Goal: Task Accomplishment & Management: Manage account settings

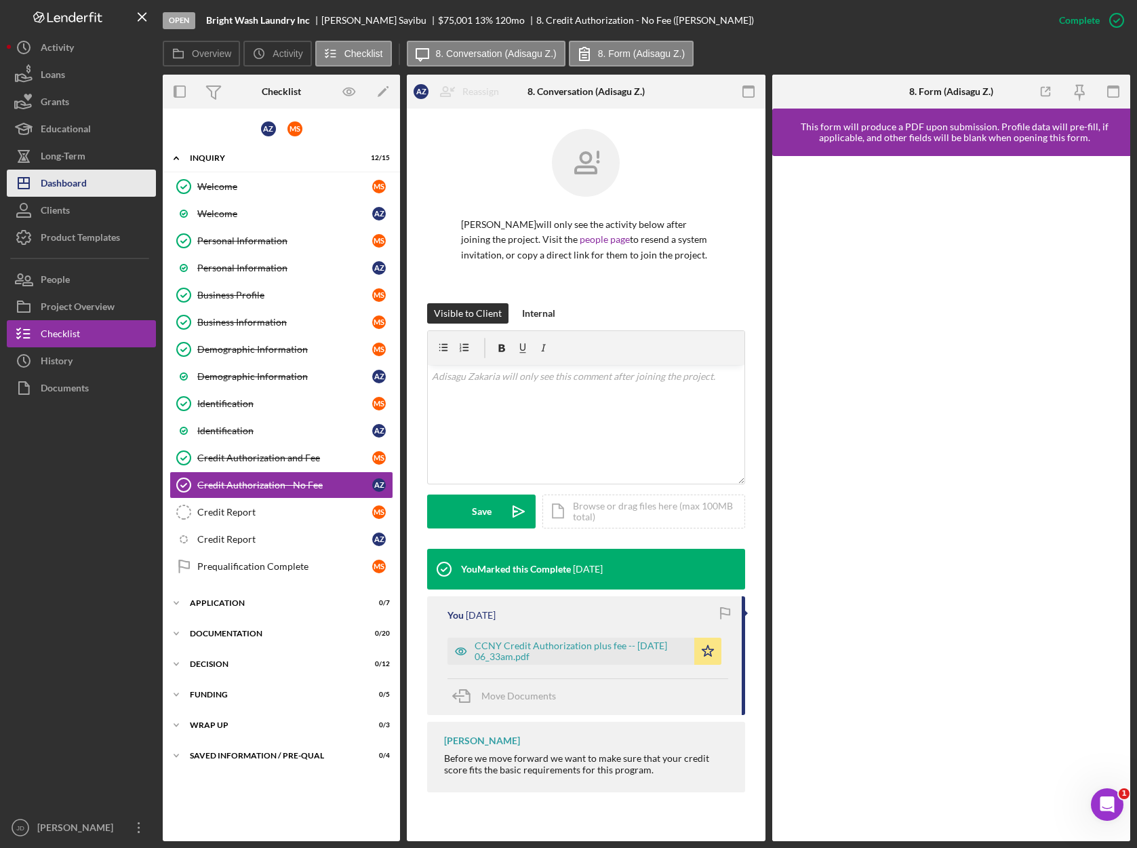
click at [56, 193] on div "Dashboard" at bounding box center [64, 185] width 46 height 31
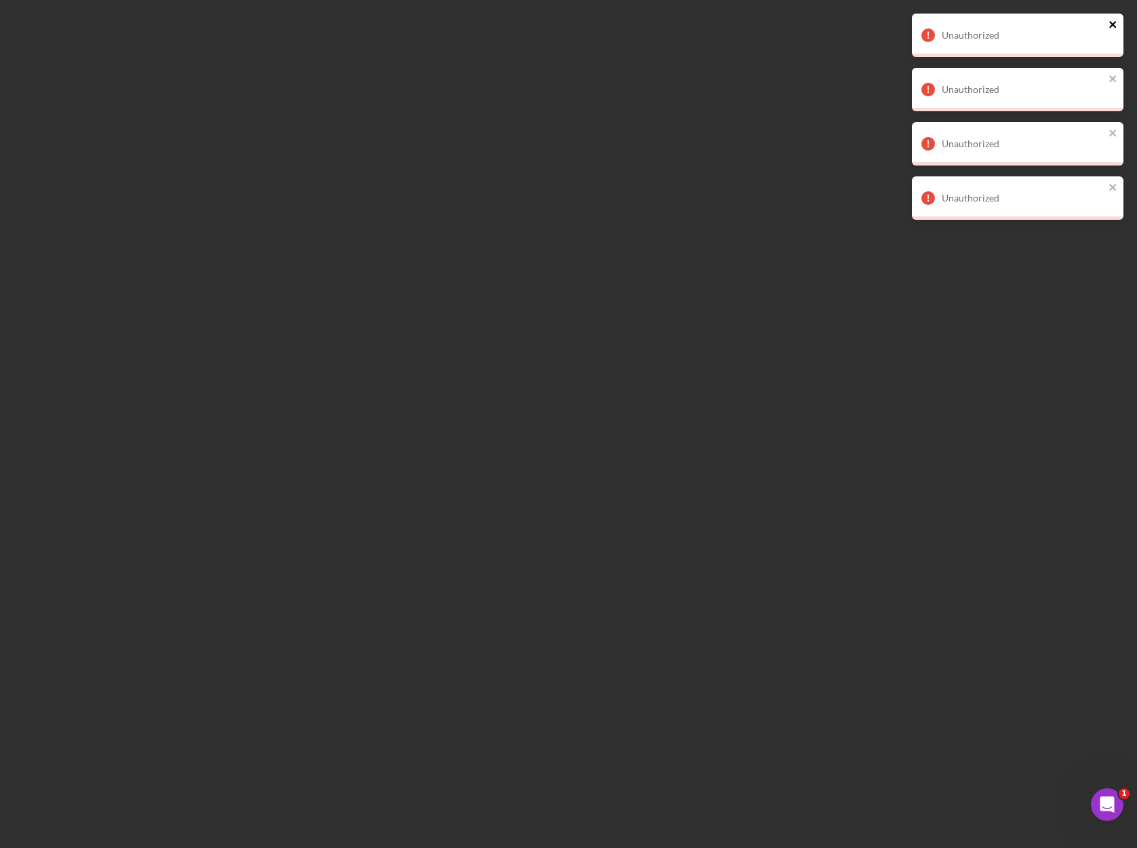
click at [1117, 22] on icon "close" at bounding box center [1113, 24] width 9 height 11
drag, startPoint x: 1111, startPoint y: 27, endPoint x: 1111, endPoint y: 39, distance: 11.5
click at [1111, 27] on icon "close" at bounding box center [1113, 24] width 9 height 11
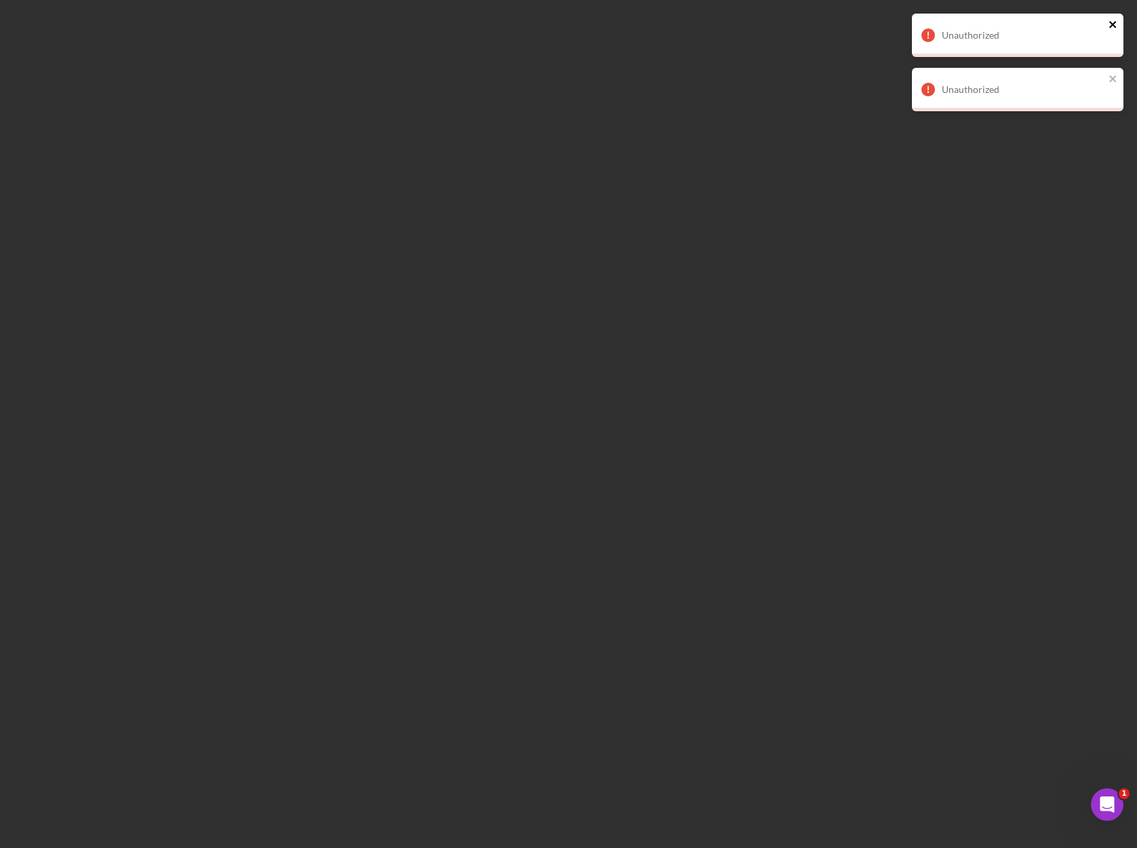
click at [1112, 24] on icon "close" at bounding box center [1113, 24] width 7 height 7
click at [1114, 26] on icon "close" at bounding box center [1113, 24] width 7 height 7
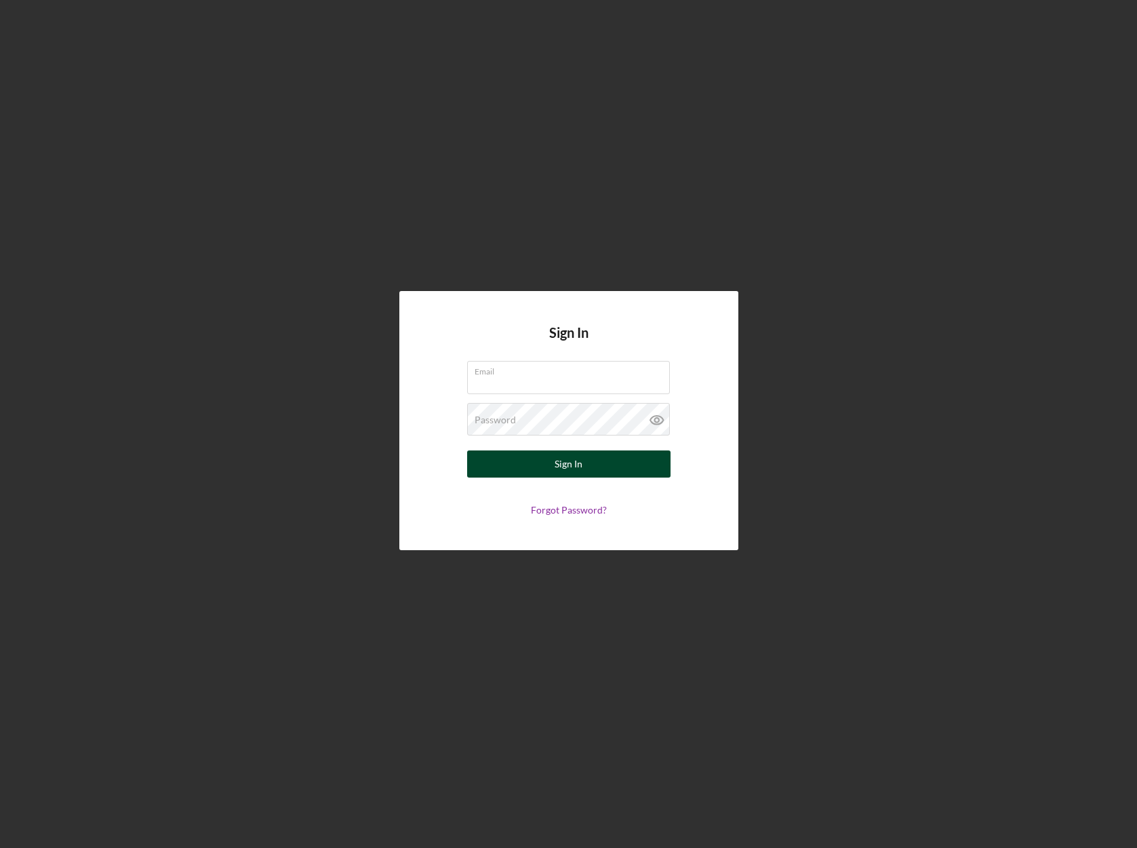
type input "[EMAIL_ADDRESS][DOMAIN_NAME]"
click at [596, 465] on button "Sign In" at bounding box center [568, 463] width 203 height 27
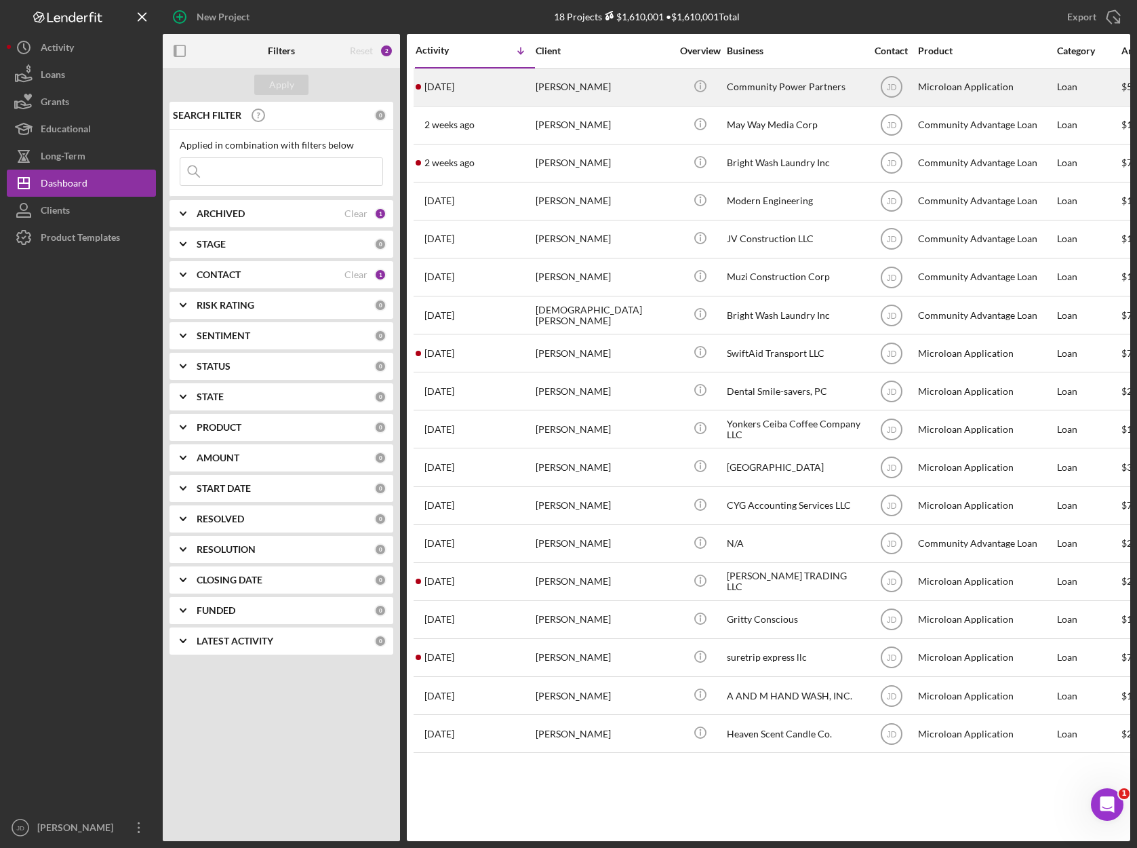
click at [571, 87] on div "Michael Mollin" at bounding box center [604, 87] width 136 height 36
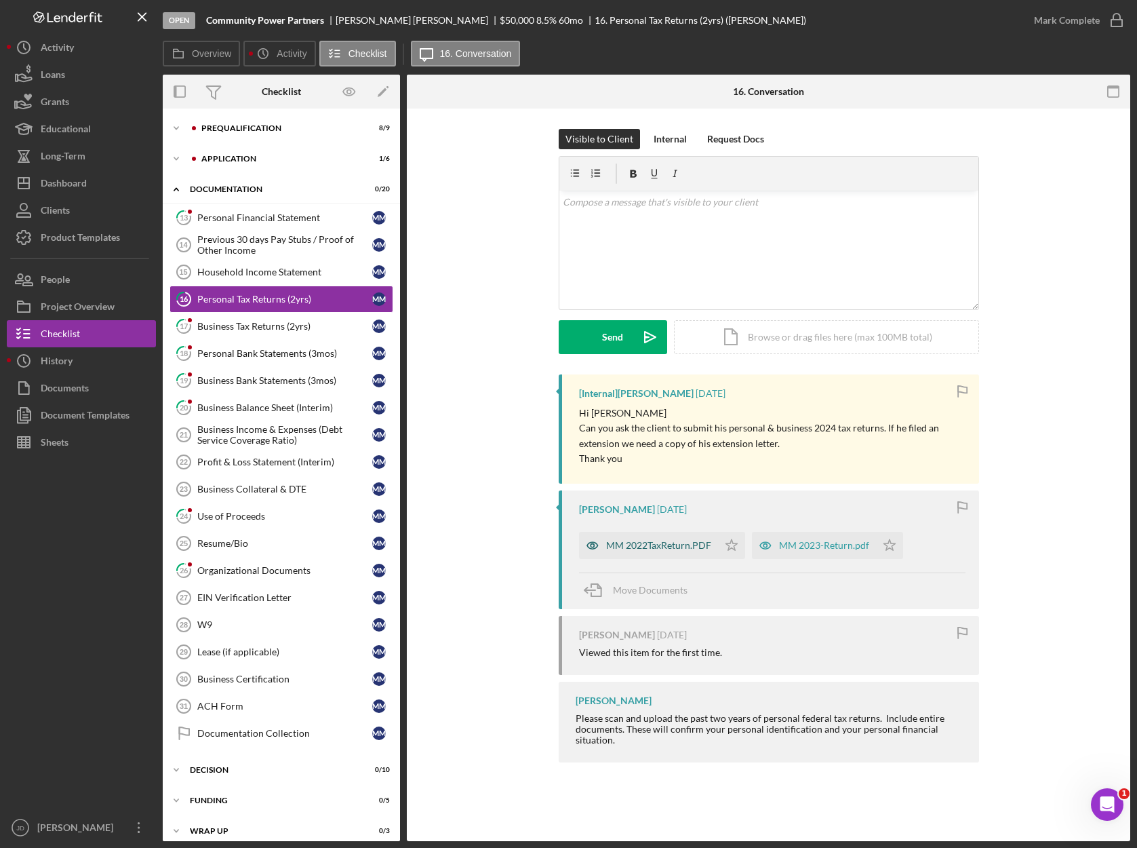
click at [657, 543] on div "MM 2022TaxReturn.PDF" at bounding box center [658, 545] width 105 height 11
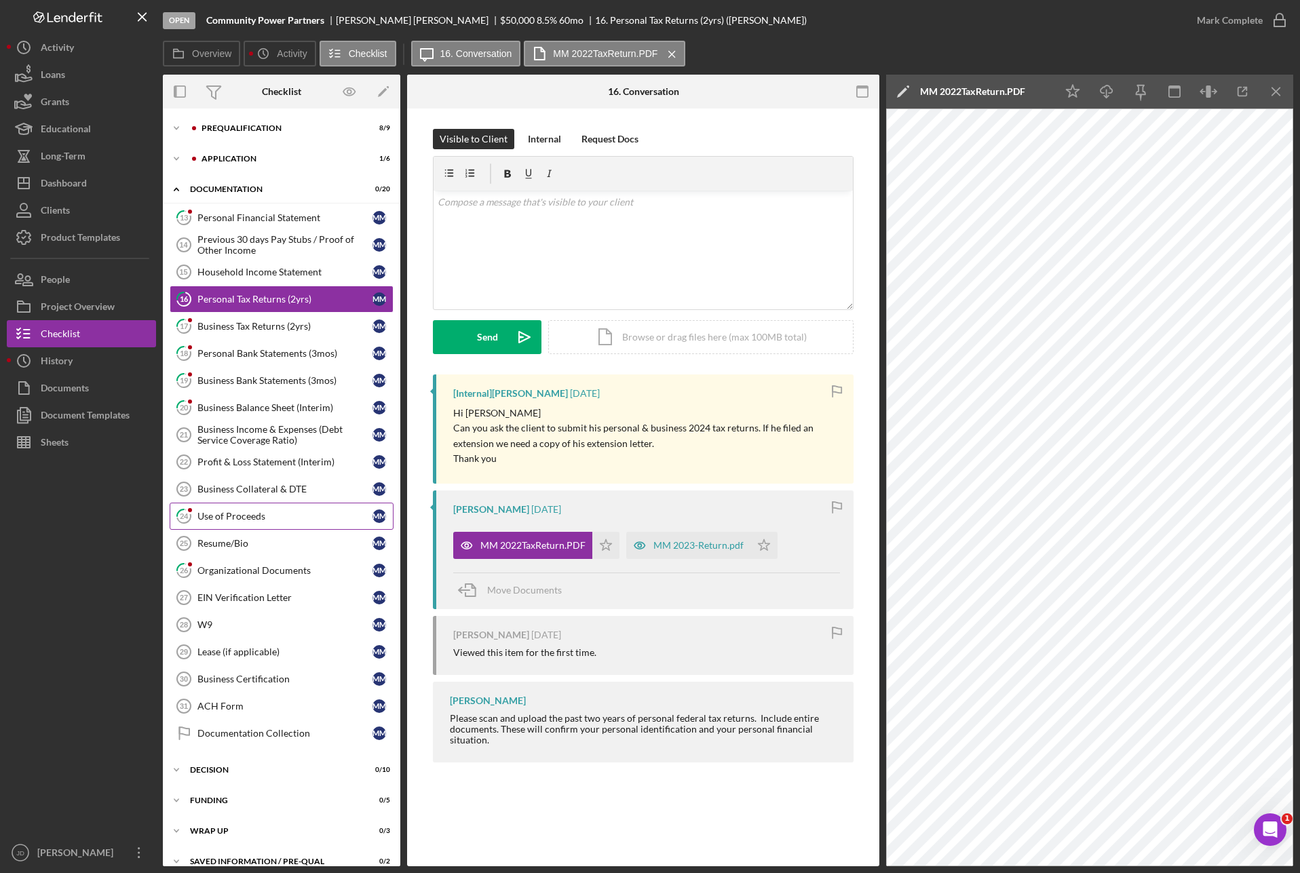
click at [250, 517] on div "Use of Proceeds" at bounding box center [284, 516] width 175 height 11
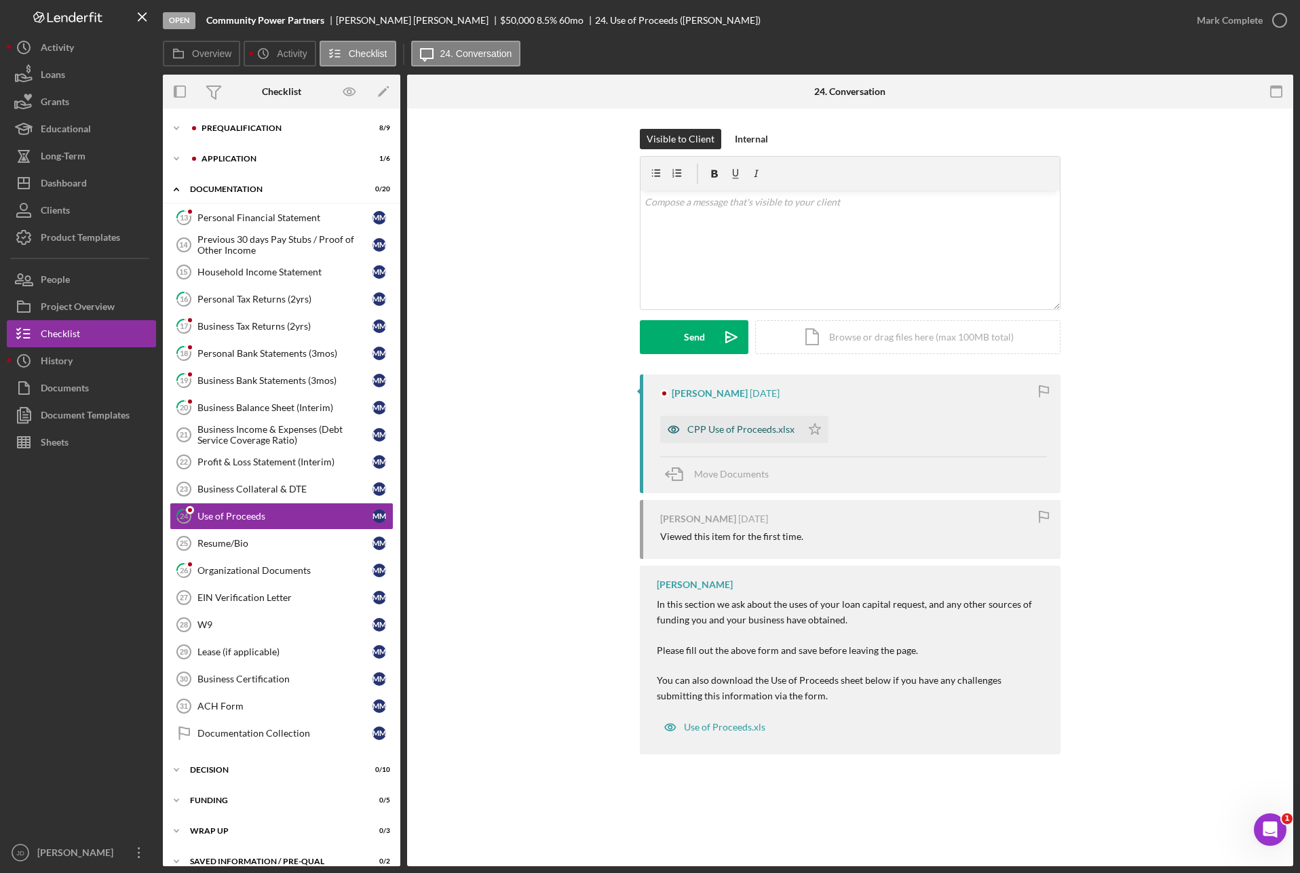
click at [760, 431] on div "CPP Use of Proceeds.xlsx" at bounding box center [740, 429] width 107 height 11
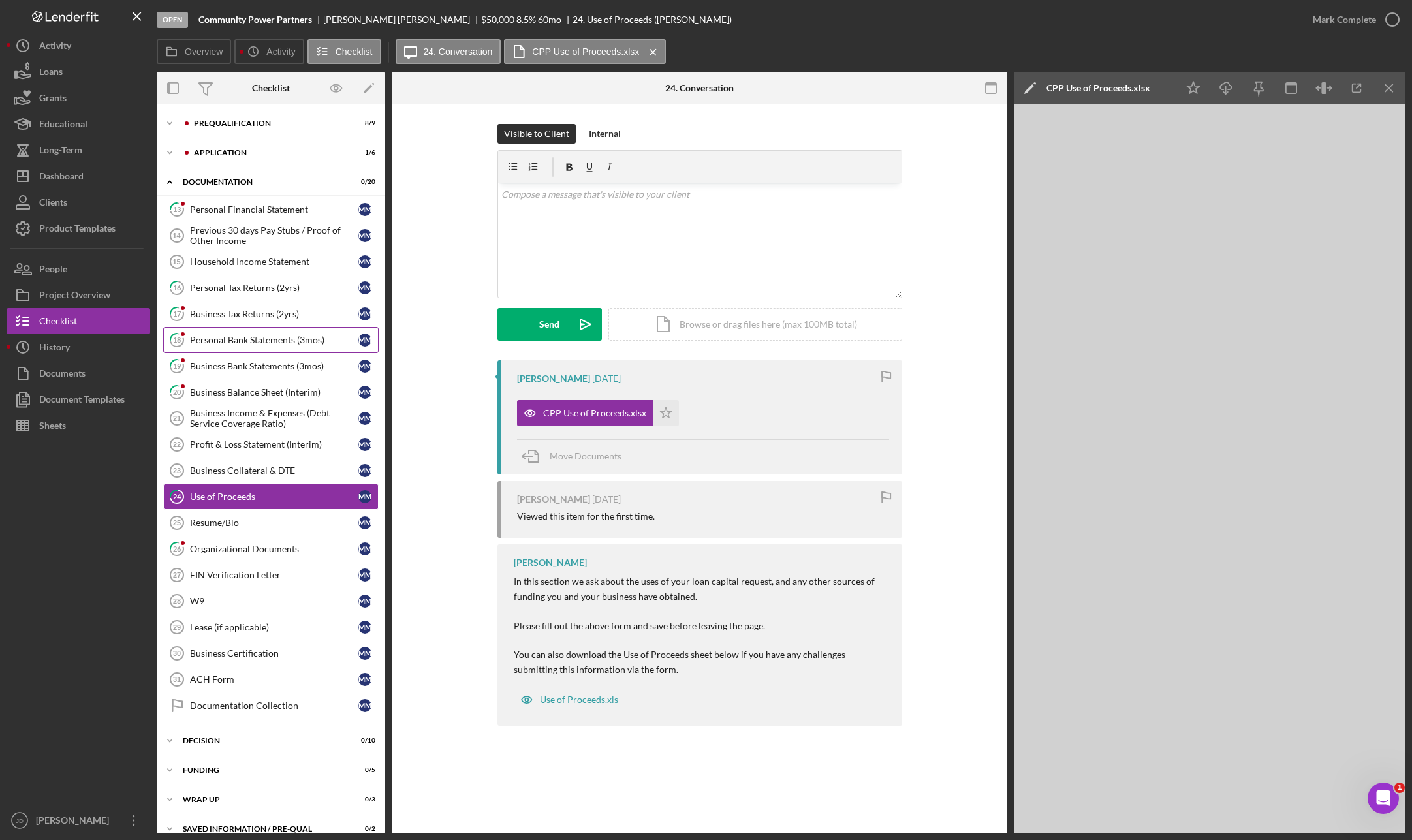
click at [248, 334] on link "18 Personal Bank Statements (3mos) M M" at bounding box center [271, 340] width 216 height 26
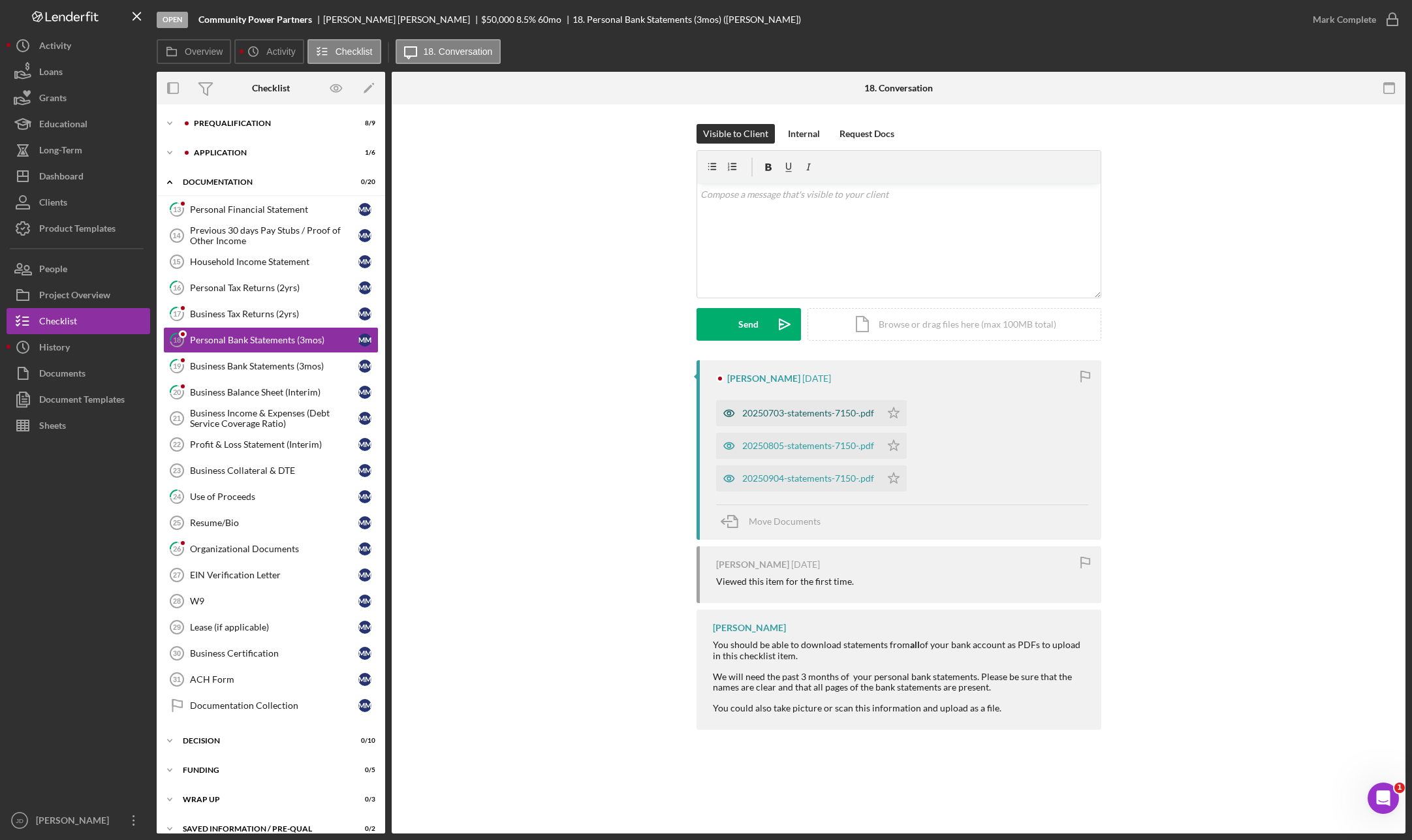
click at [843, 413] on div "20250703-statements-7150-.pdf" at bounding box center [808, 413] width 132 height 11
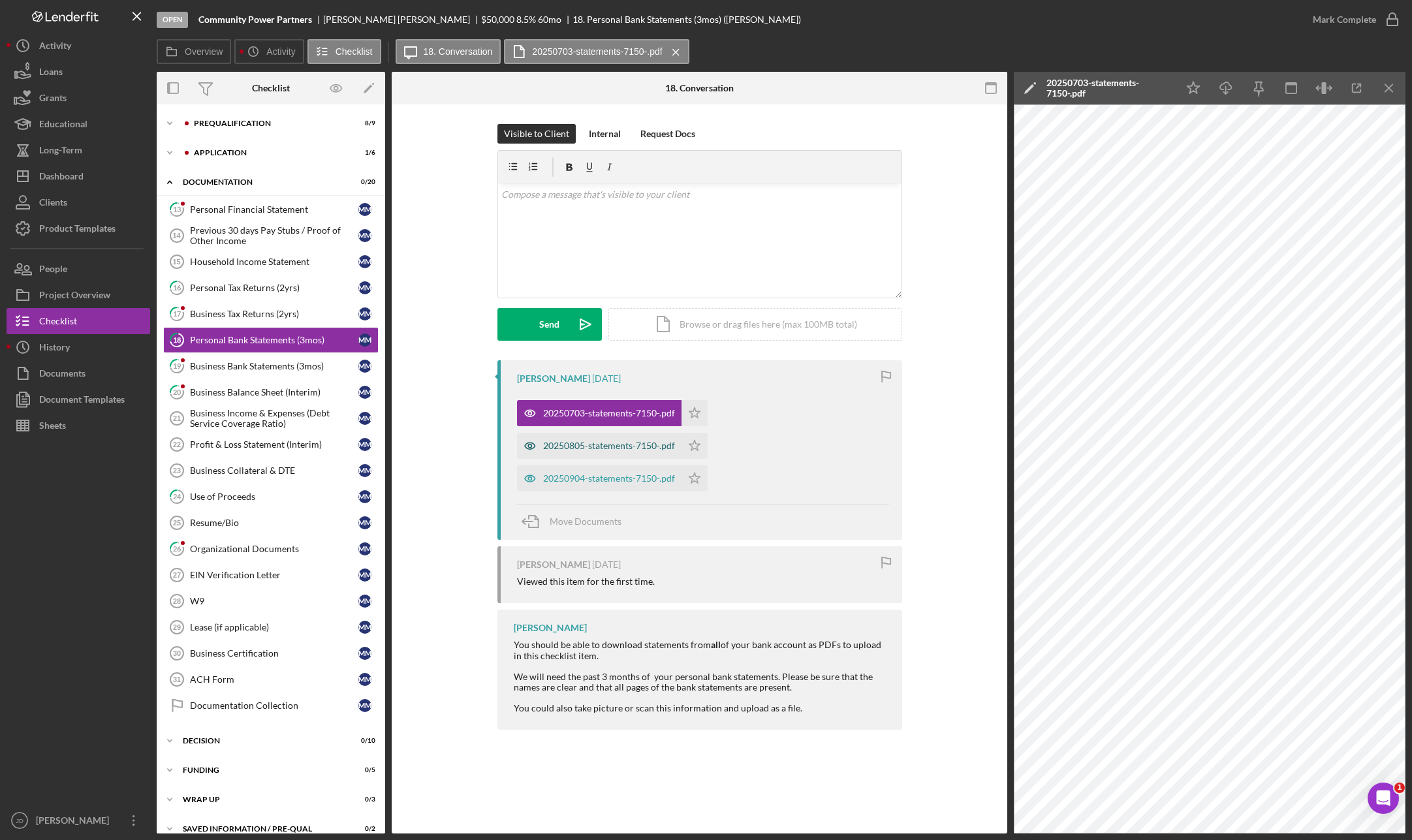
click at [630, 446] on div "20250805-statements-7150-.pdf" at bounding box center [608, 445] width 132 height 11
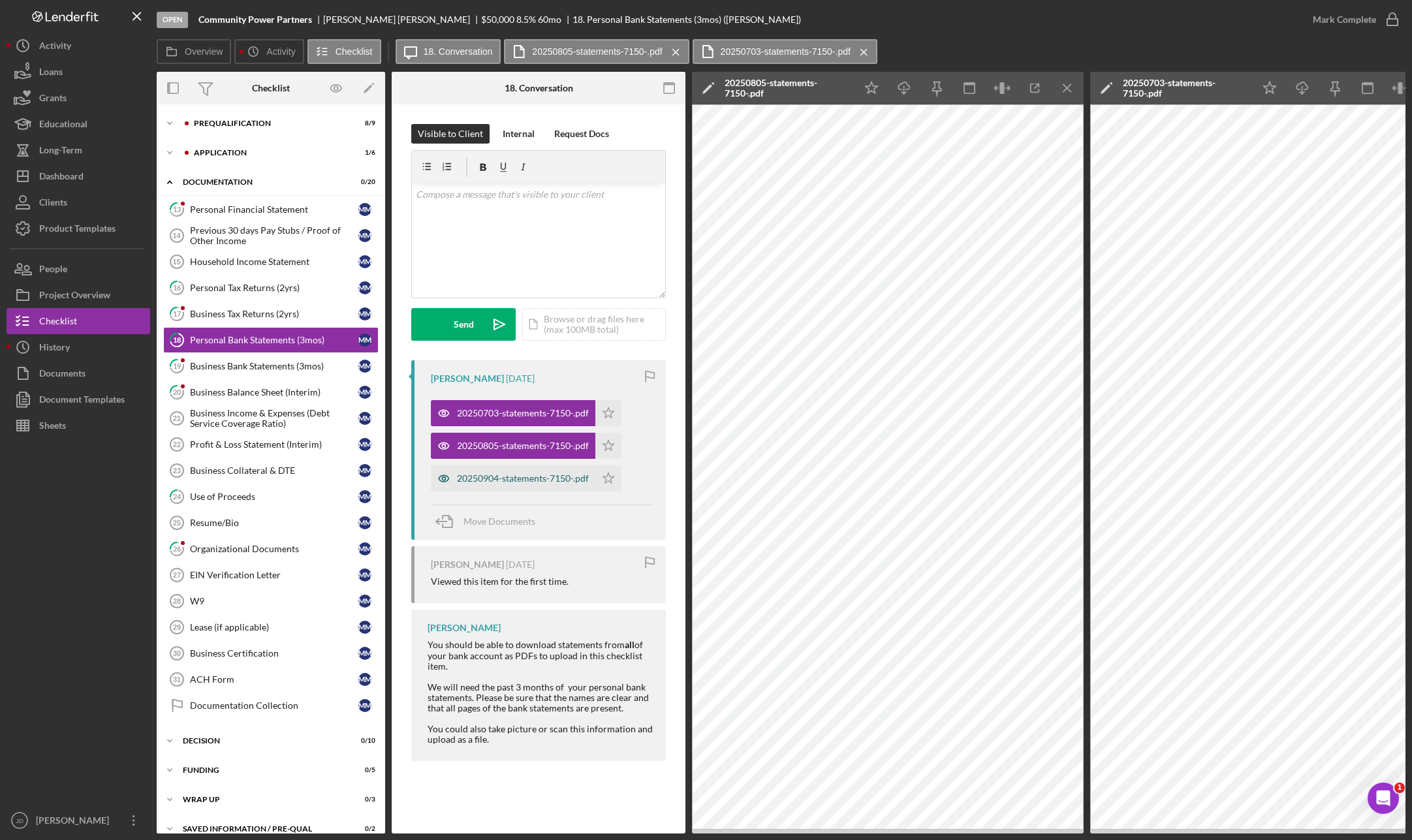
click at [526, 482] on div "20250904-statements-7150-.pdf" at bounding box center [523, 478] width 132 height 11
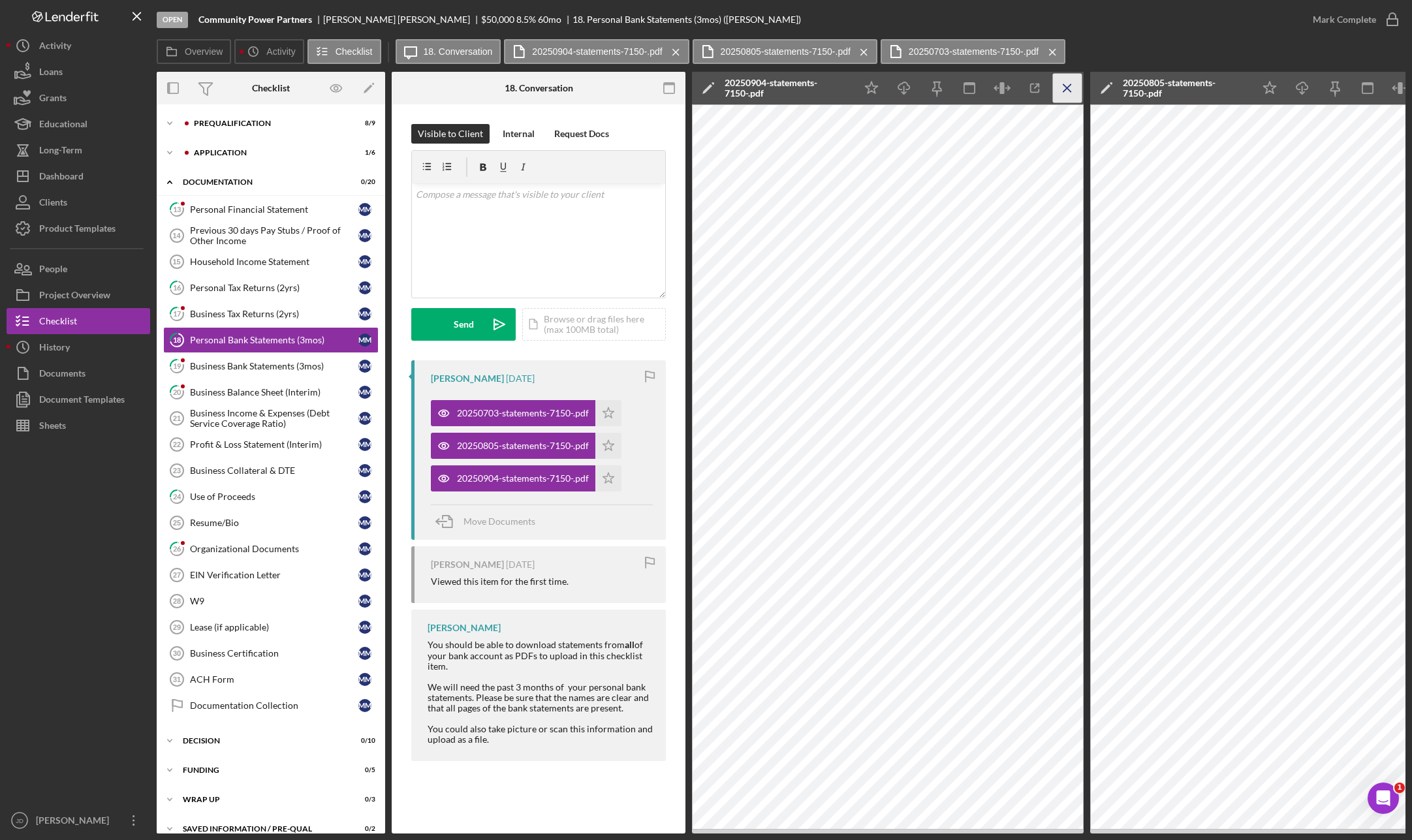
click at [1065, 84] on icon "Icon/Menu Close" at bounding box center [1067, 89] width 30 height 30
click at [1072, 84] on icon "Icon/Menu Close" at bounding box center [1067, 89] width 30 height 30
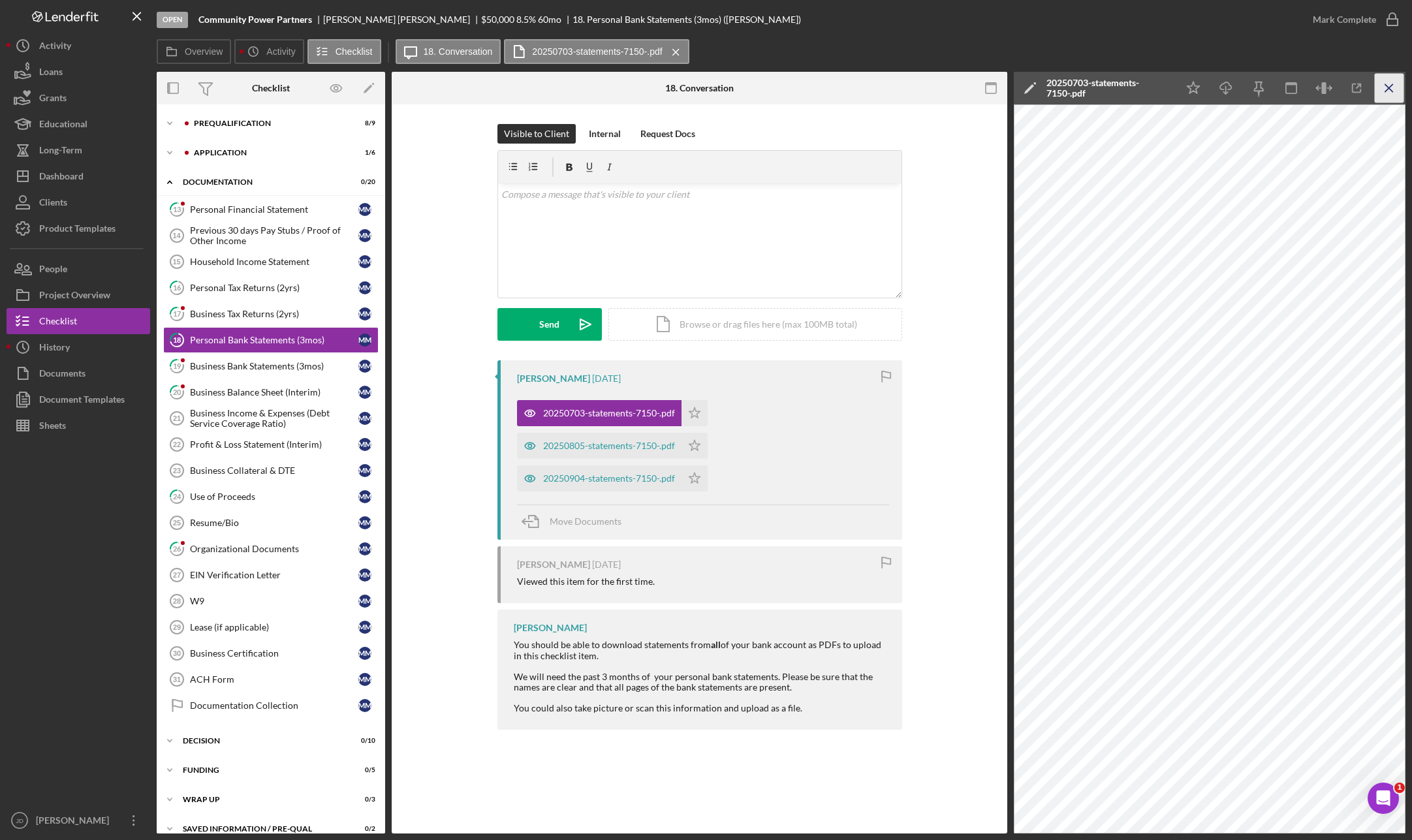
click at [1094, 85] on icon "Icon/Menu Close" at bounding box center [1389, 89] width 30 height 30
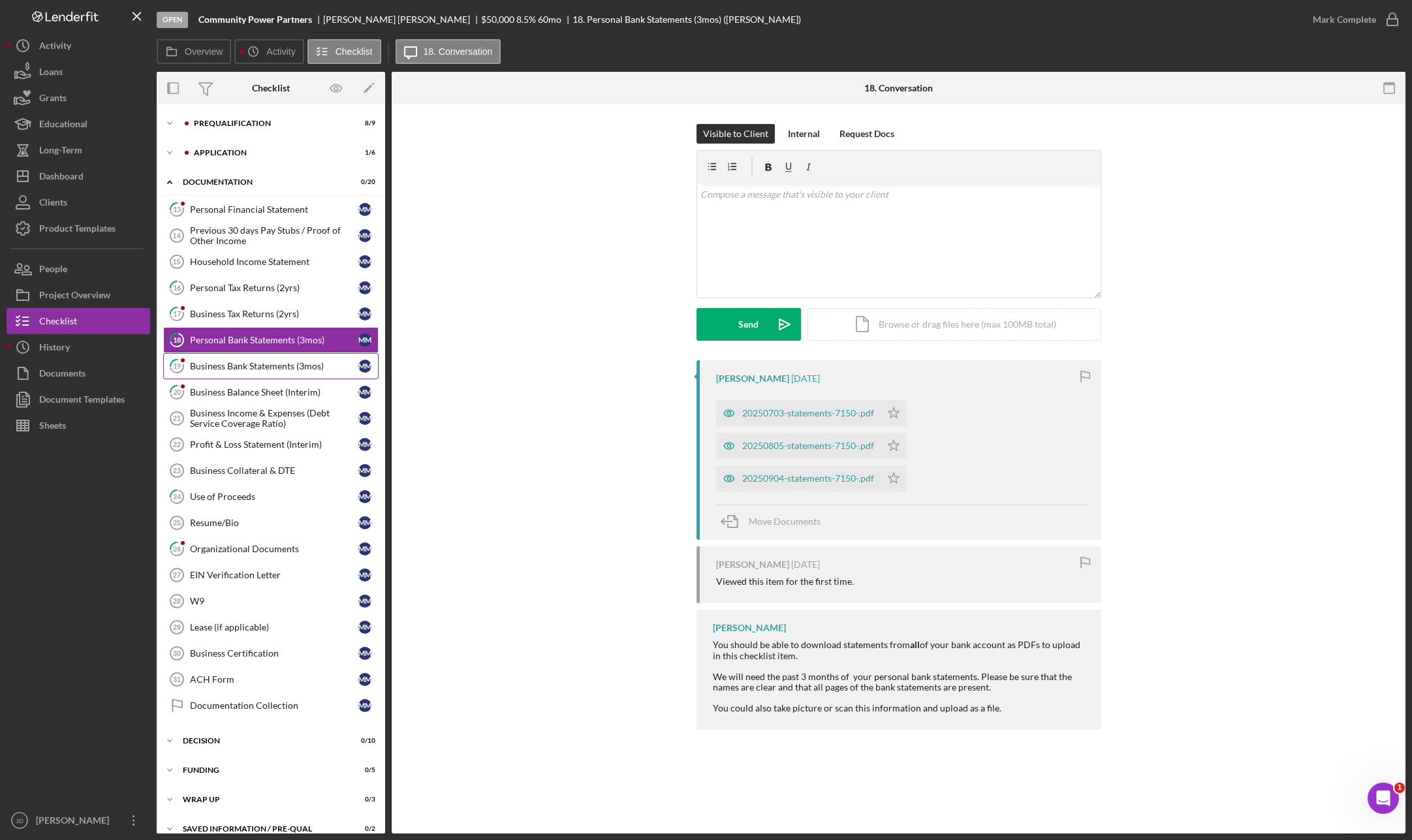
click at [253, 365] on div "Business Bank Statements (3mos)" at bounding box center [273, 366] width 168 height 11
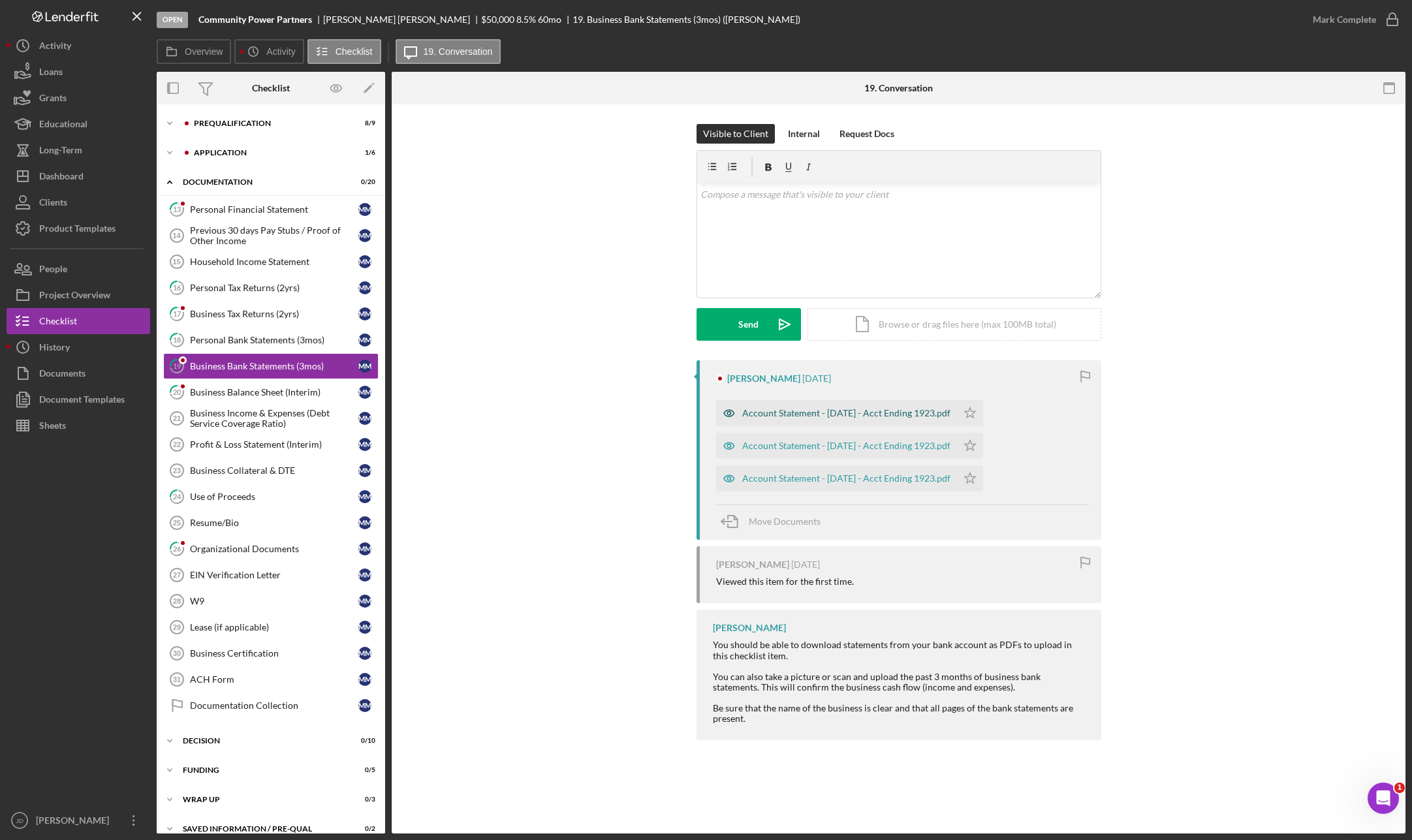
click at [865, 417] on div "Account Statement - August 2025 - Acct Ending 1923.pdf" at bounding box center [846, 413] width 208 height 11
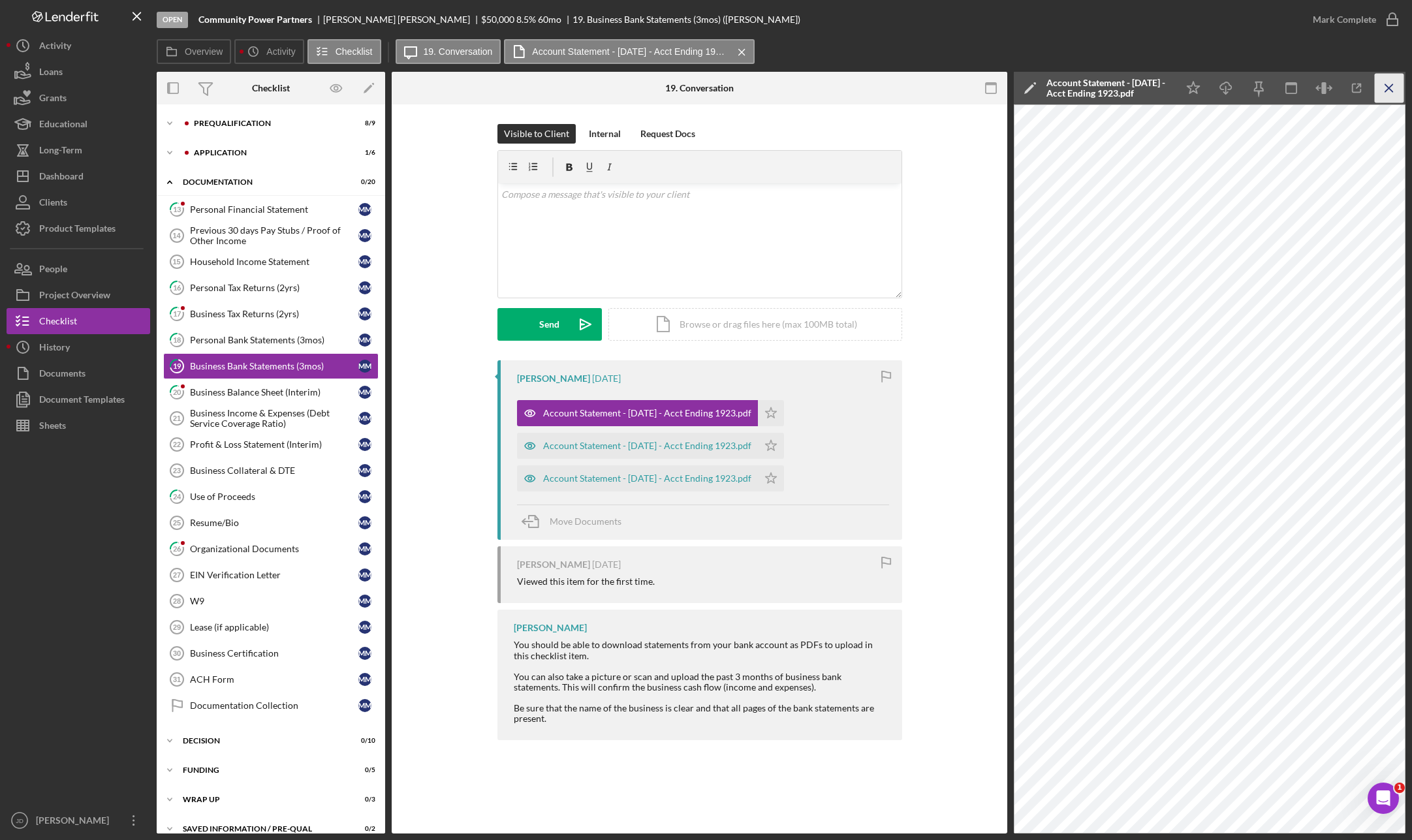
click at [1094, 92] on icon "Icon/Menu Close" at bounding box center [1389, 89] width 30 height 30
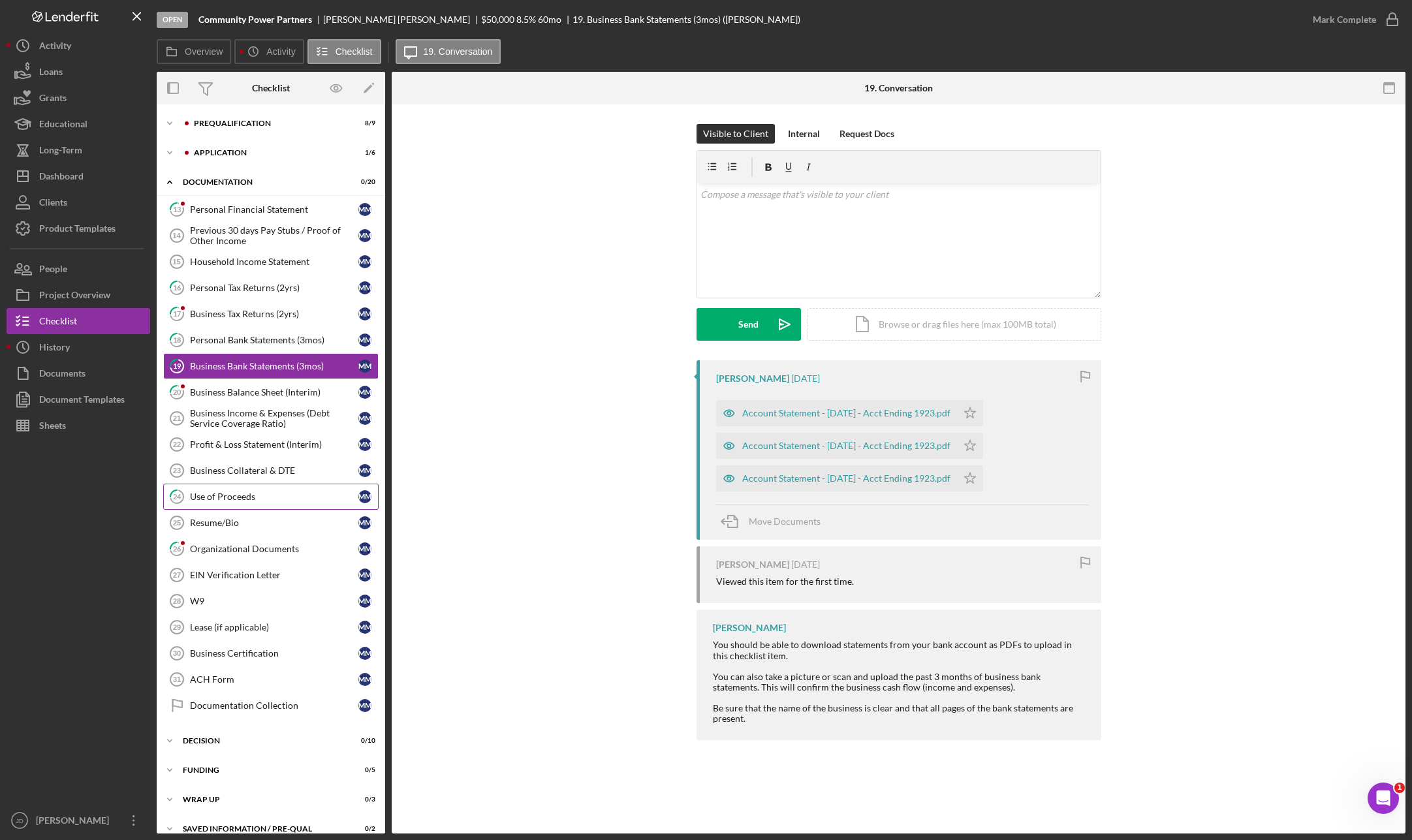
click at [226, 497] on div "Use of Proceeds" at bounding box center [273, 496] width 168 height 11
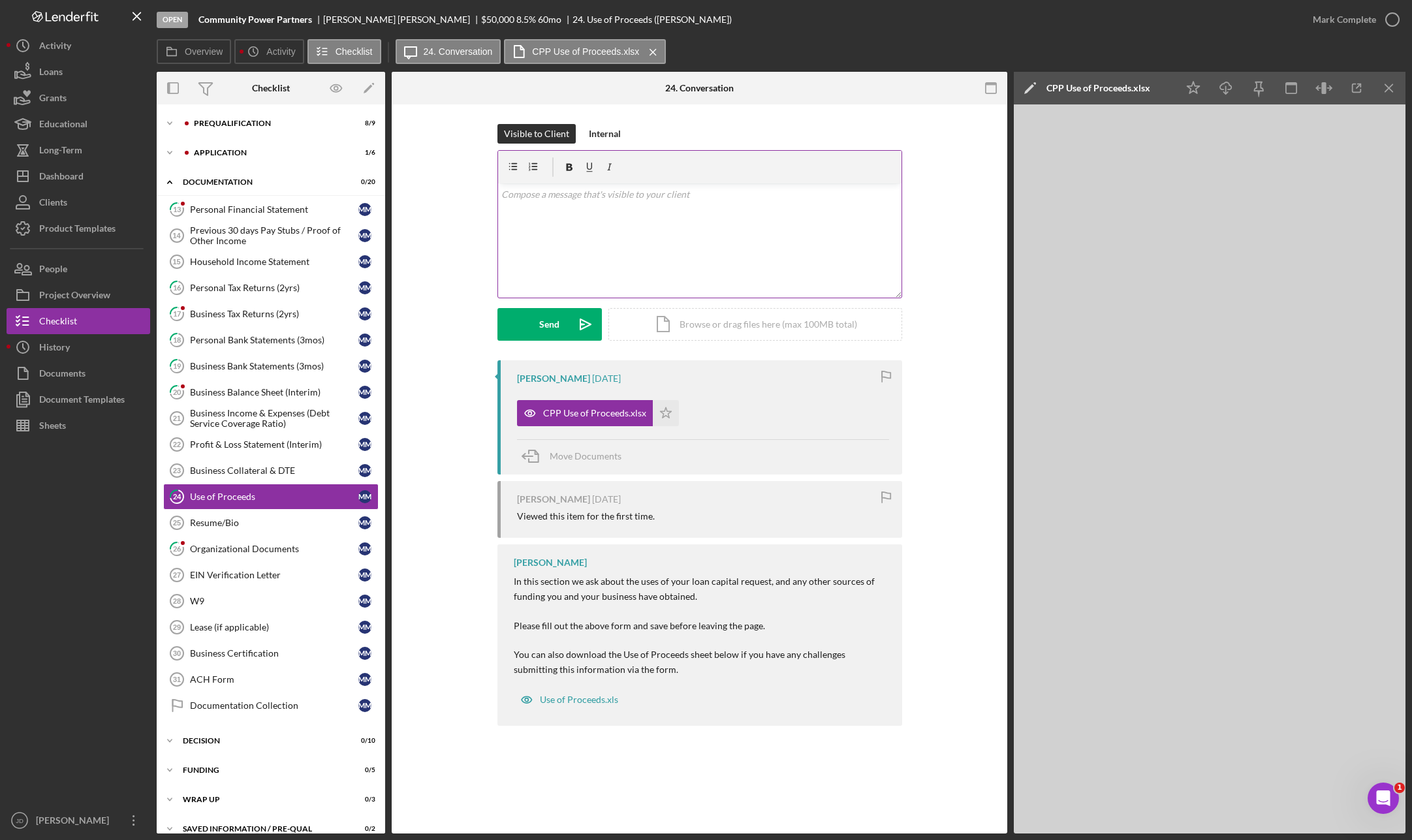
click at [619, 212] on div "v Color teal Color pink Remove color Add row above Add row below Add column bef…" at bounding box center [700, 241] width 403 height 115
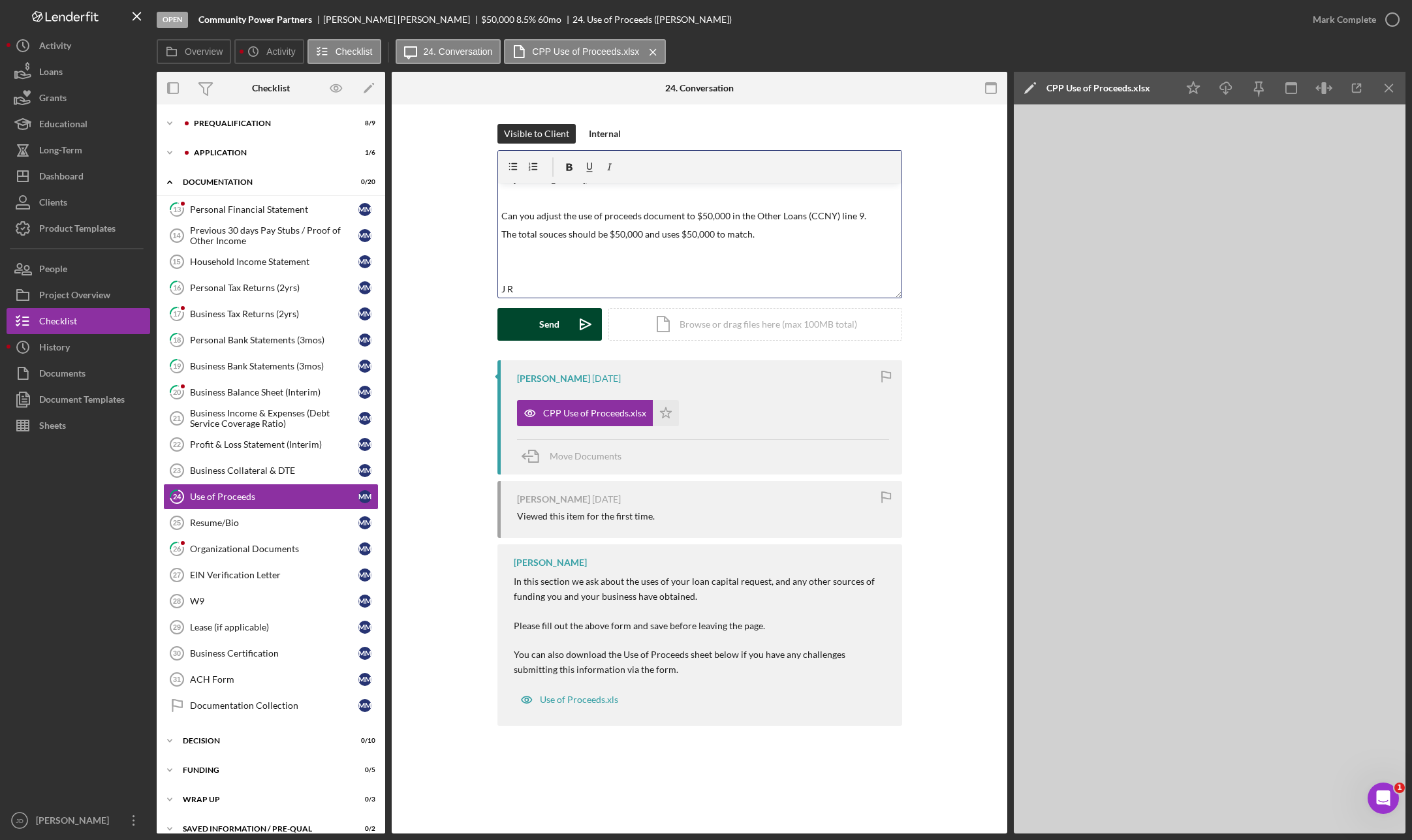
click at [538, 325] on button "Send Icon/icon-invite-send" at bounding box center [550, 324] width 105 height 33
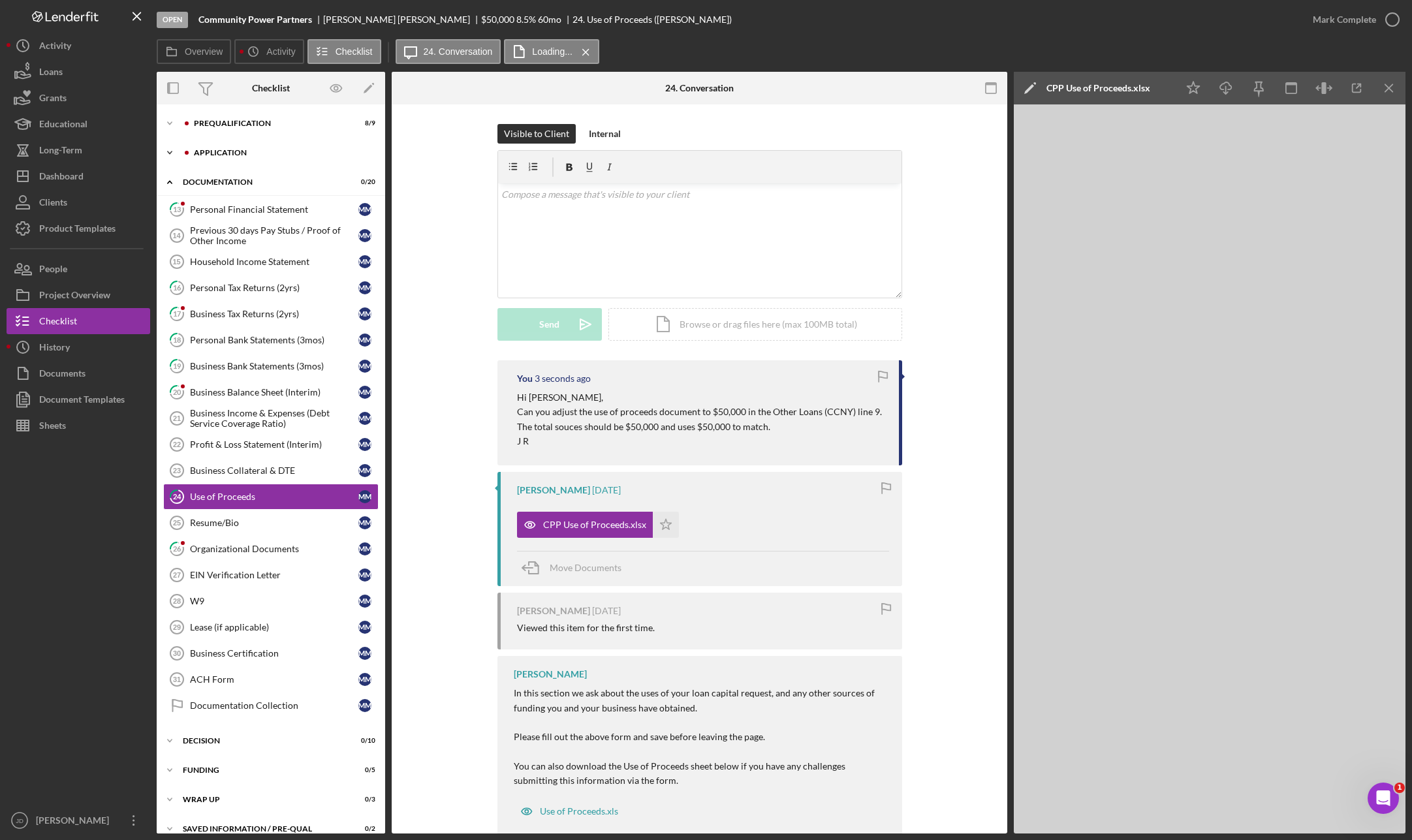
click at [167, 151] on polyline at bounding box center [169, 152] width 4 height 3
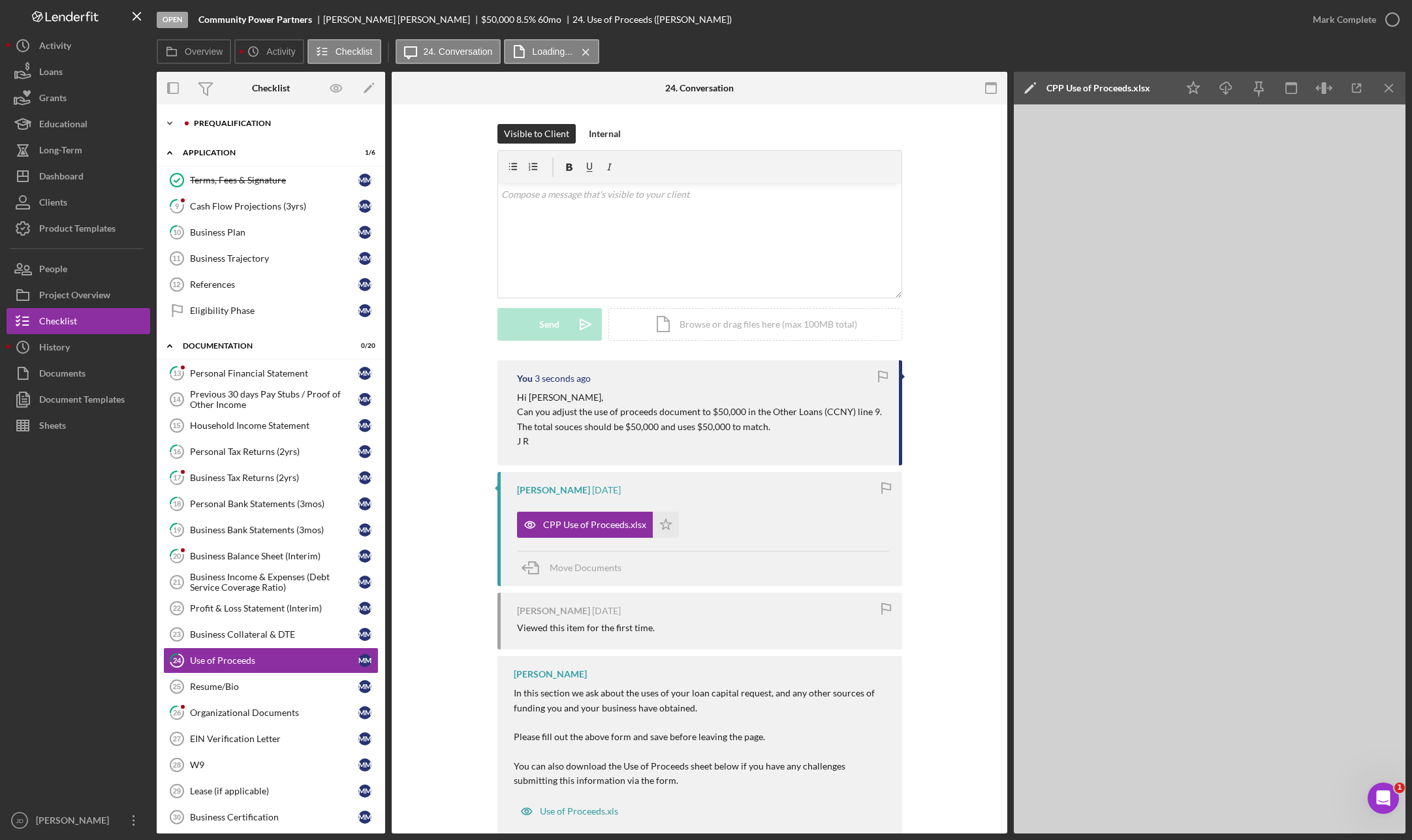
click at [171, 119] on icon "Icon/Expander" at bounding box center [169, 123] width 26 height 26
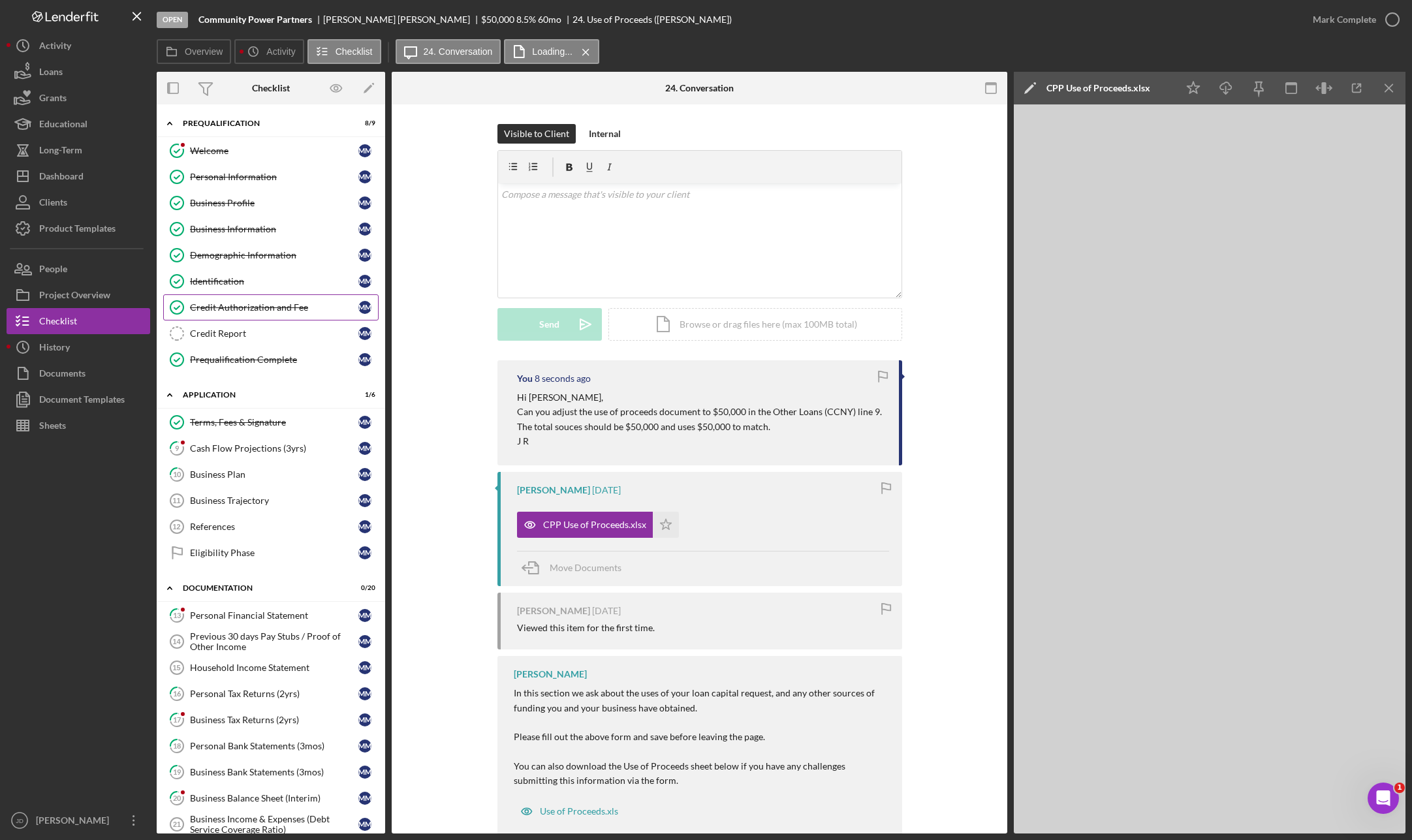
click at [241, 309] on div "Credit Authorization and Fee" at bounding box center [273, 307] width 168 height 11
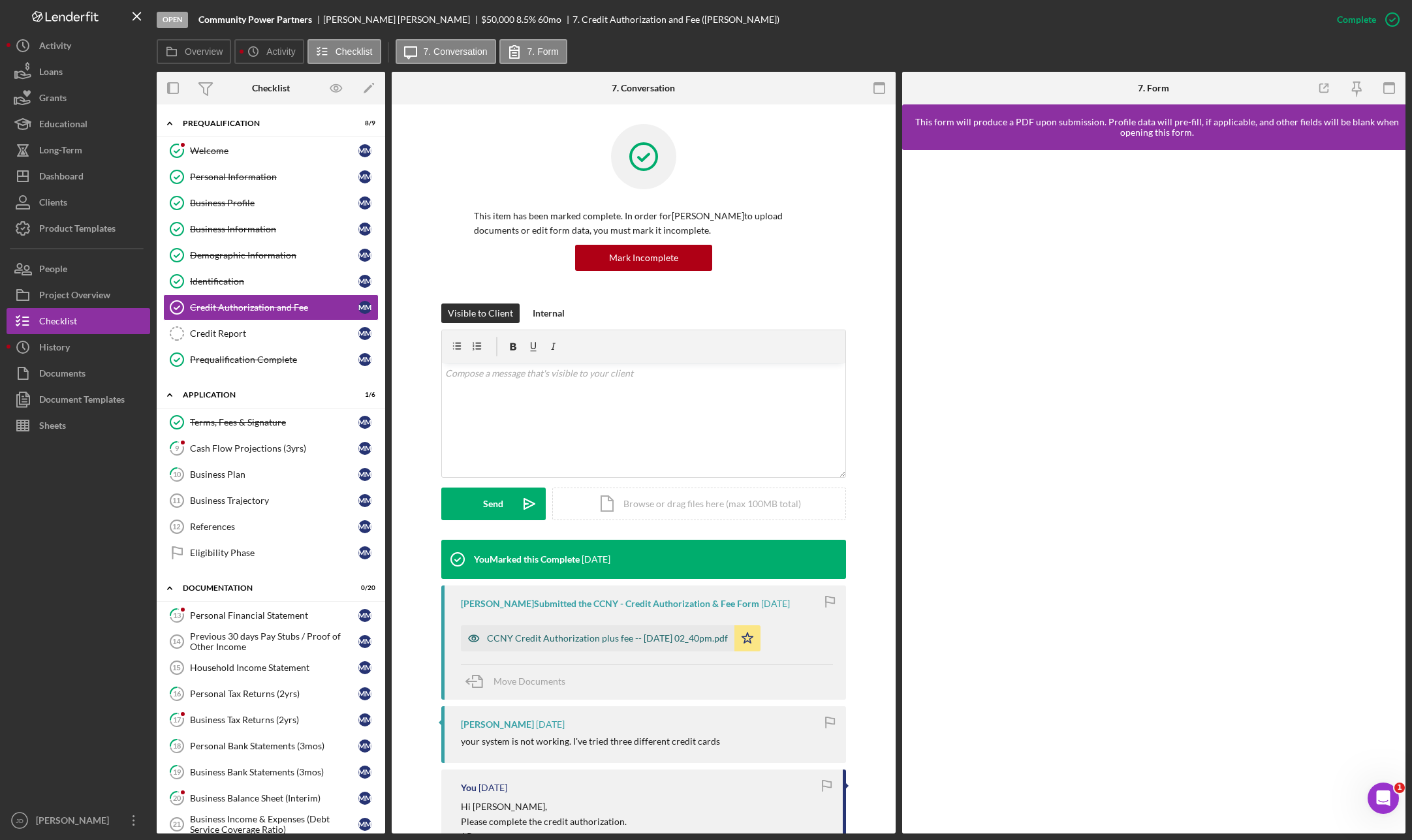
click at [650, 639] on div "CCNY Credit Authorization plus fee -- 2025-09-15 02_40pm.pdf" at bounding box center [607, 638] width 241 height 11
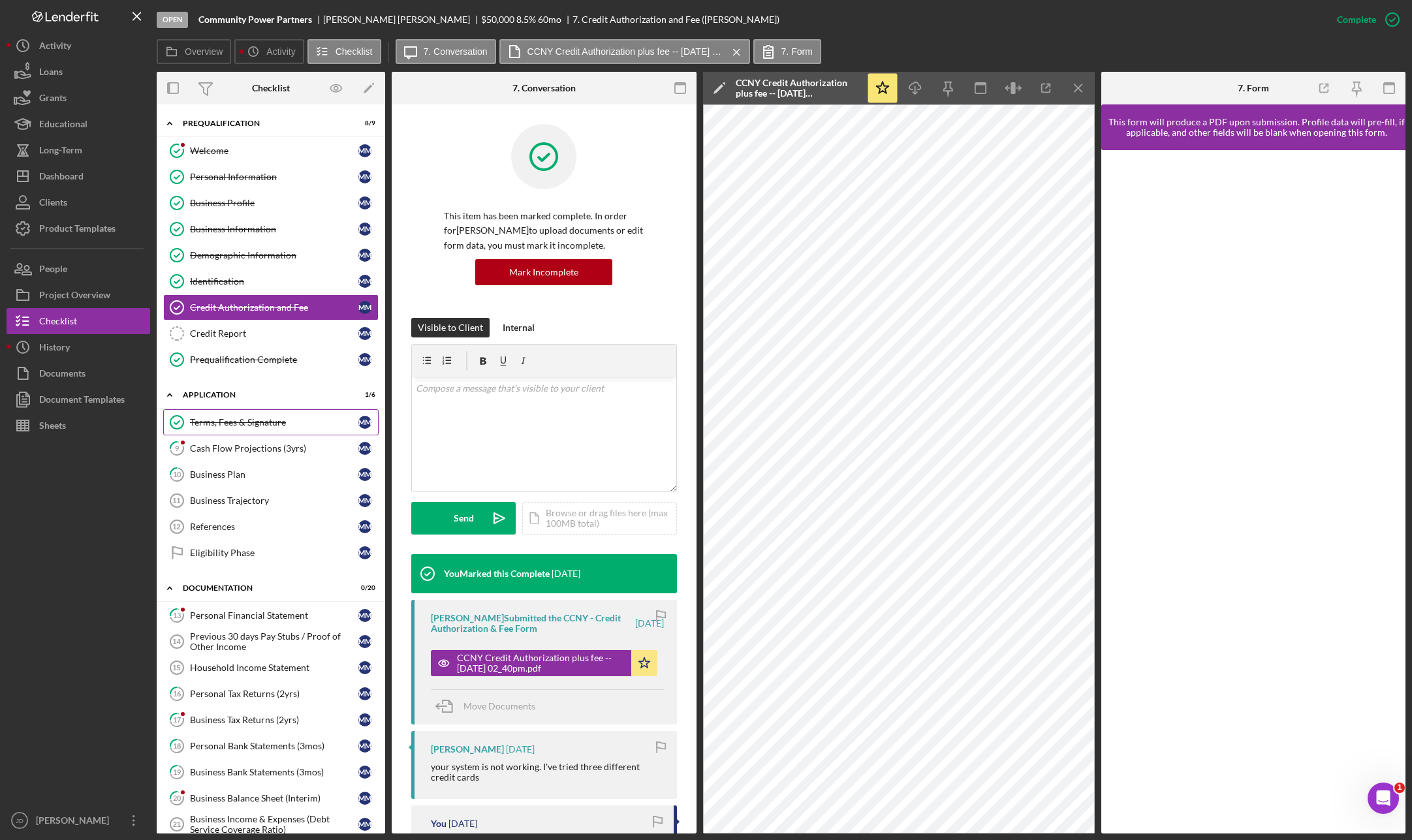
click at [266, 416] on link "Terms, Fees & Signature Terms, Fees & Signature M M" at bounding box center [271, 421] width 216 height 26
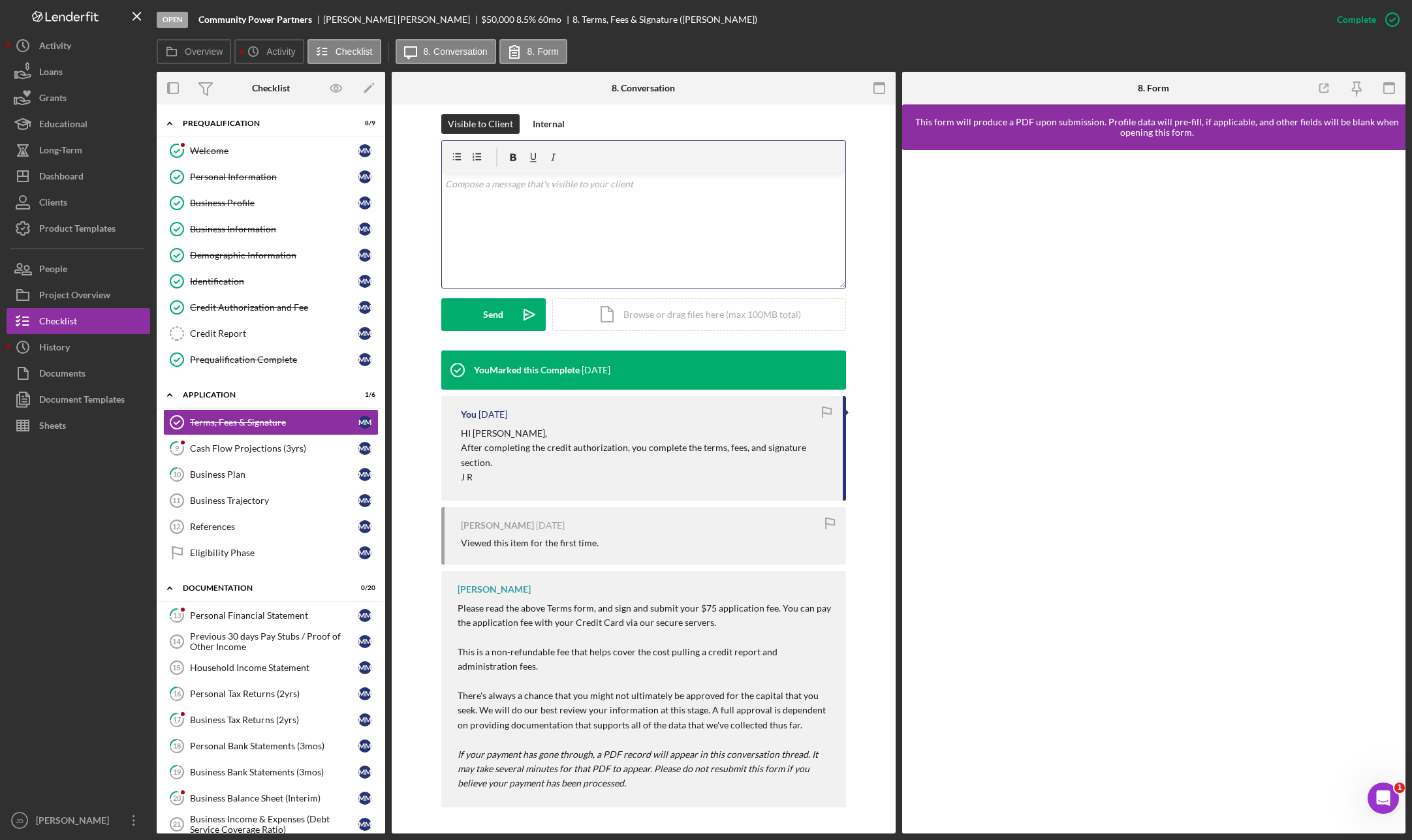
click at [504, 204] on div "v Color teal Color pink Remove color Add row above Add row below Add column bef…" at bounding box center [643, 230] width 403 height 115
click at [1094, 21] on icon "button" at bounding box center [1393, 19] width 33 height 33
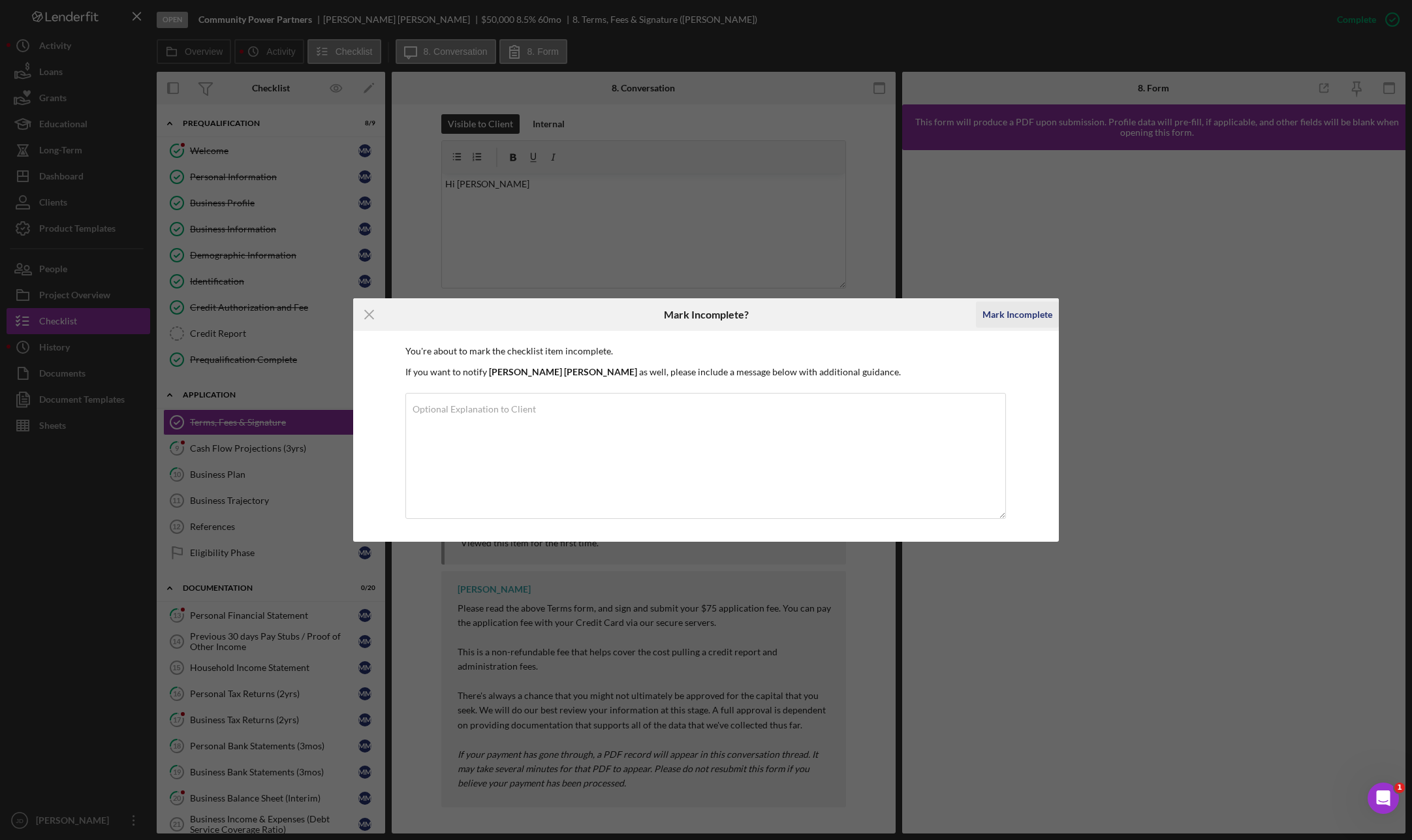
click at [1011, 314] on div "Mark Incomplete" at bounding box center [1017, 314] width 70 height 26
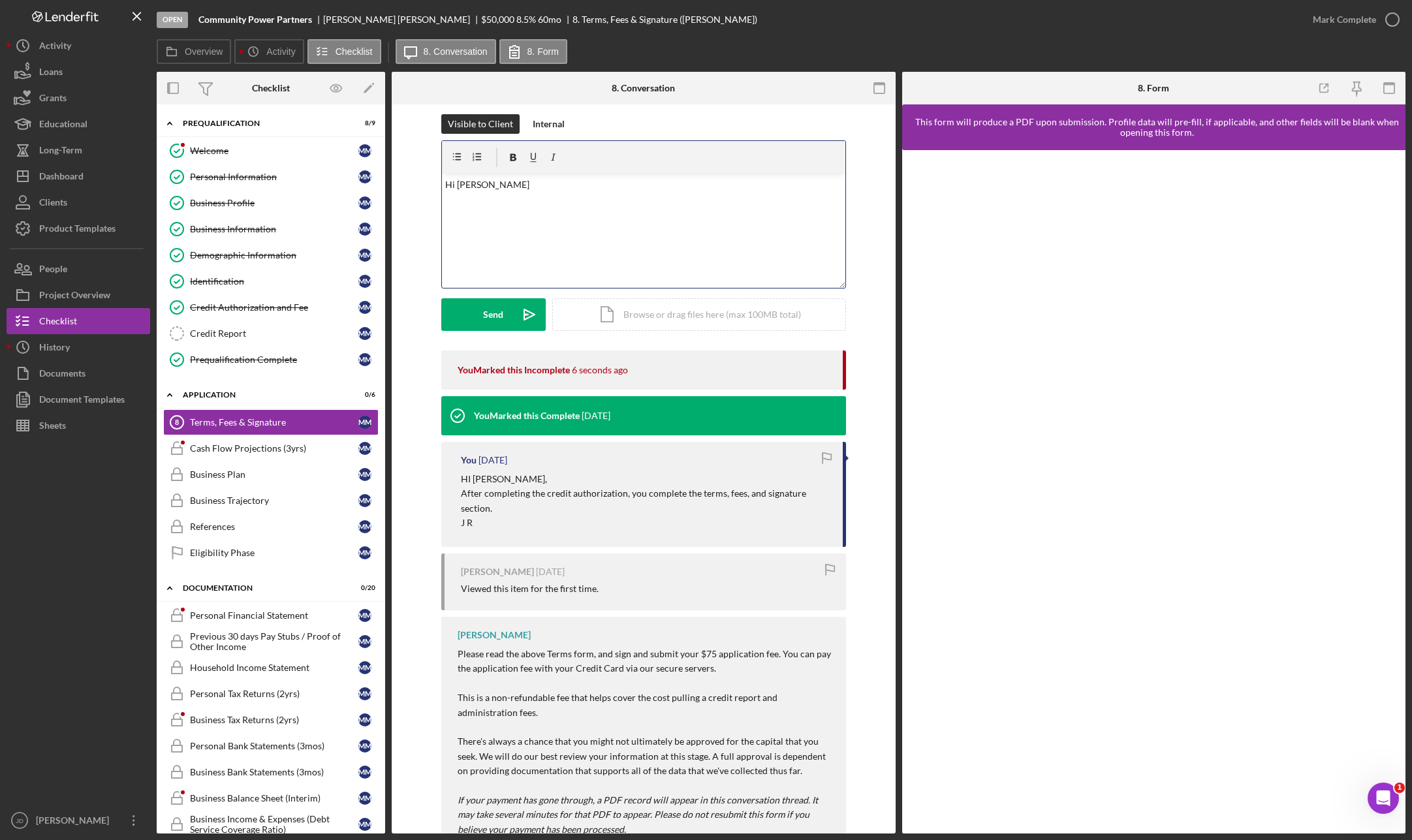
click at [523, 196] on div "v Color teal Color pink Remove color Add row above Add row below Add column bef…" at bounding box center [643, 230] width 403 height 115
click at [471, 311] on button "Send Icon/icon-invite-send" at bounding box center [494, 315] width 105 height 33
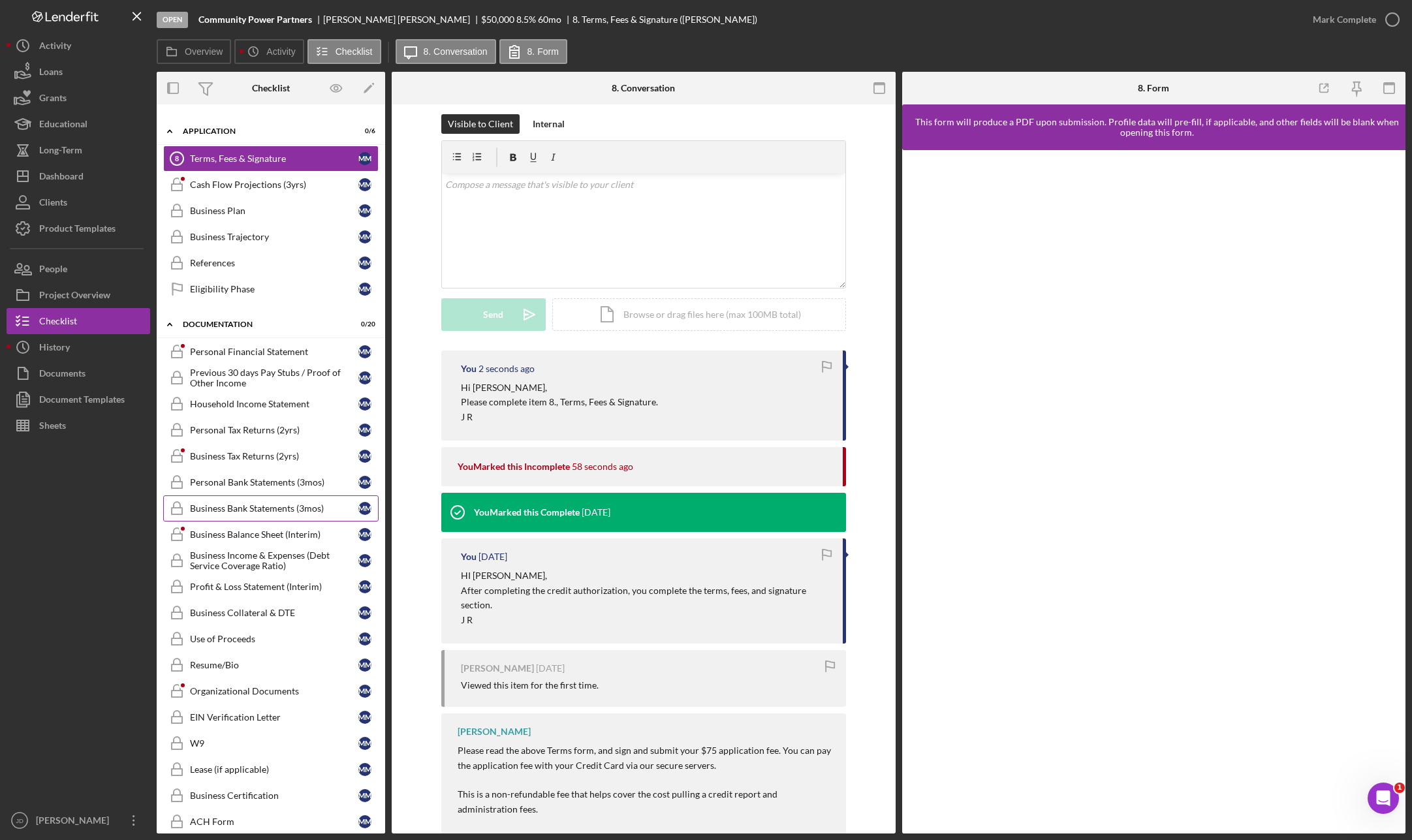
scroll to position [249, 0]
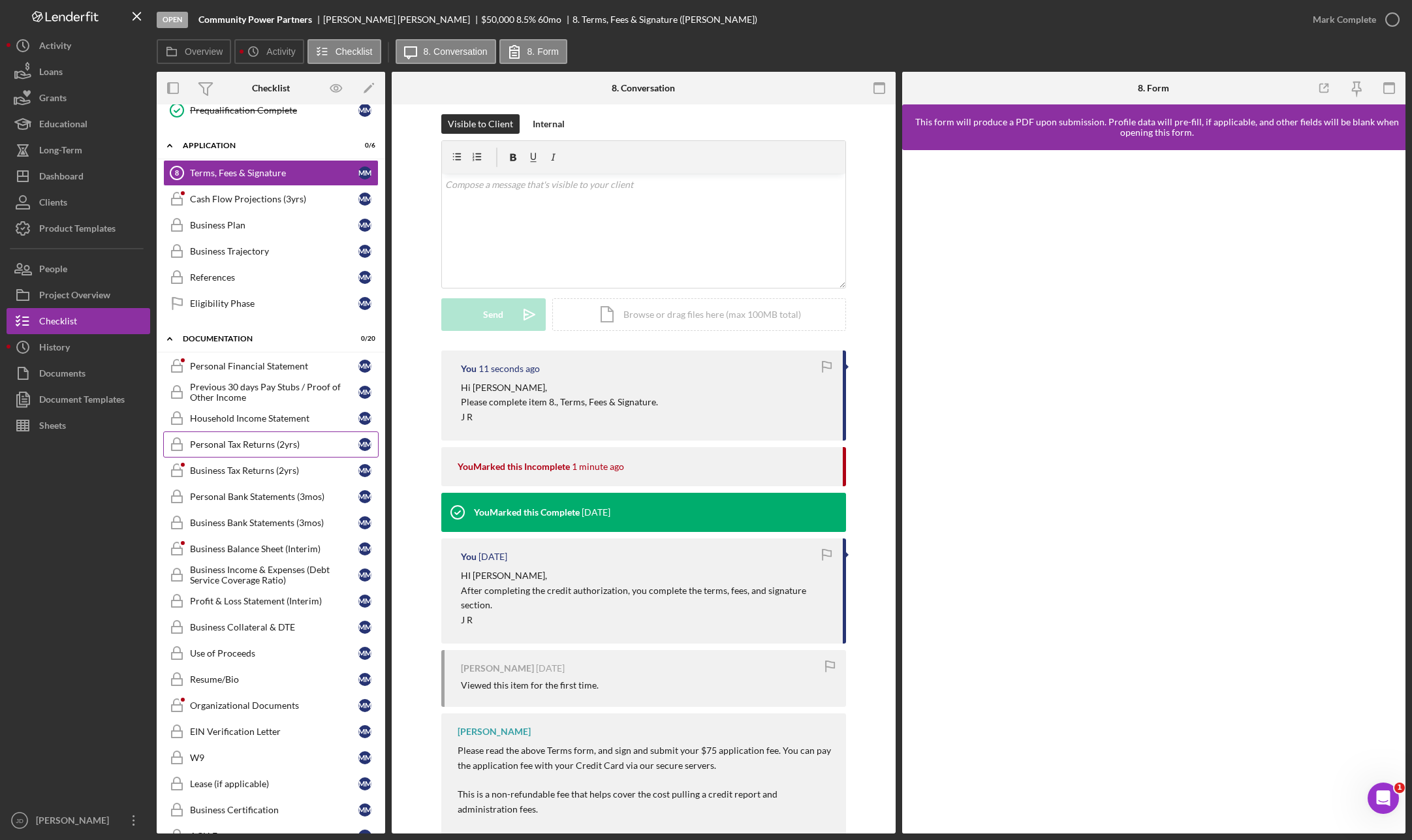
click at [248, 441] on div "Personal Tax Returns (2yrs)" at bounding box center [273, 444] width 168 height 11
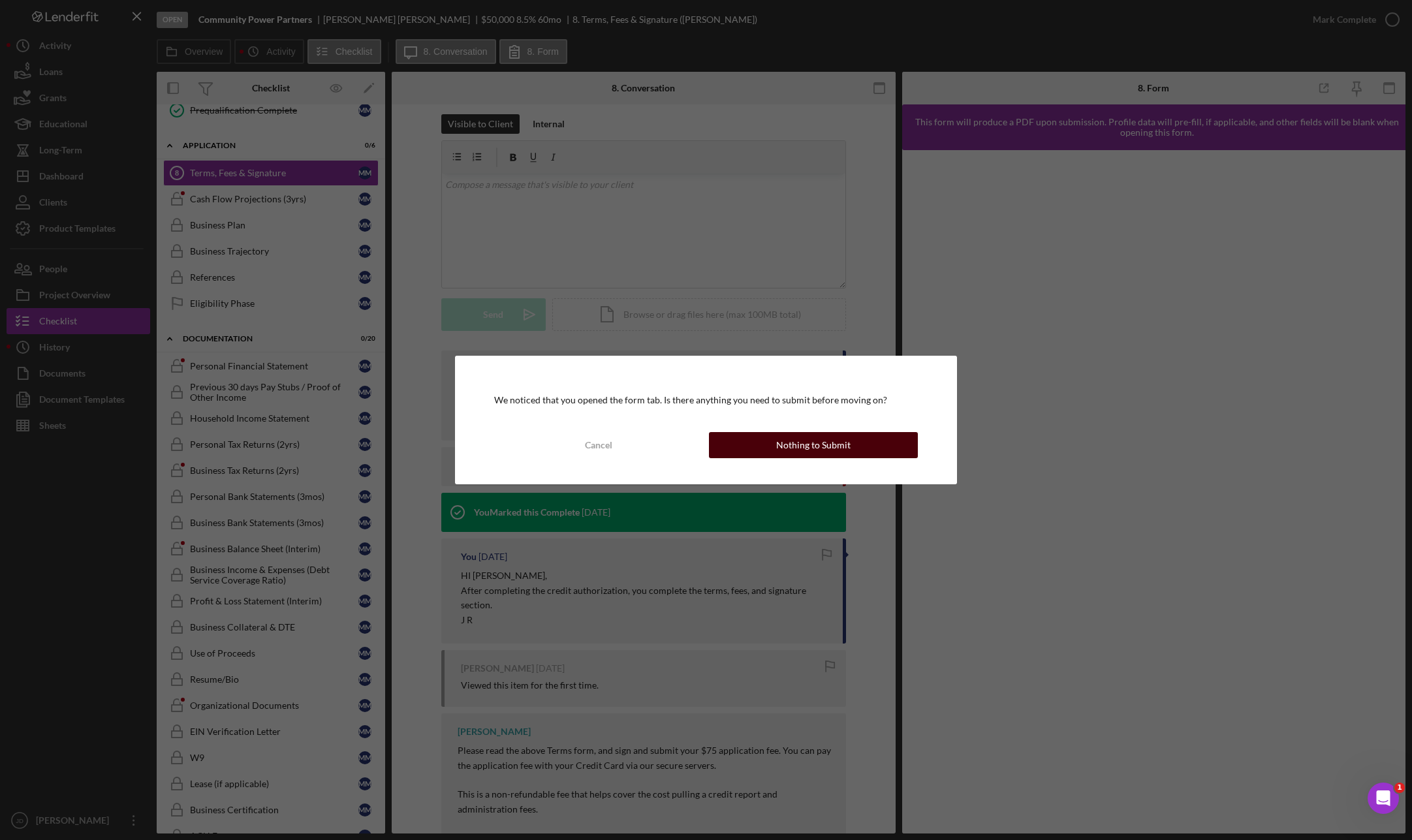
click at [827, 441] on div "Nothing to Submit" at bounding box center [812, 445] width 74 height 26
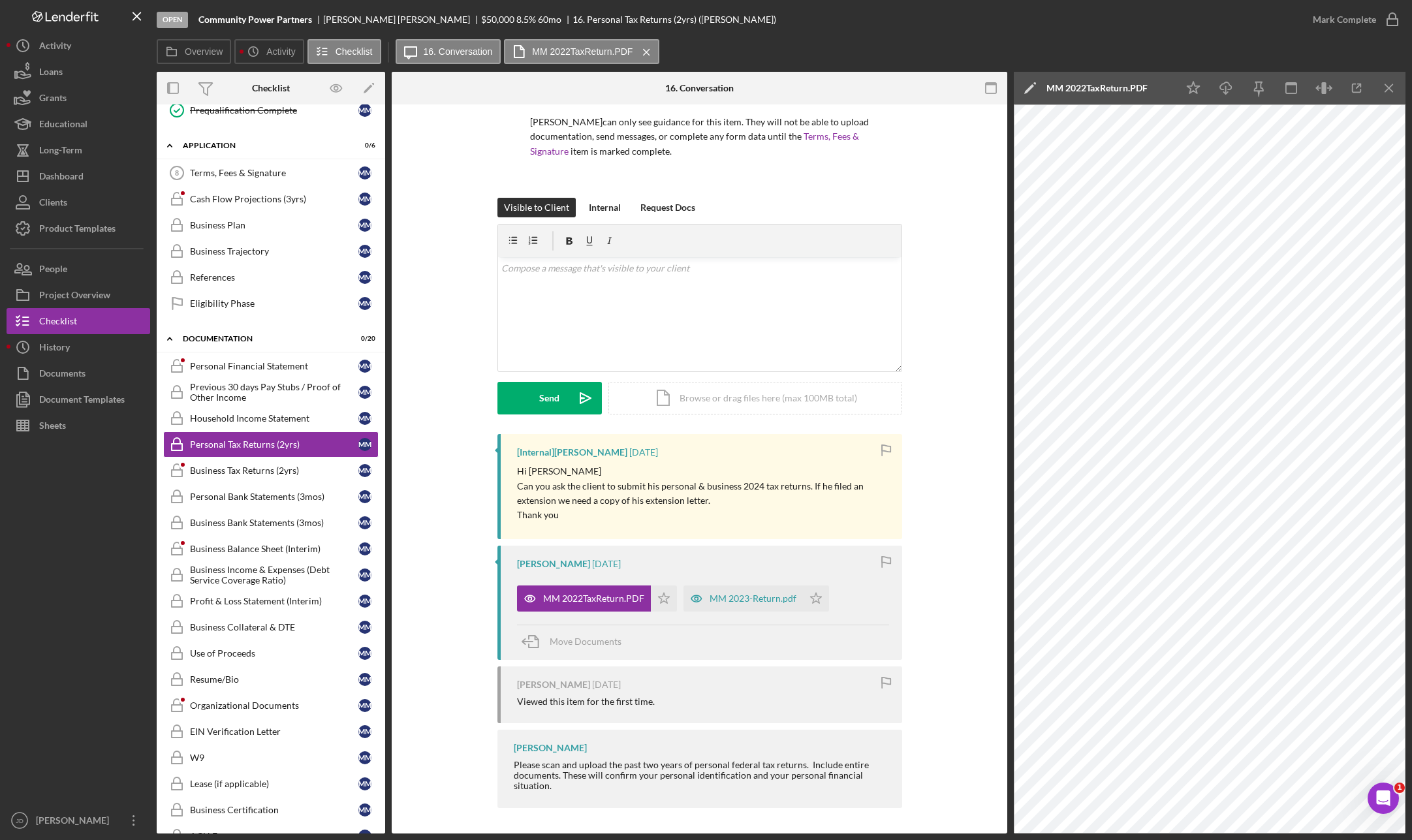
scroll to position [94, 0]
click at [1094, 91] on icon "button" at bounding box center [1356, 88] width 9 height 9
click at [754, 596] on div "MM 2023-Return.pdf" at bounding box center [753, 598] width 87 height 11
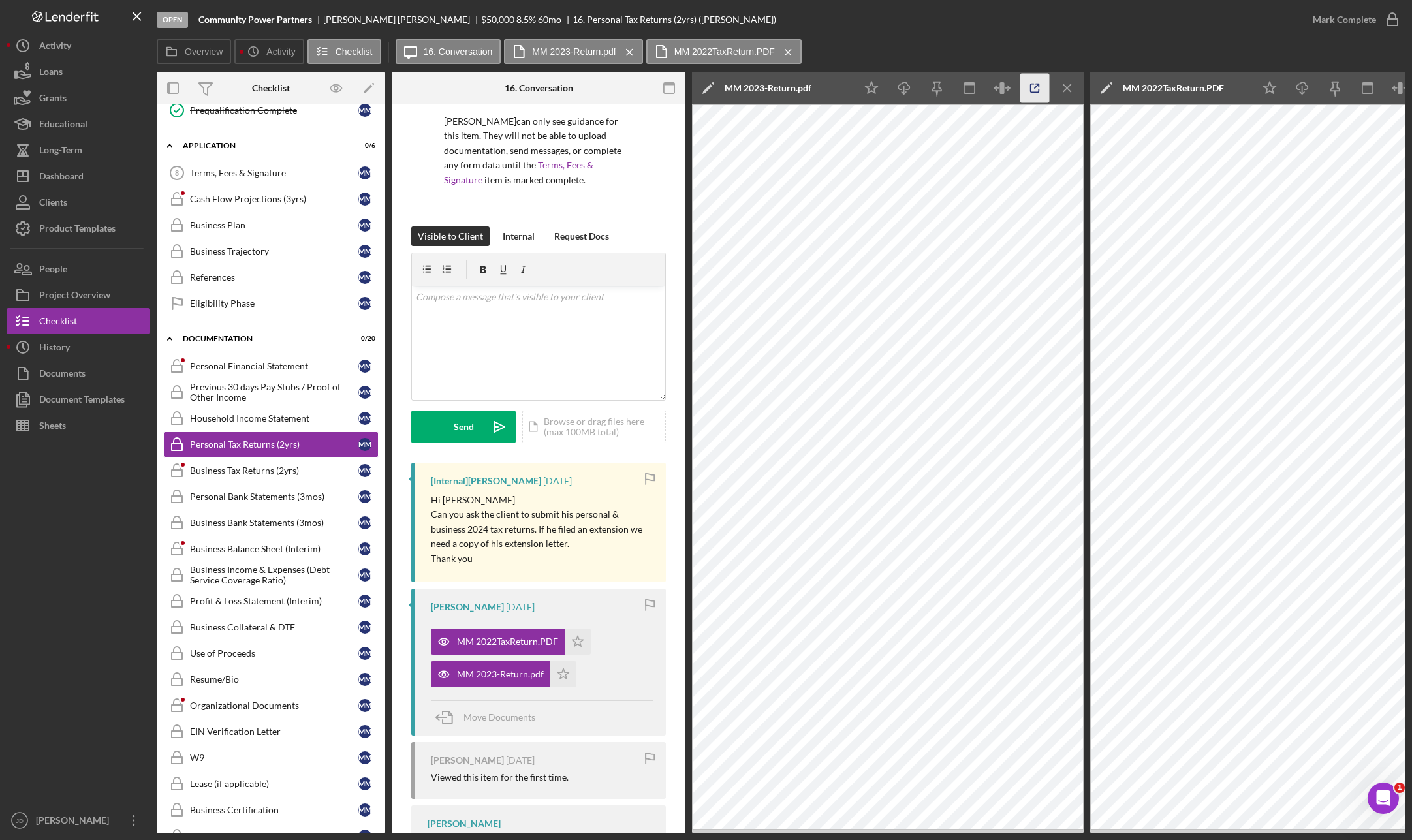
click at [1032, 87] on icon "button" at bounding box center [1035, 89] width 30 height 30
drag, startPoint x: 443, startPoint y: 120, endPoint x: 503, endPoint y: 118, distance: 60.0
click at [503, 118] on div "Michael Mollin can only see guidance for this item. They will not be able to up…" at bounding box center [538, 128] width 255 height 197
copy p "Michael Mollin"
click at [581, 643] on icon "Icon/Star" at bounding box center [578, 641] width 26 height 26
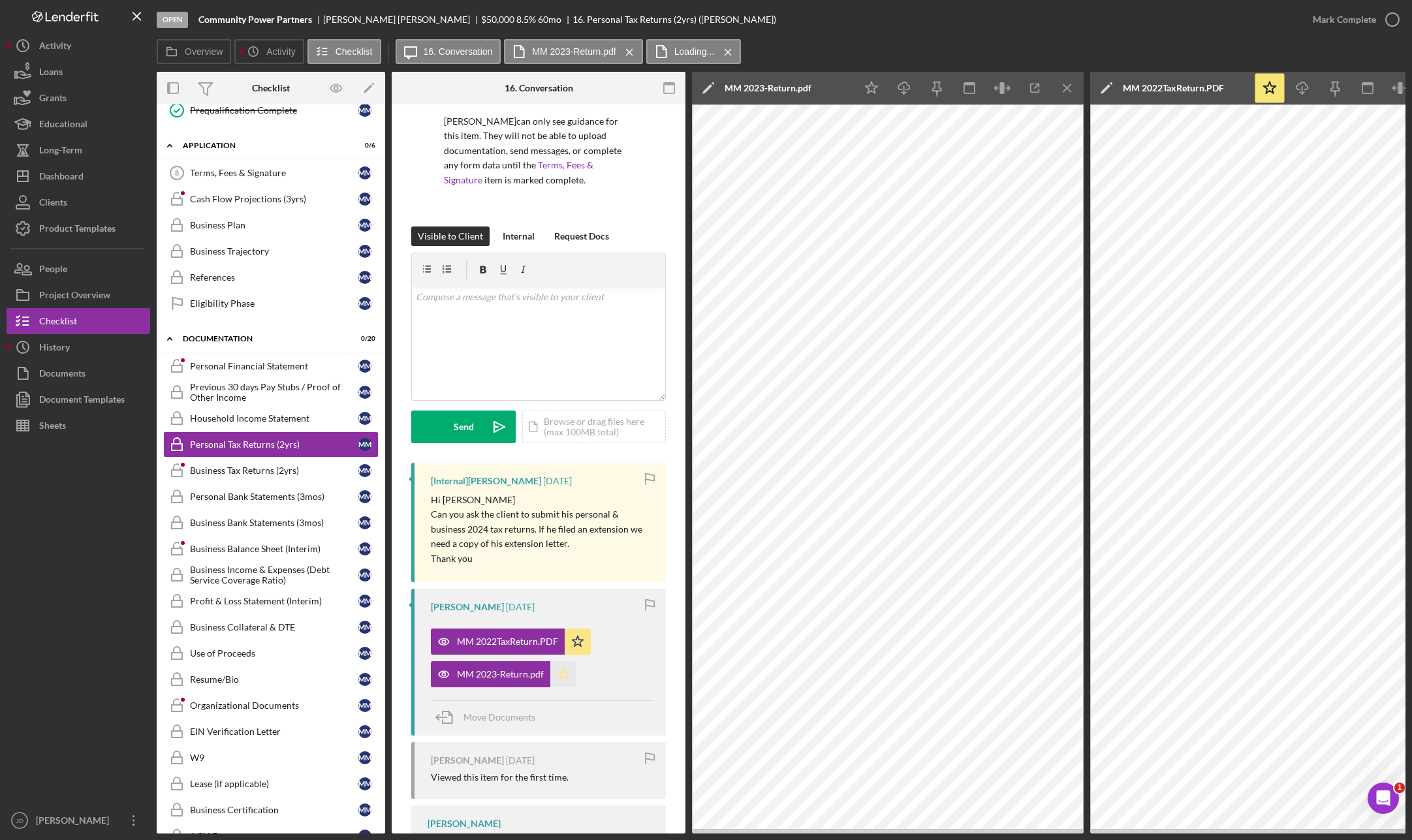
click at [562, 674] on icon "Icon/Star" at bounding box center [563, 674] width 26 height 26
click at [1068, 89] on line "button" at bounding box center [1066, 87] width 7 height 7
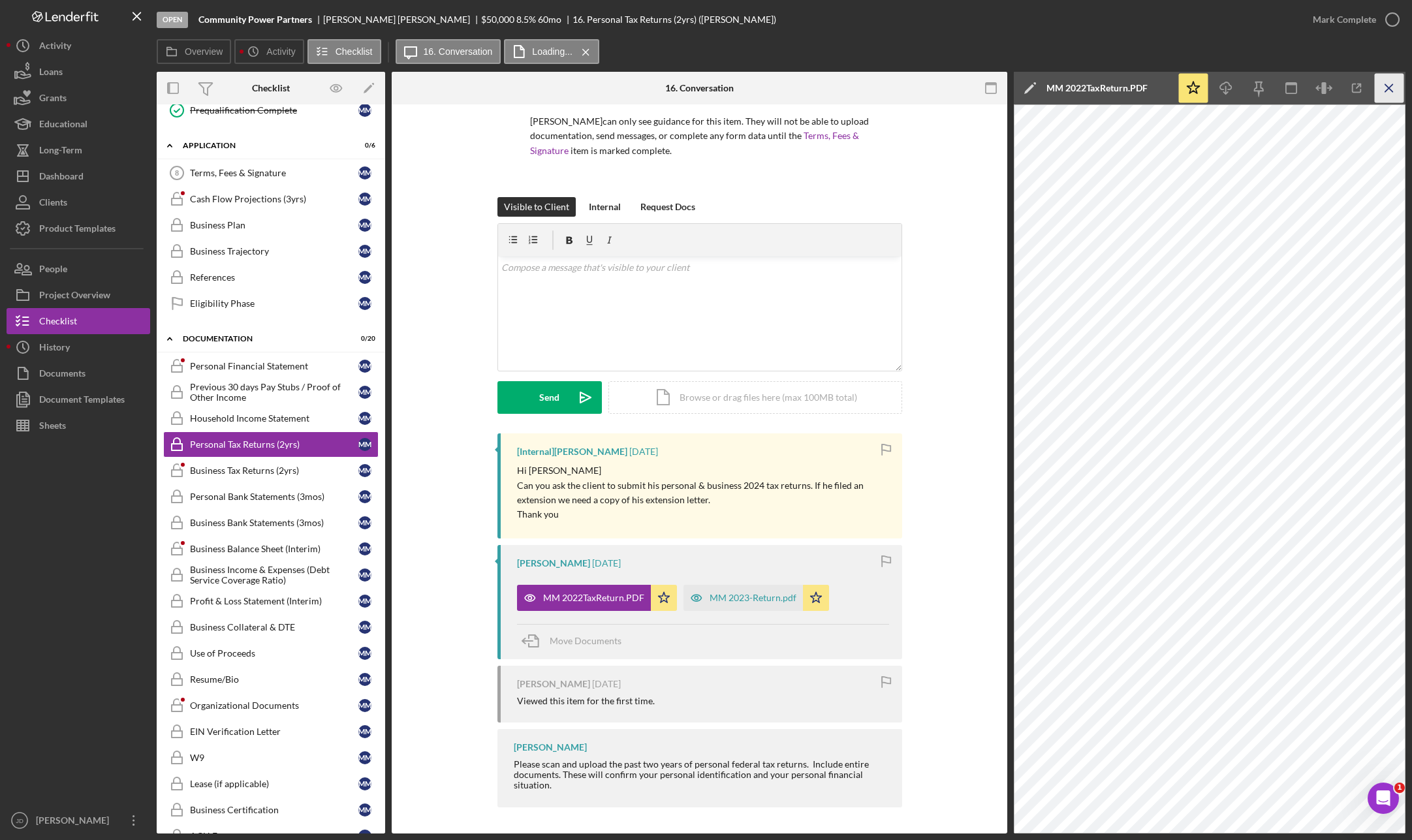
click at [1094, 88] on icon "Icon/Menu Close" at bounding box center [1389, 89] width 30 height 30
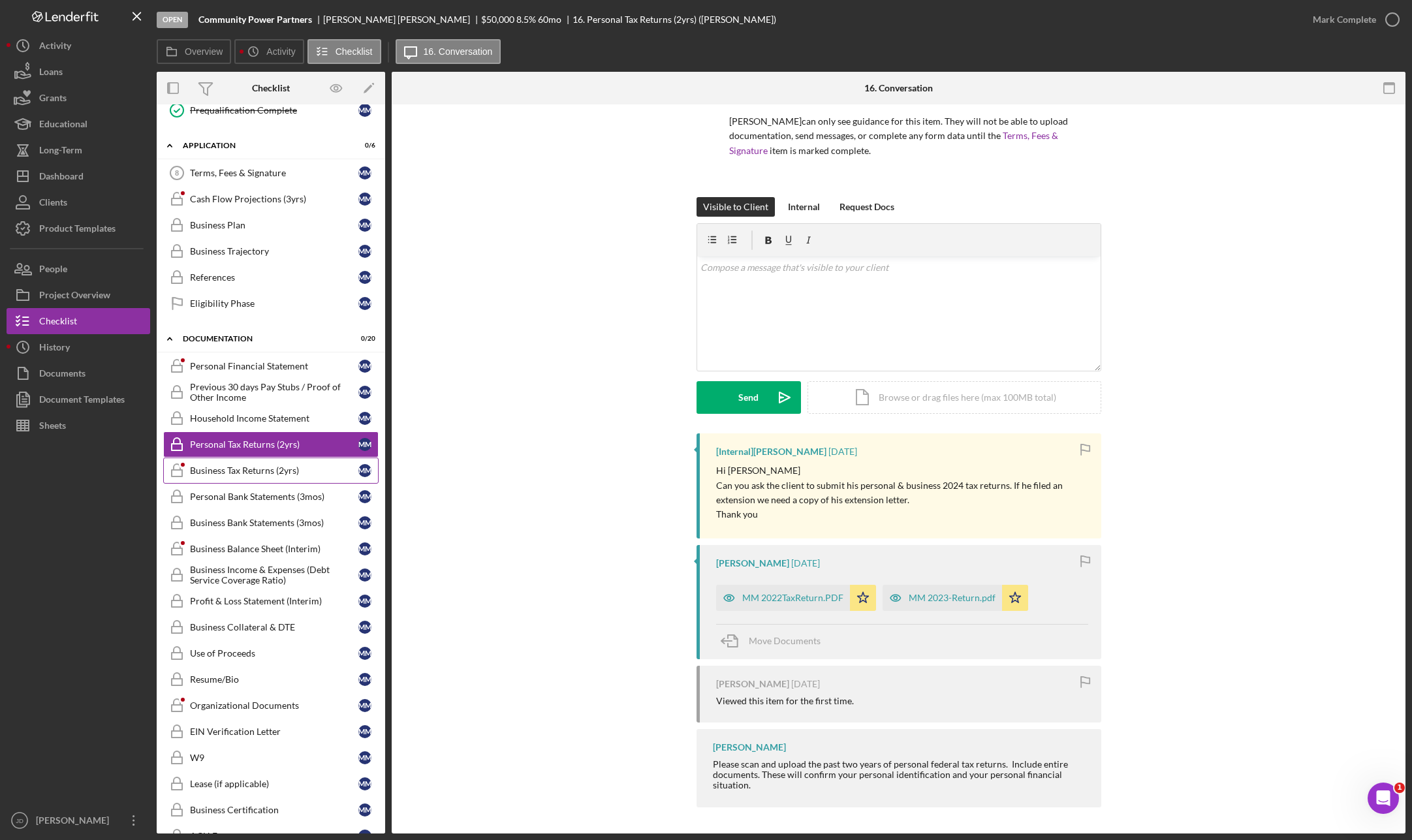
click at [241, 470] on div "Business Tax Returns (2yrs)" at bounding box center [273, 471] width 168 height 11
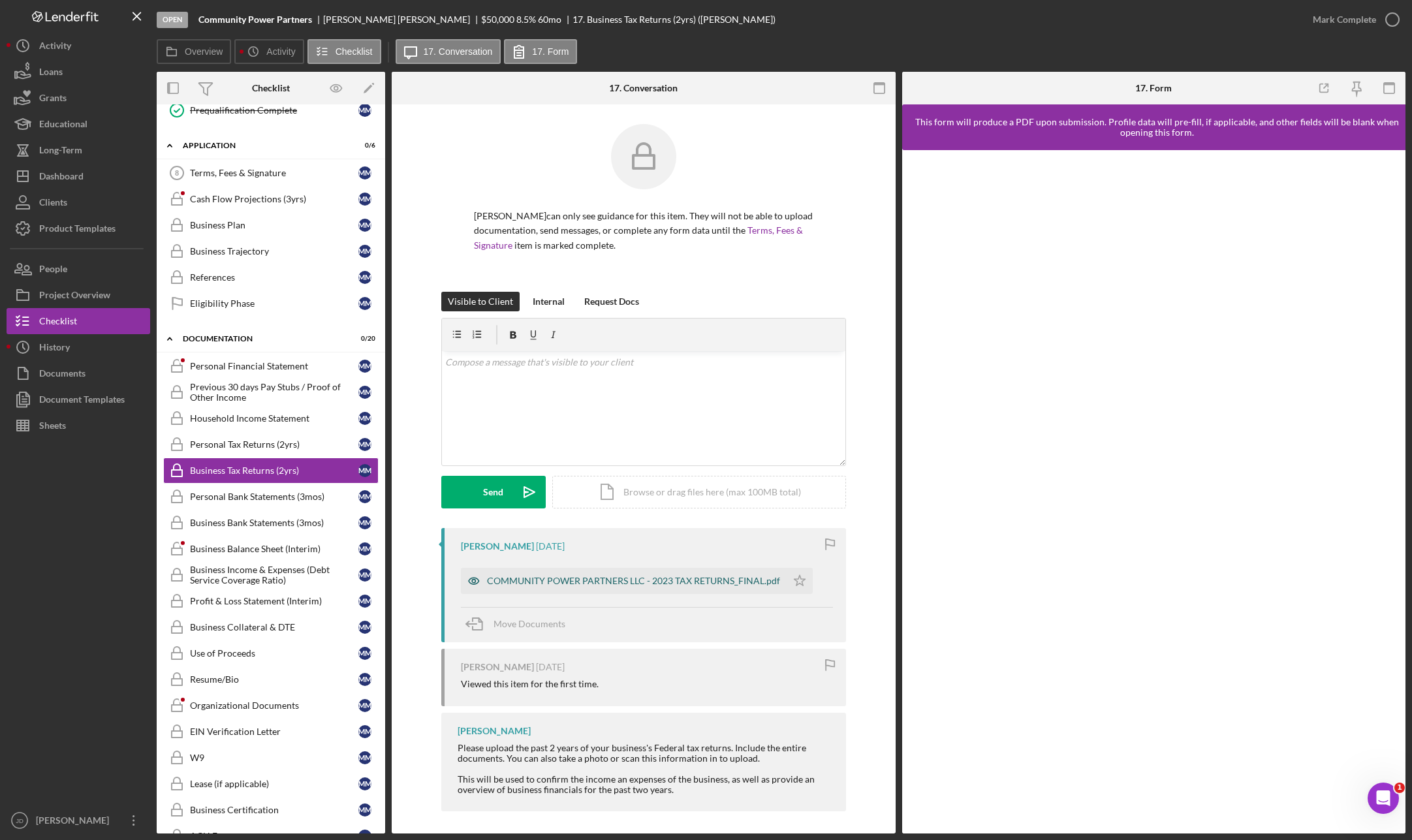
click at [636, 579] on div "COMMUNITY POWER PARTNERS LLC - 2023 TAX RETURNS_FINAL.pdf" at bounding box center [633, 580] width 294 height 11
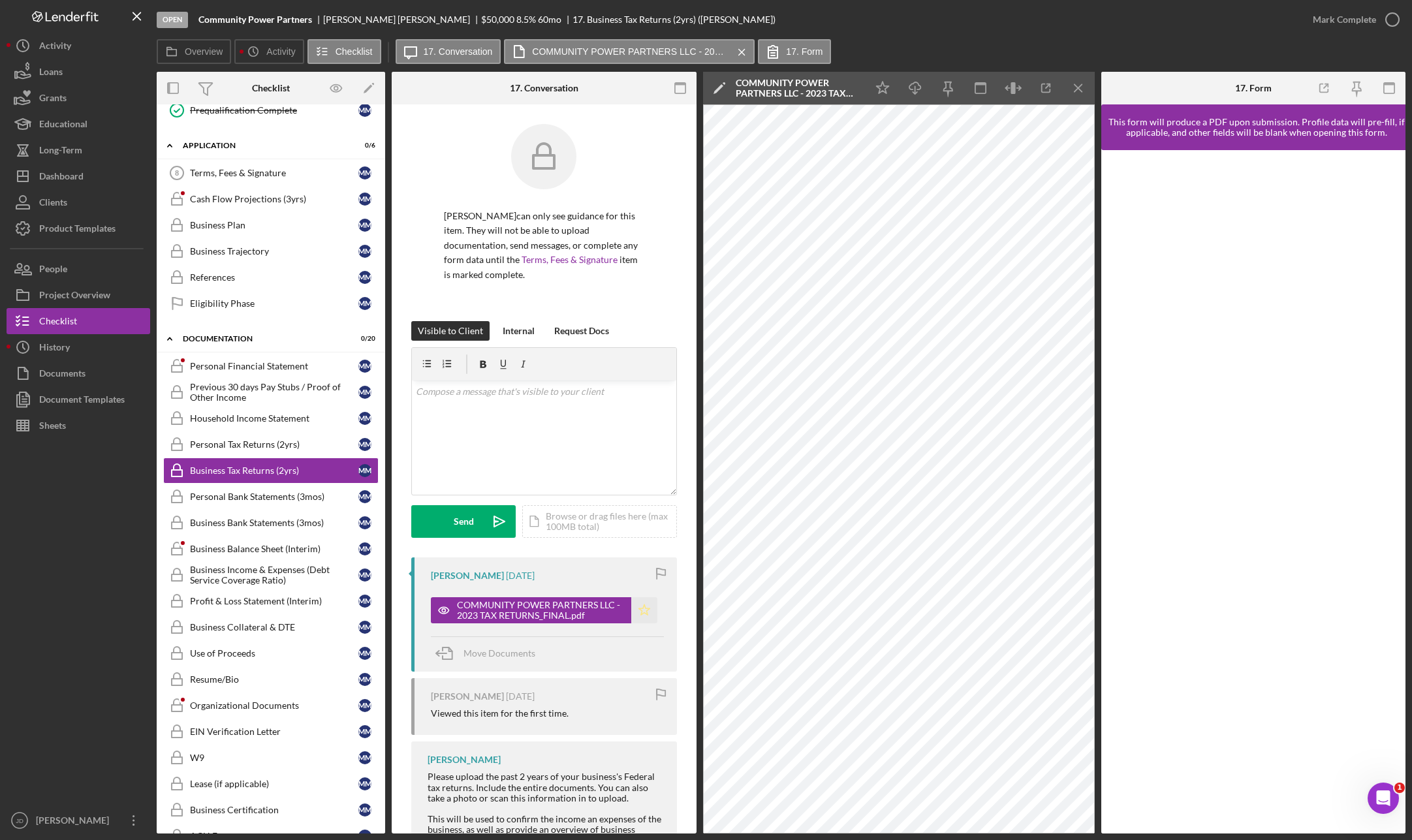
click at [641, 610] on icon "Icon/Star" at bounding box center [644, 610] width 26 height 26
click at [449, 400] on div "v Color teal Color pink Remove color Add row above Add row below Add column bef…" at bounding box center [544, 437] width 265 height 115
click at [448, 518] on button "Send Icon/icon-invite-send" at bounding box center [463, 522] width 105 height 33
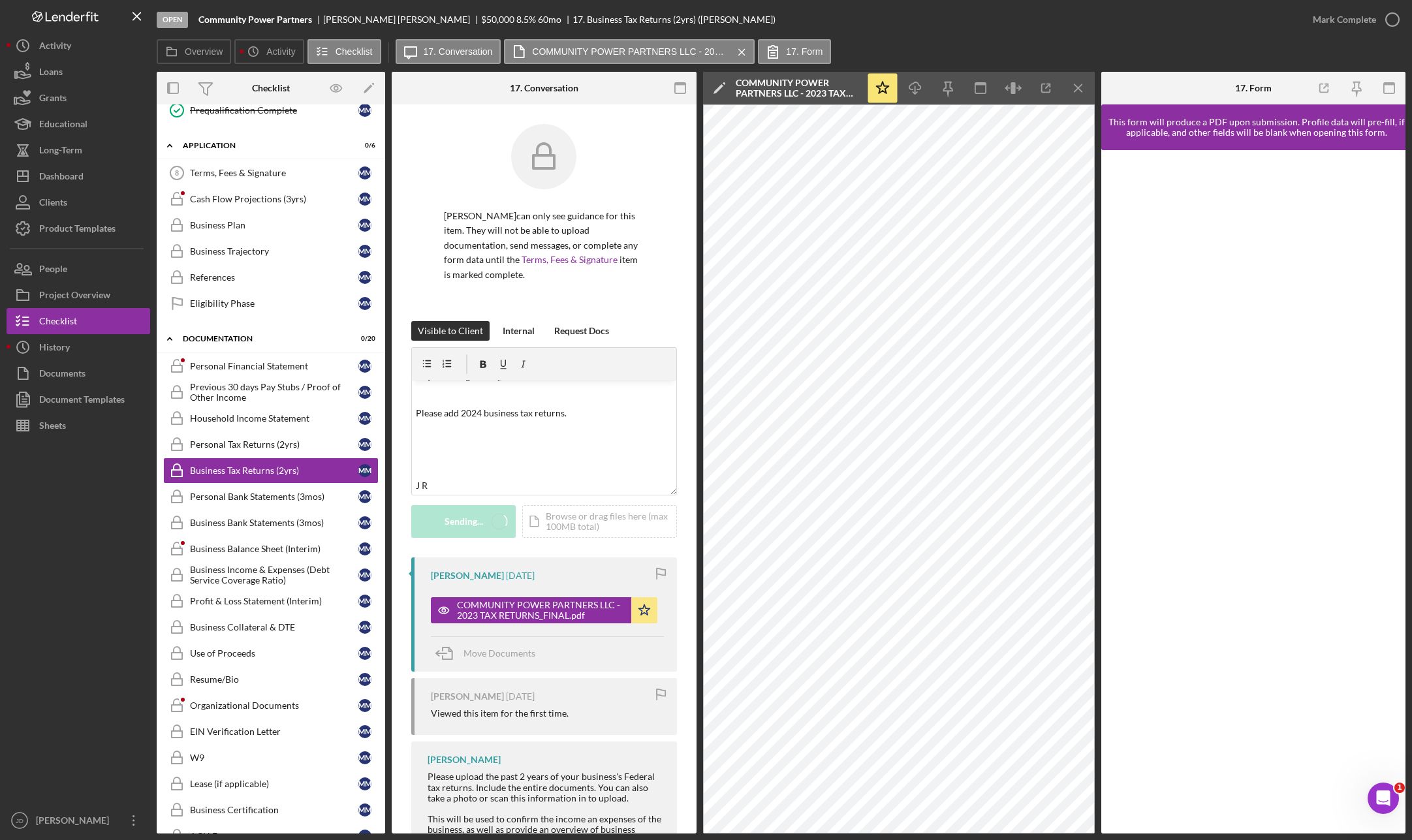
scroll to position [0, 0]
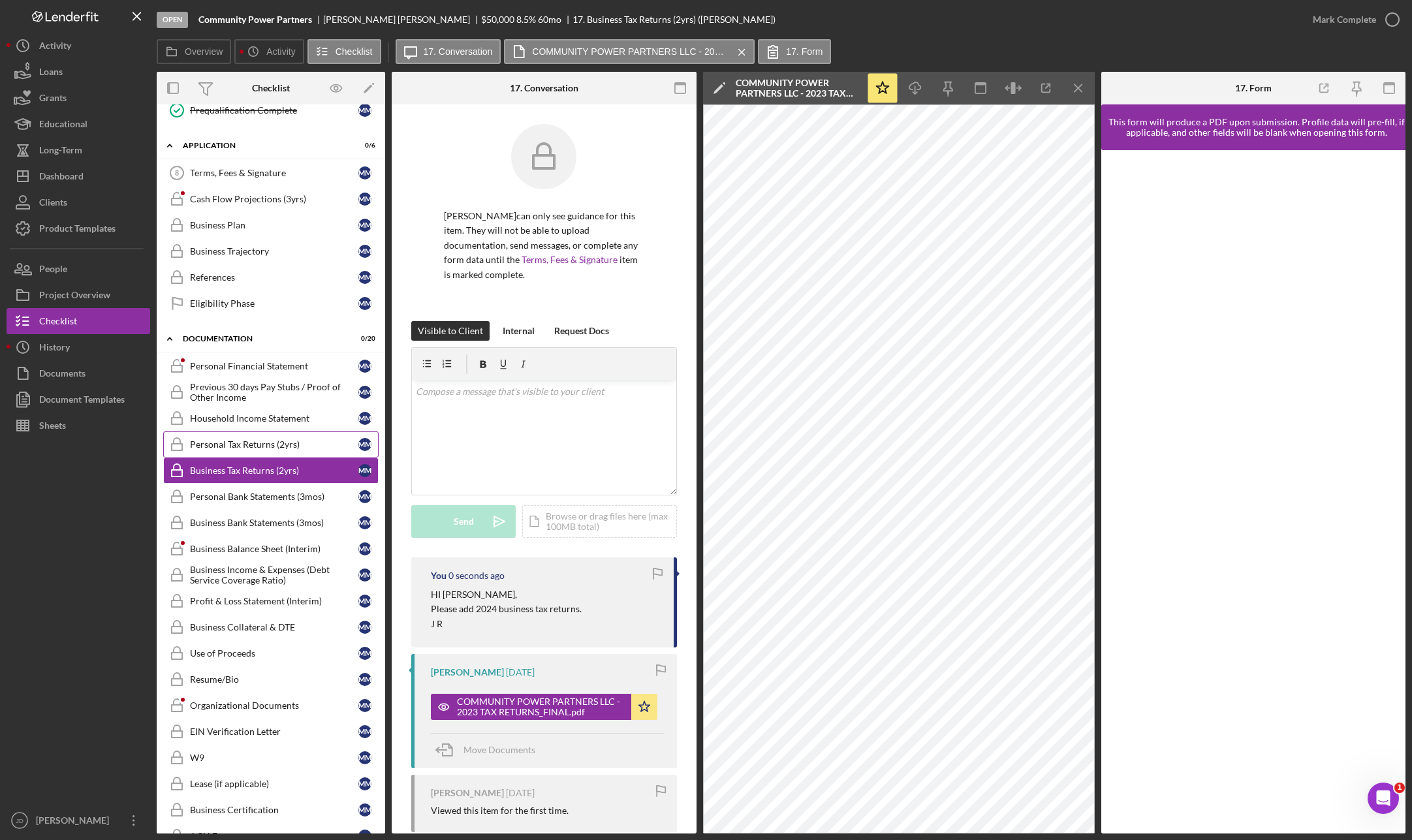
click at [250, 442] on div "Personal Tax Returns (2yrs)" at bounding box center [273, 444] width 168 height 11
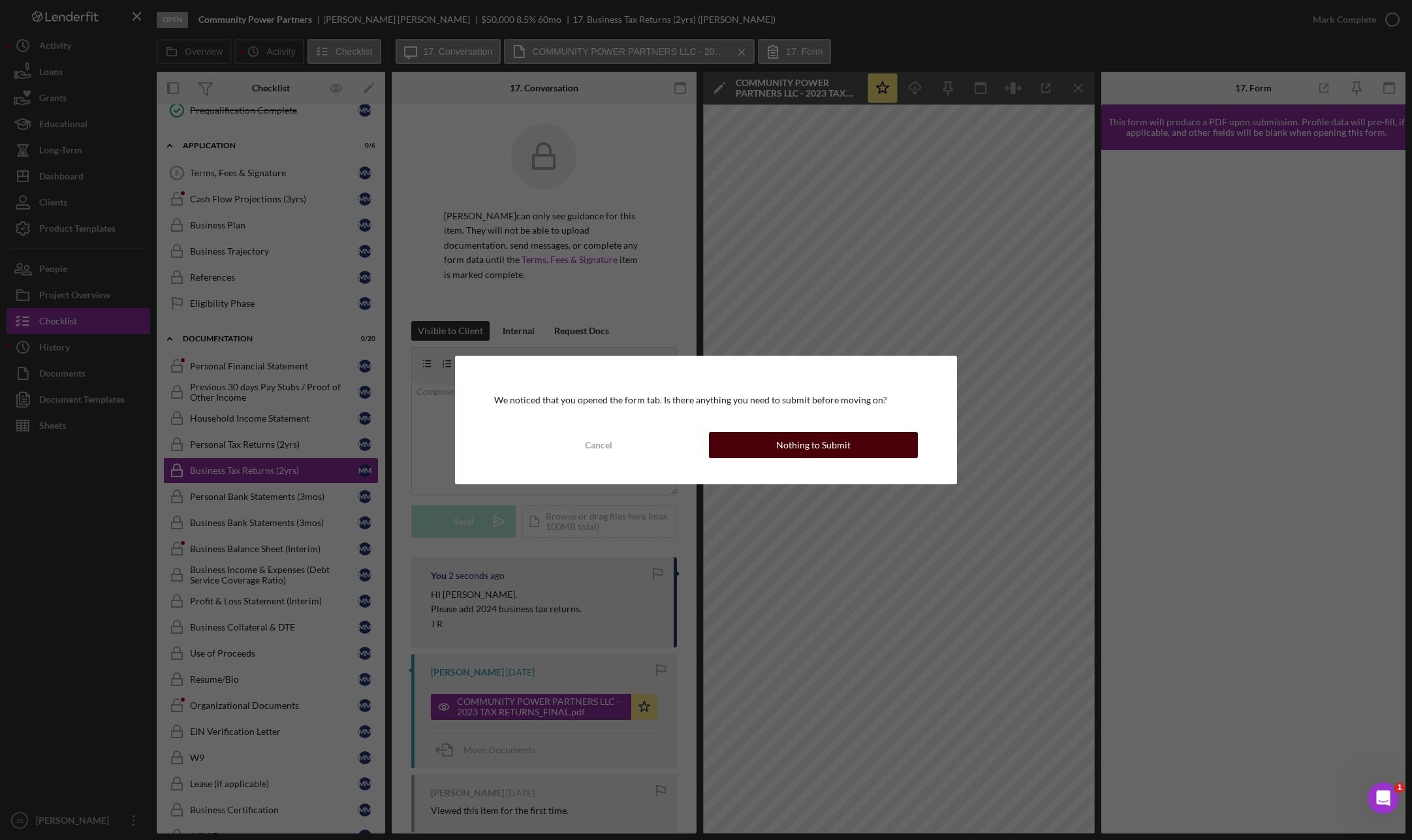
click at [788, 443] on div "Nothing to Submit" at bounding box center [812, 445] width 74 height 26
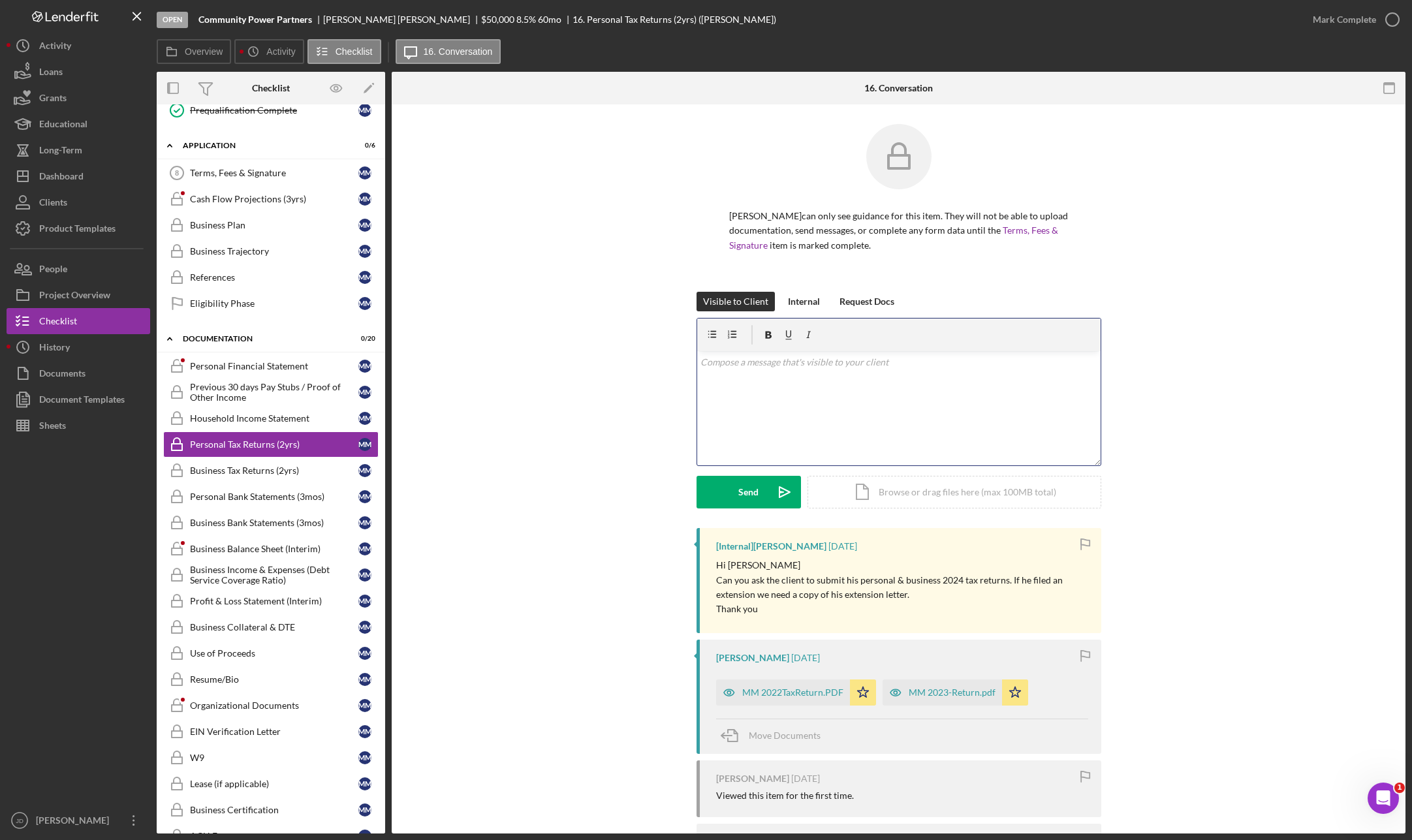
click at [736, 372] on div "v Color teal Color pink Remove color Add row above Add row below Add column bef…" at bounding box center [898, 408] width 403 height 115
click at [734, 492] on button "Send Icon/icon-invite-send" at bounding box center [749, 492] width 105 height 33
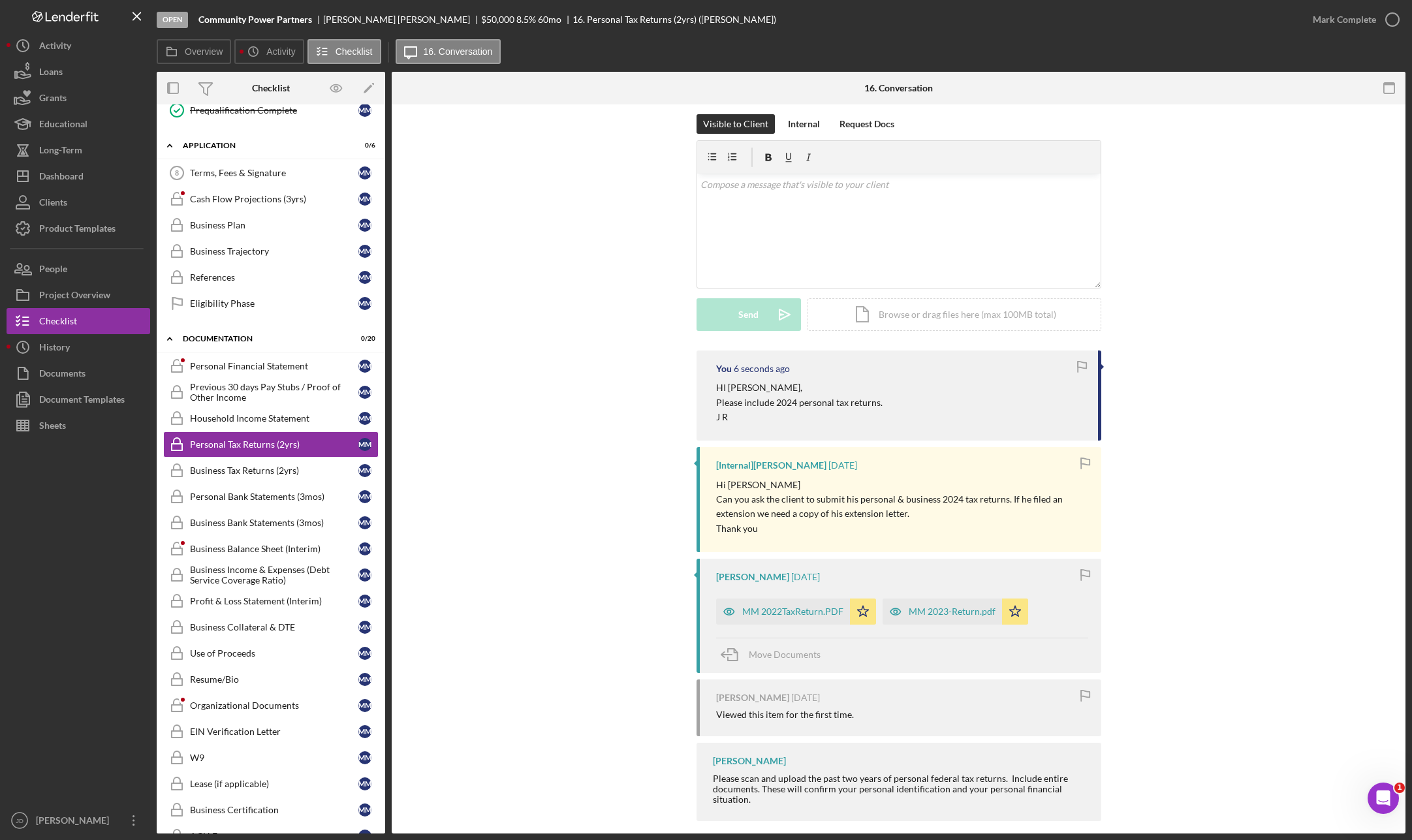
scroll to position [191, 0]
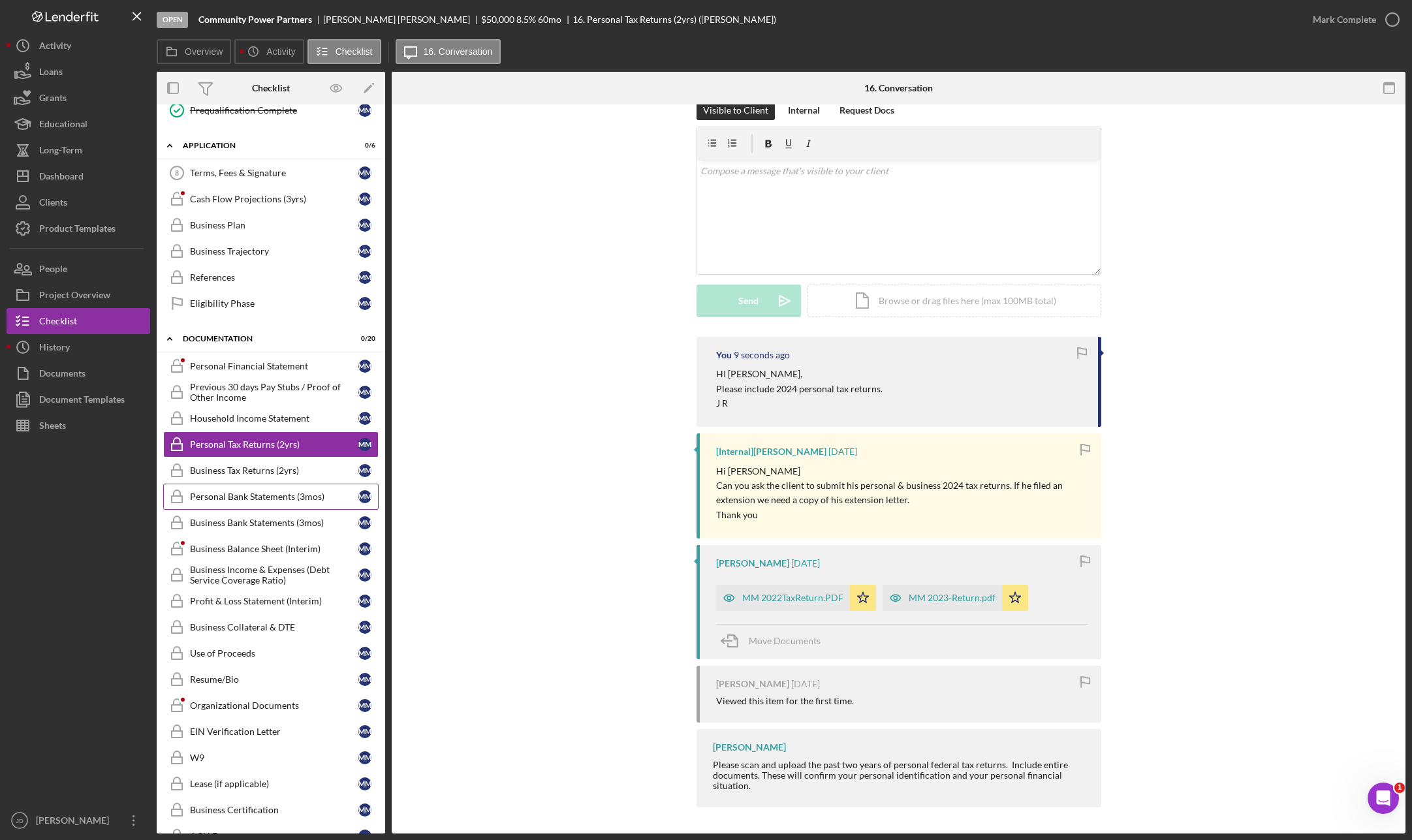
click at [254, 499] on div "Personal Bank Statements (3mos)" at bounding box center [273, 496] width 168 height 11
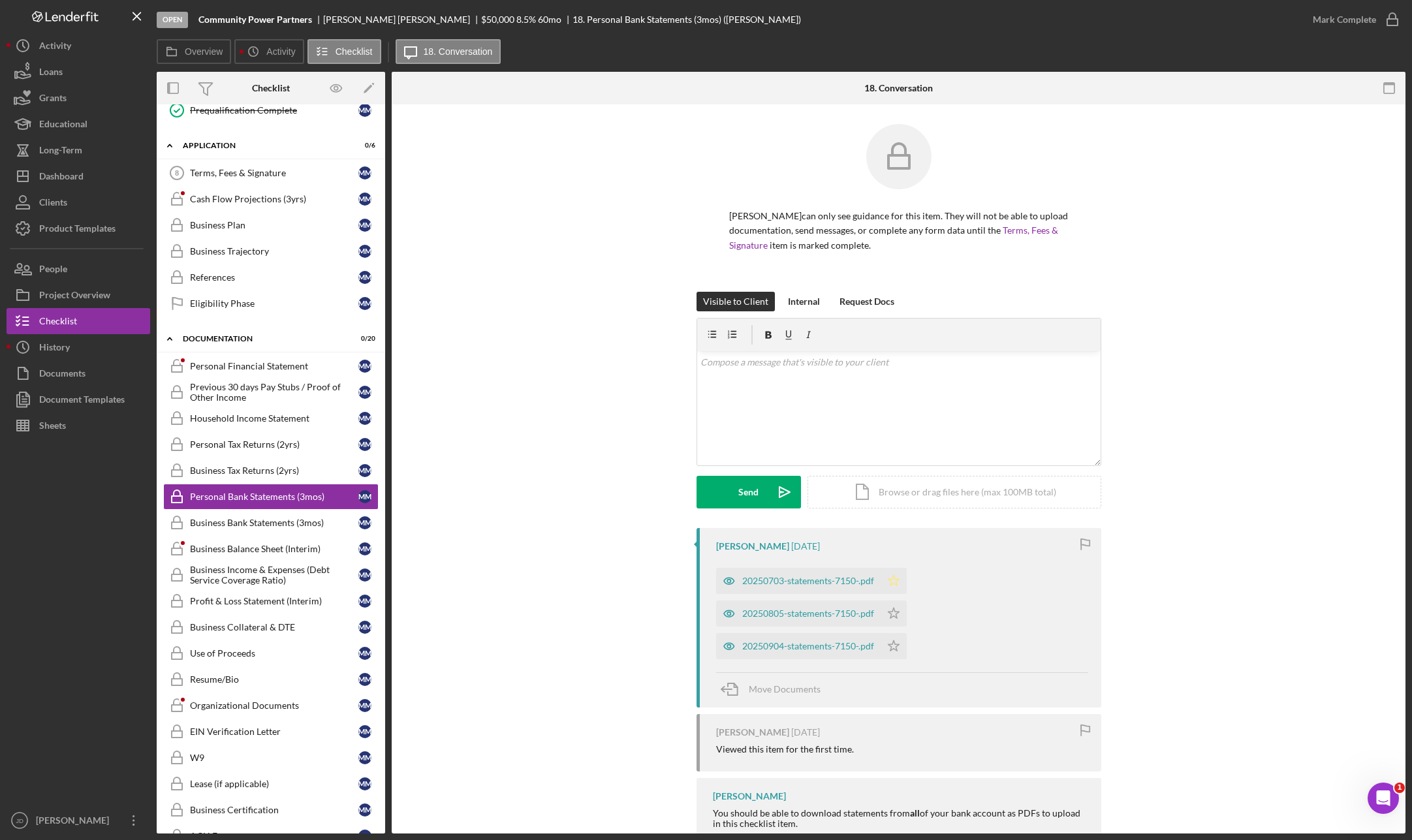
click at [894, 581] on icon "Icon/Star" at bounding box center [893, 580] width 26 height 26
click at [894, 605] on icon "Icon/Star" at bounding box center [893, 613] width 26 height 26
click at [891, 636] on icon "Icon/Star" at bounding box center [893, 646] width 26 height 26
click at [1094, 21] on icon "button" at bounding box center [1393, 19] width 33 height 33
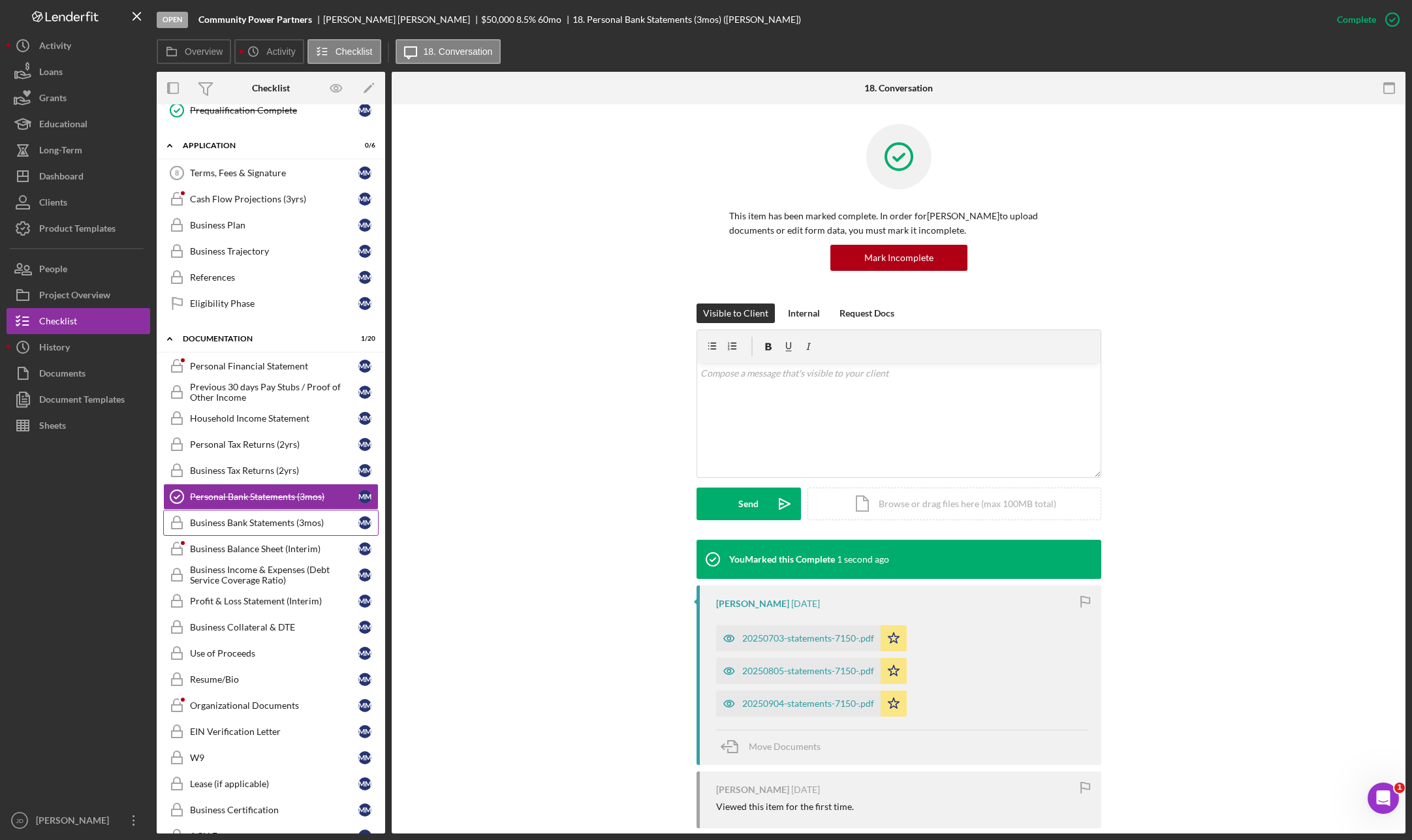
click at [306, 526] on div "Business Bank Statements (3mos)" at bounding box center [273, 522] width 168 height 11
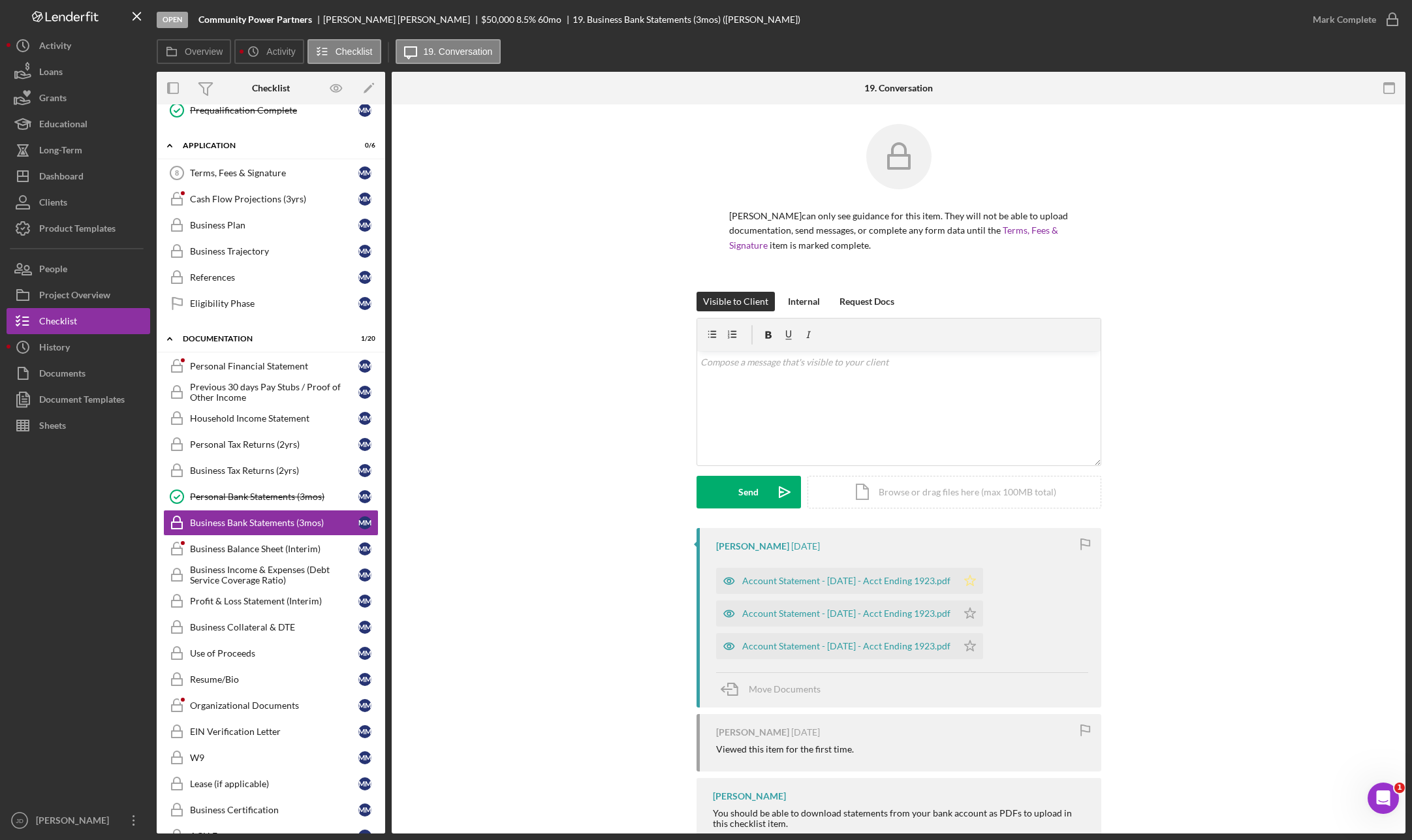
click at [975, 581] on polygon "button" at bounding box center [970, 580] width 12 height 11
click at [974, 610] on icon "Icon/Star" at bounding box center [969, 613] width 26 height 26
click at [983, 642] on icon "Icon/Star" at bounding box center [969, 646] width 26 height 26
click at [1094, 17] on icon "button" at bounding box center [1393, 19] width 33 height 33
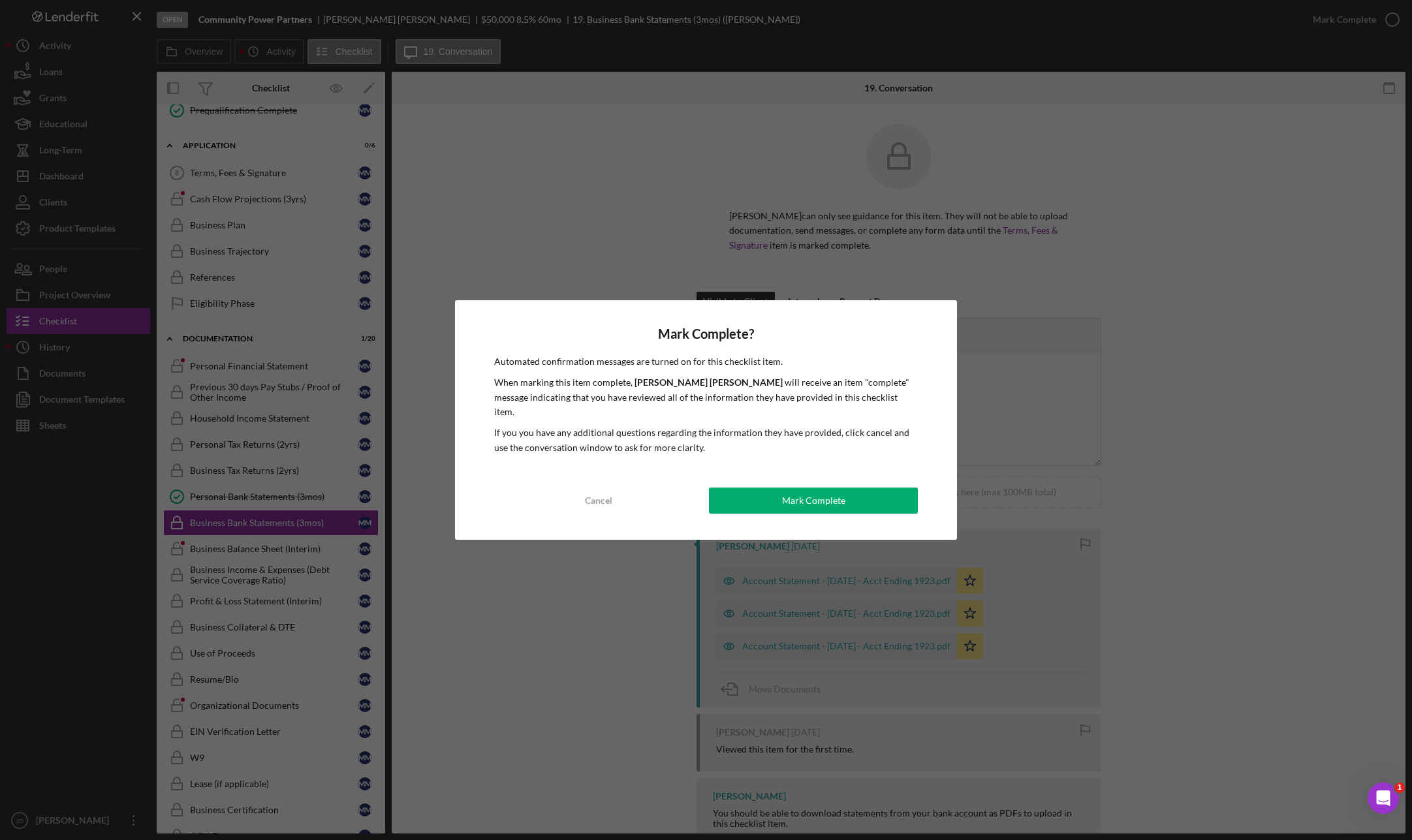
click at [786, 495] on div "Mark Complete" at bounding box center [814, 500] width 64 height 26
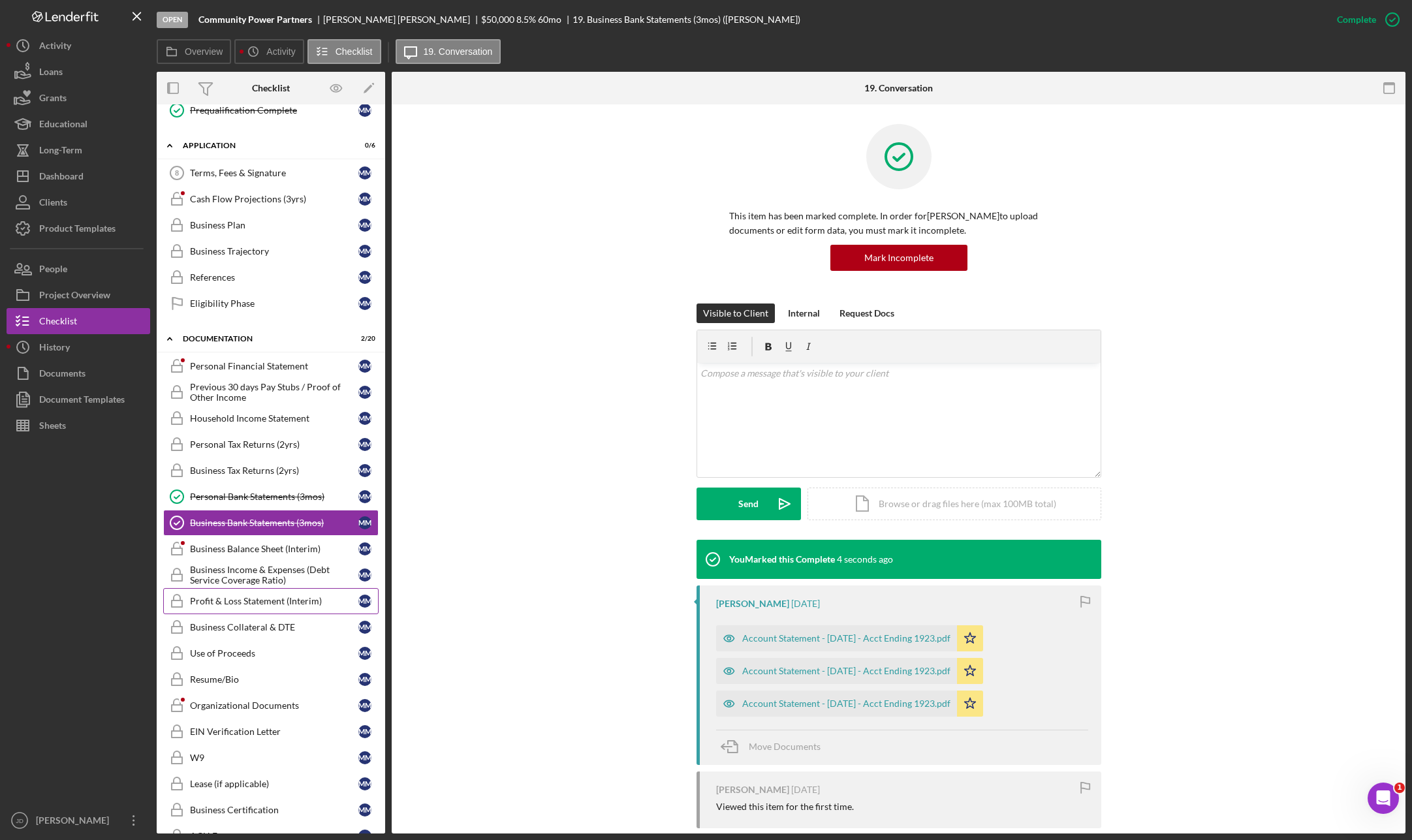
click at [238, 600] on div "Profit & Loss Statement (Interim)" at bounding box center [273, 600] width 168 height 11
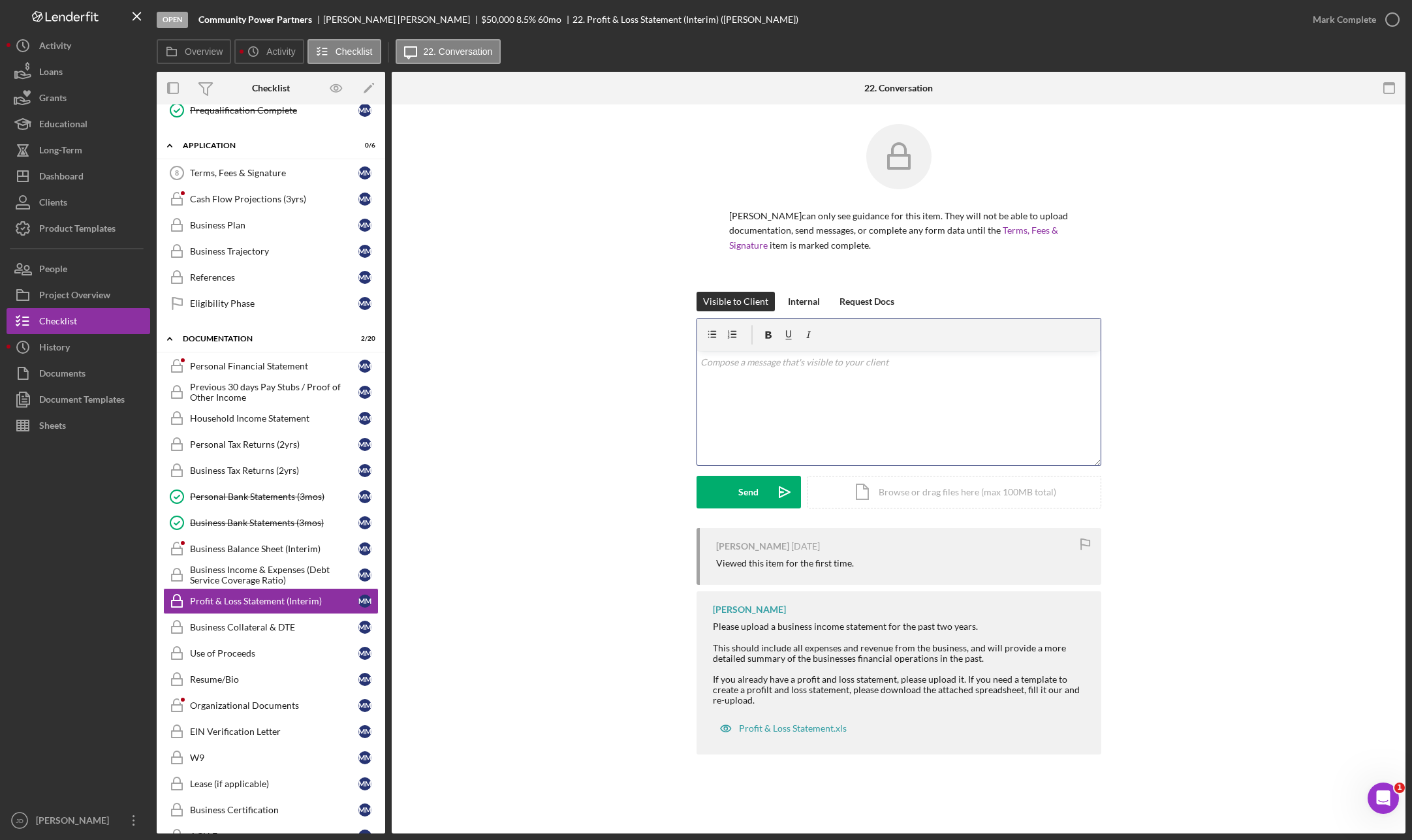
click at [808, 369] on div "v Color teal Color pink Remove color Add row above Add row below Add column bef…" at bounding box center [898, 408] width 403 height 115
click at [244, 547] on div "Business Balance Sheet (Interim)" at bounding box center [273, 548] width 168 height 11
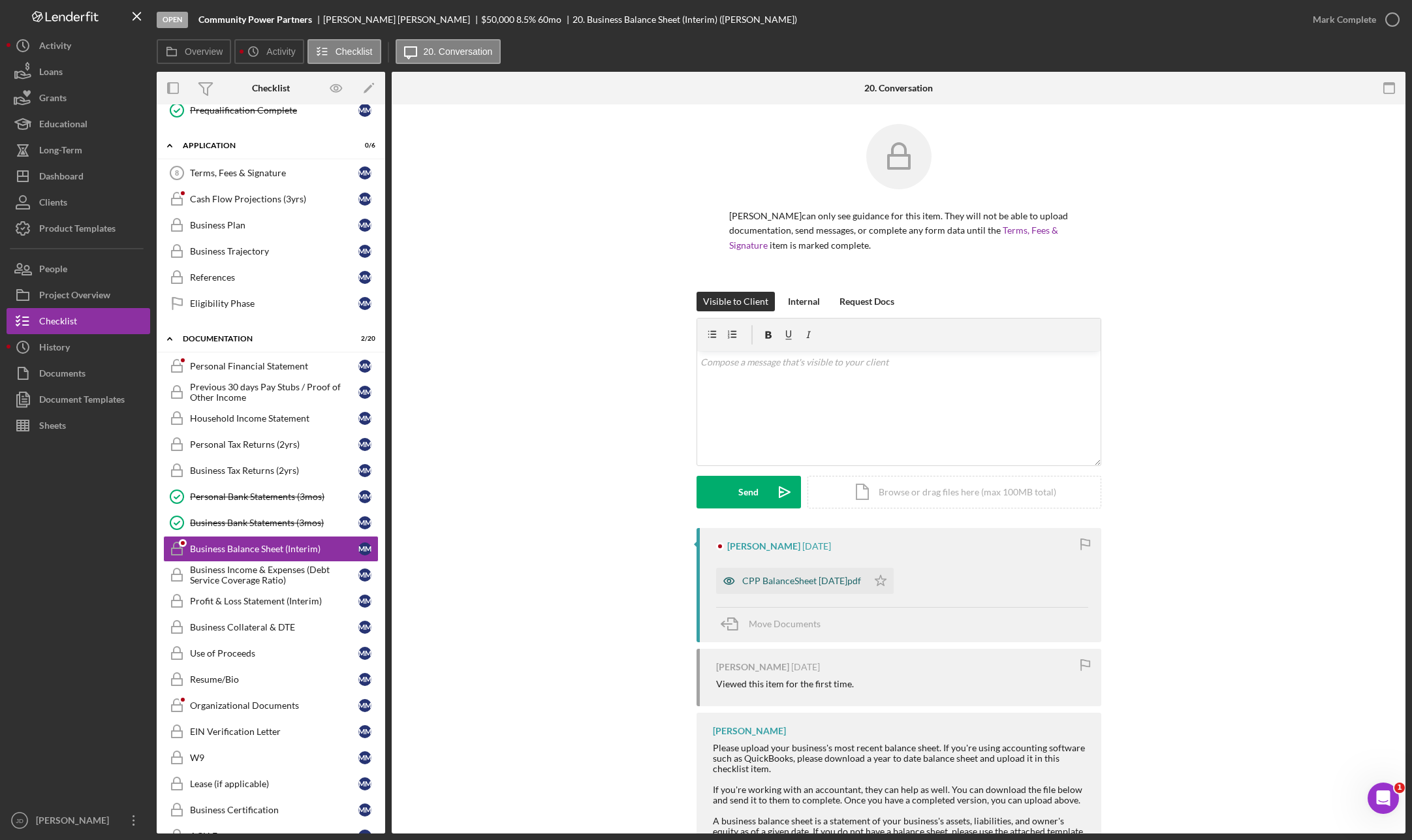
click at [817, 585] on div "CPP BalanceSheet 2025.9.12.pdf" at bounding box center [801, 580] width 118 height 11
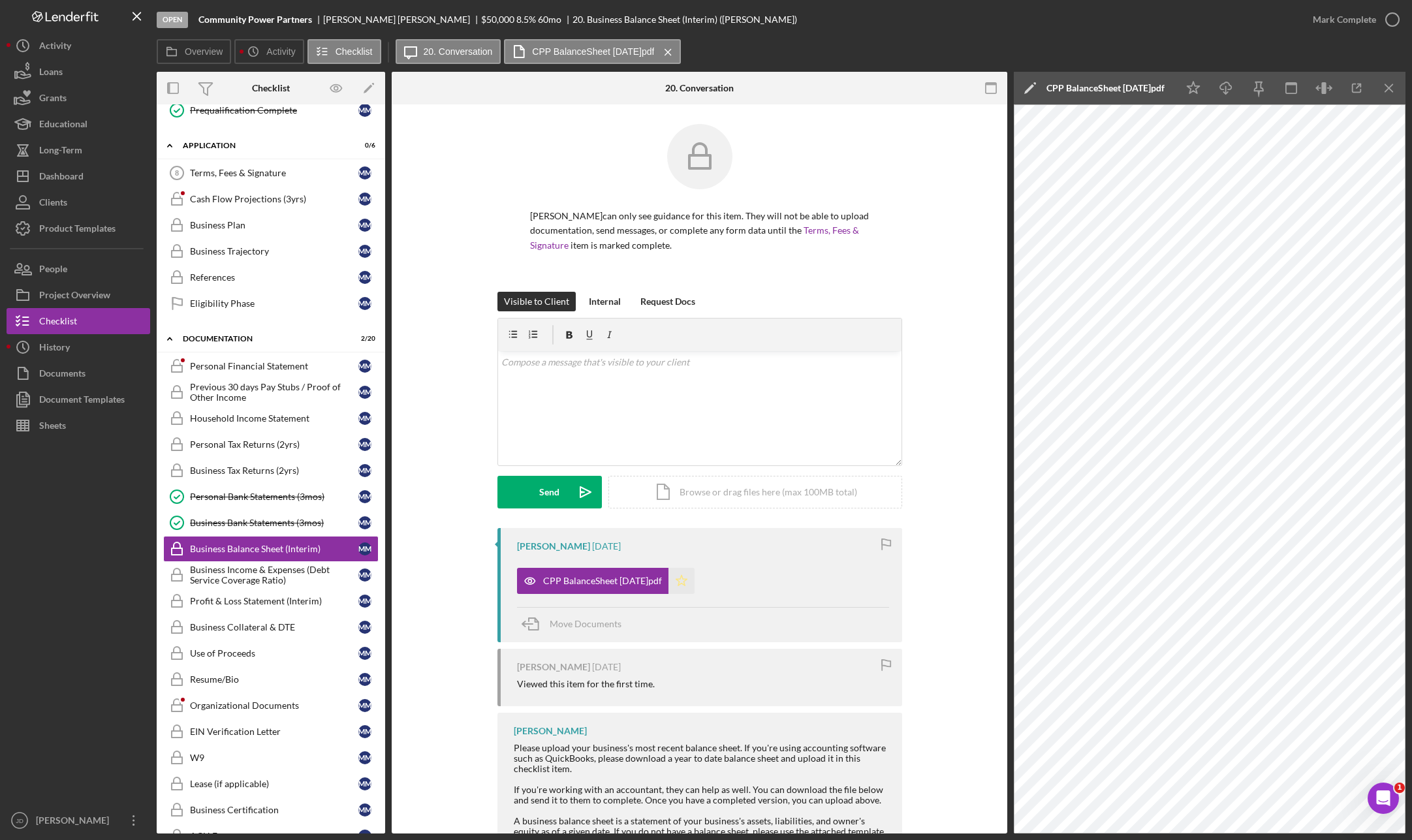
click at [687, 583] on icon "Icon/Star" at bounding box center [681, 580] width 26 height 26
click at [1094, 20] on icon "button" at bounding box center [1393, 19] width 33 height 33
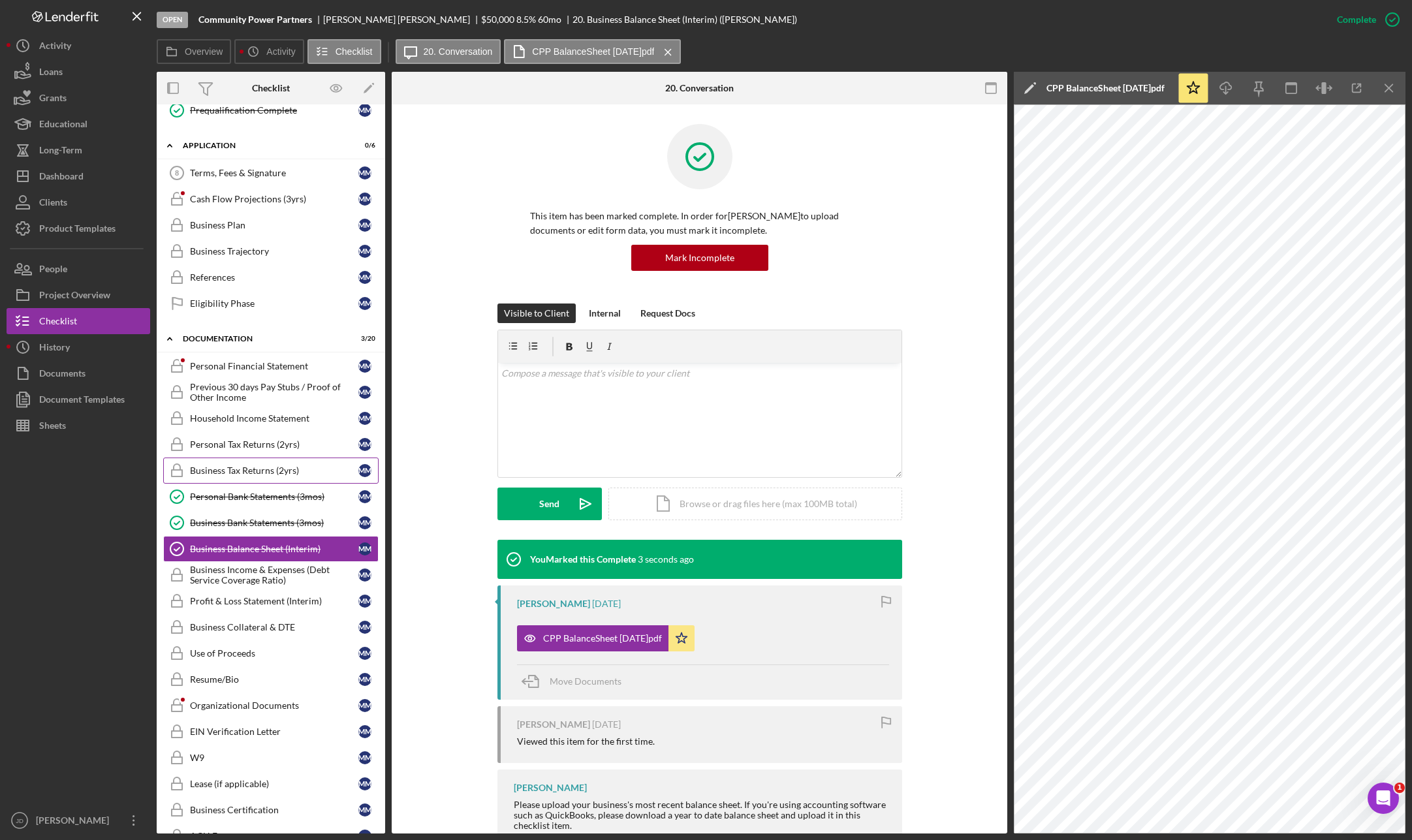
click at [225, 471] on div "Business Tax Returns (2yrs)" at bounding box center [273, 471] width 168 height 11
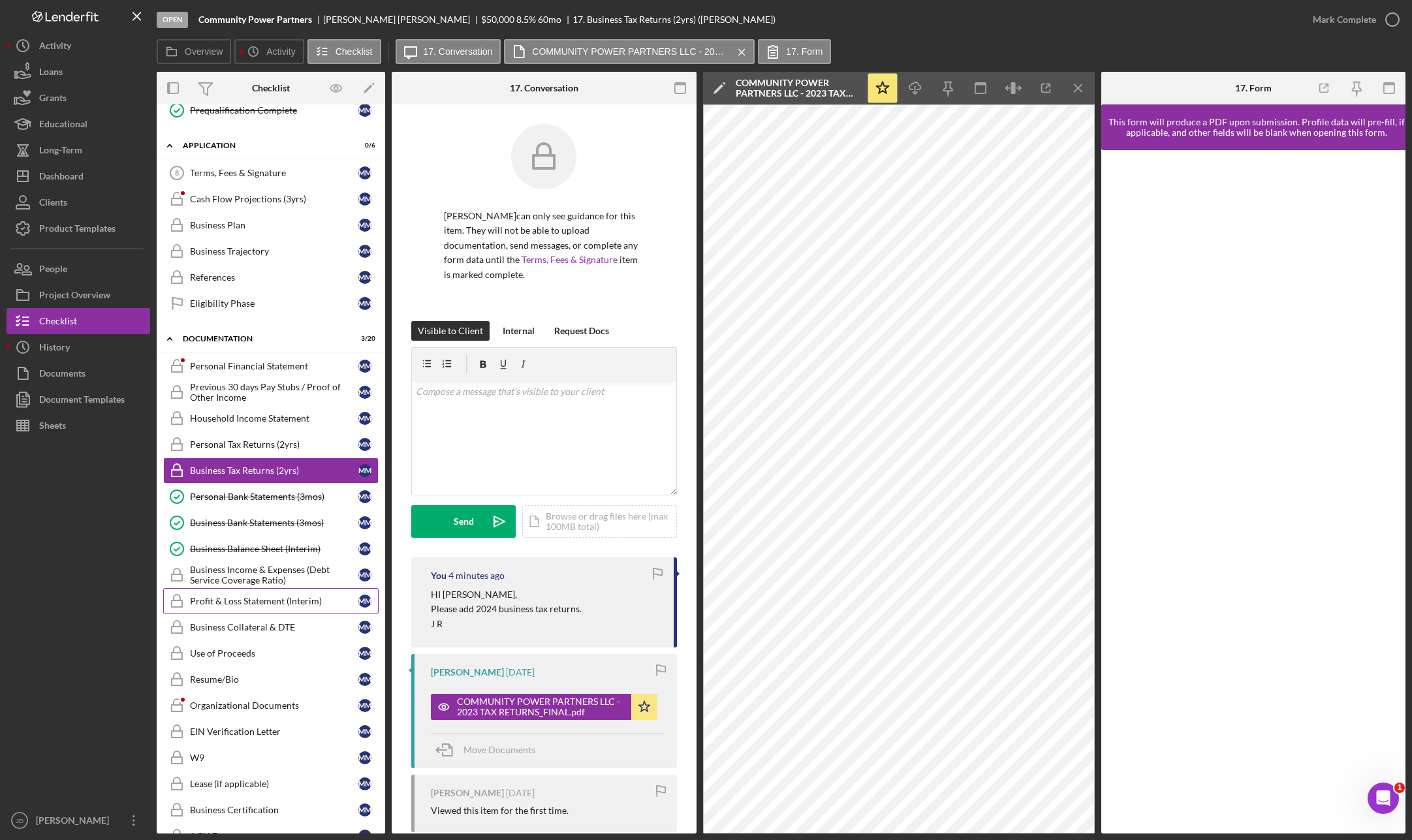
click at [239, 603] on div "Profit & Loss Statement (Interim)" at bounding box center [273, 600] width 168 height 11
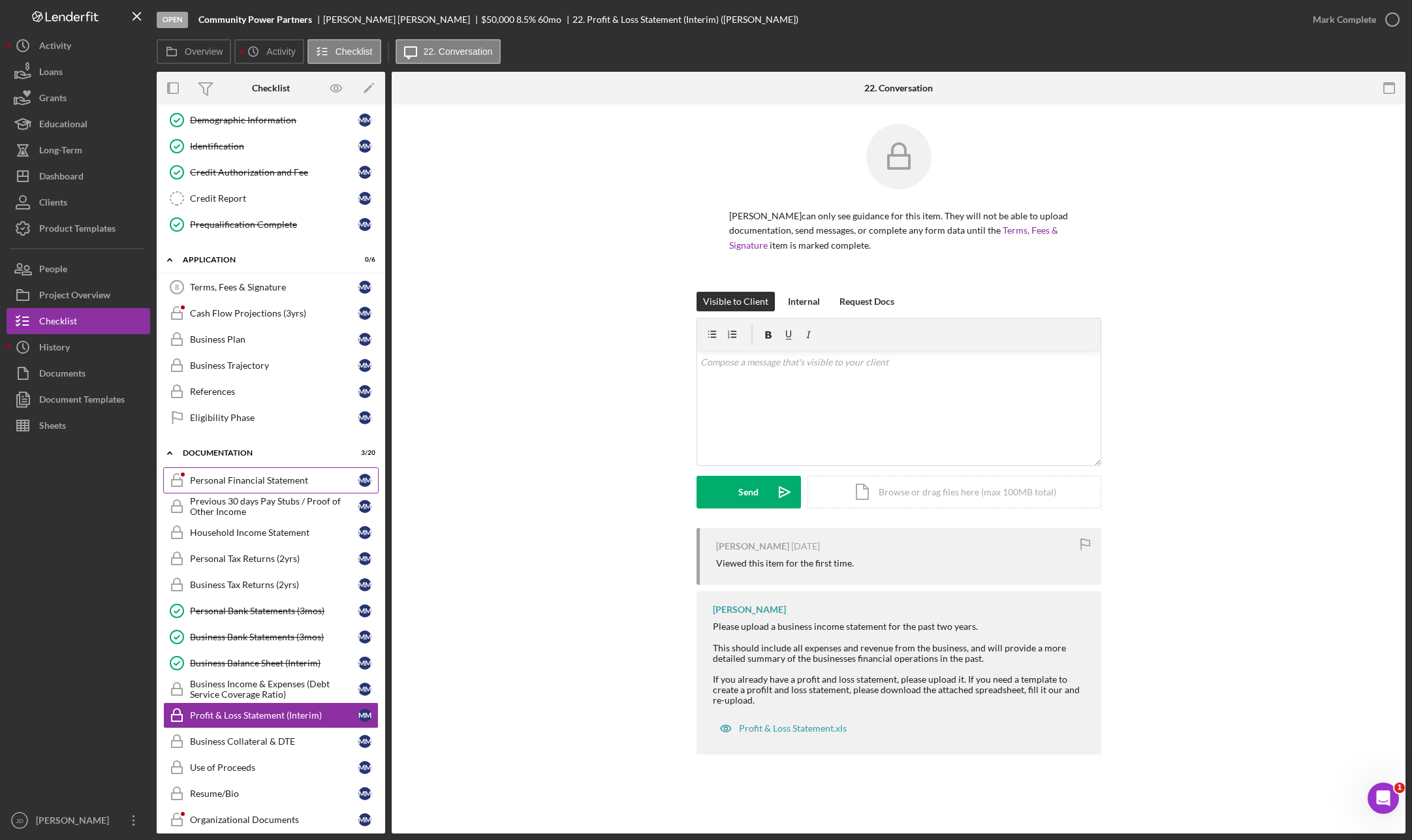
scroll to position [98, 0]
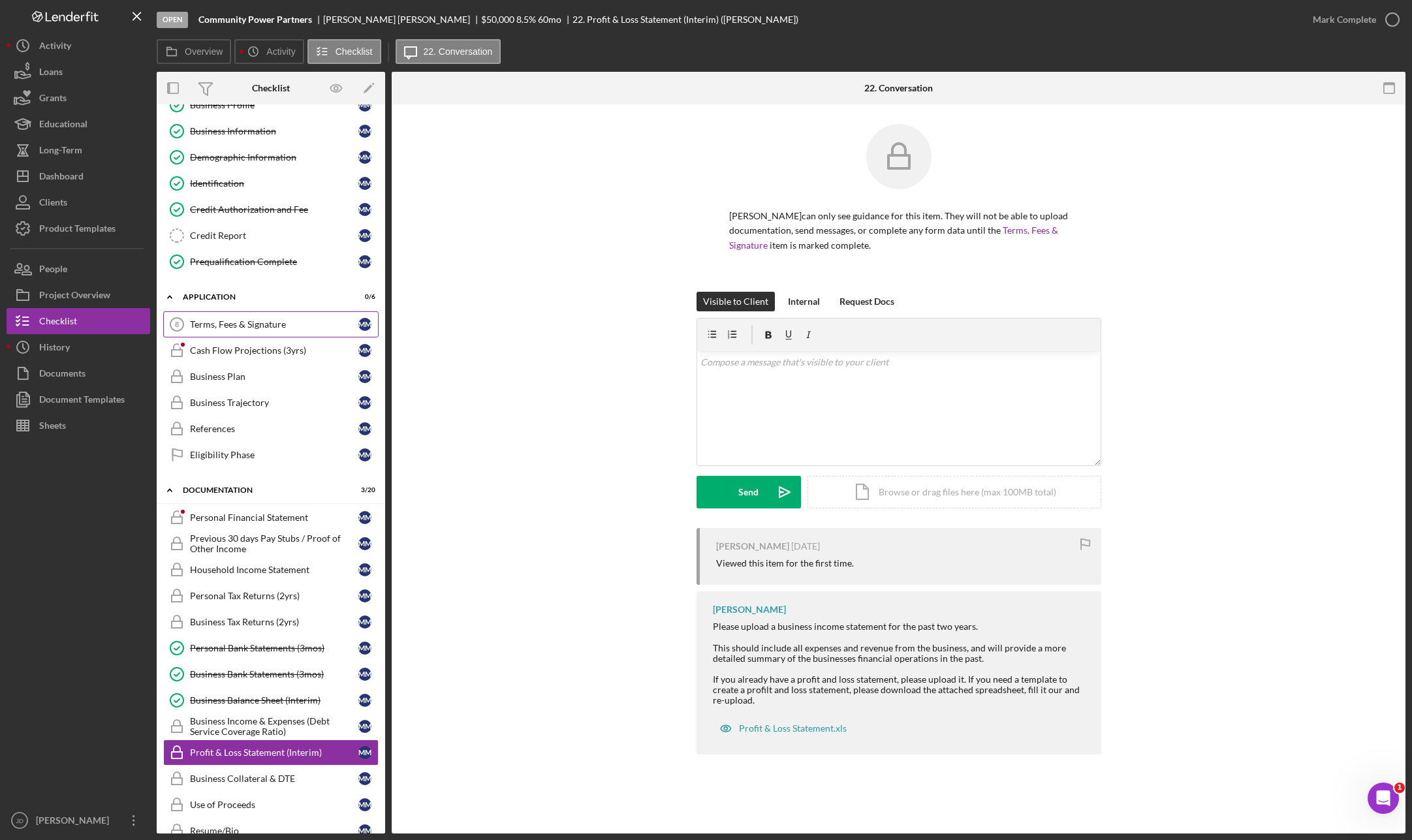
click at [308, 325] on div "Terms, Fees & Signature" at bounding box center [273, 324] width 168 height 11
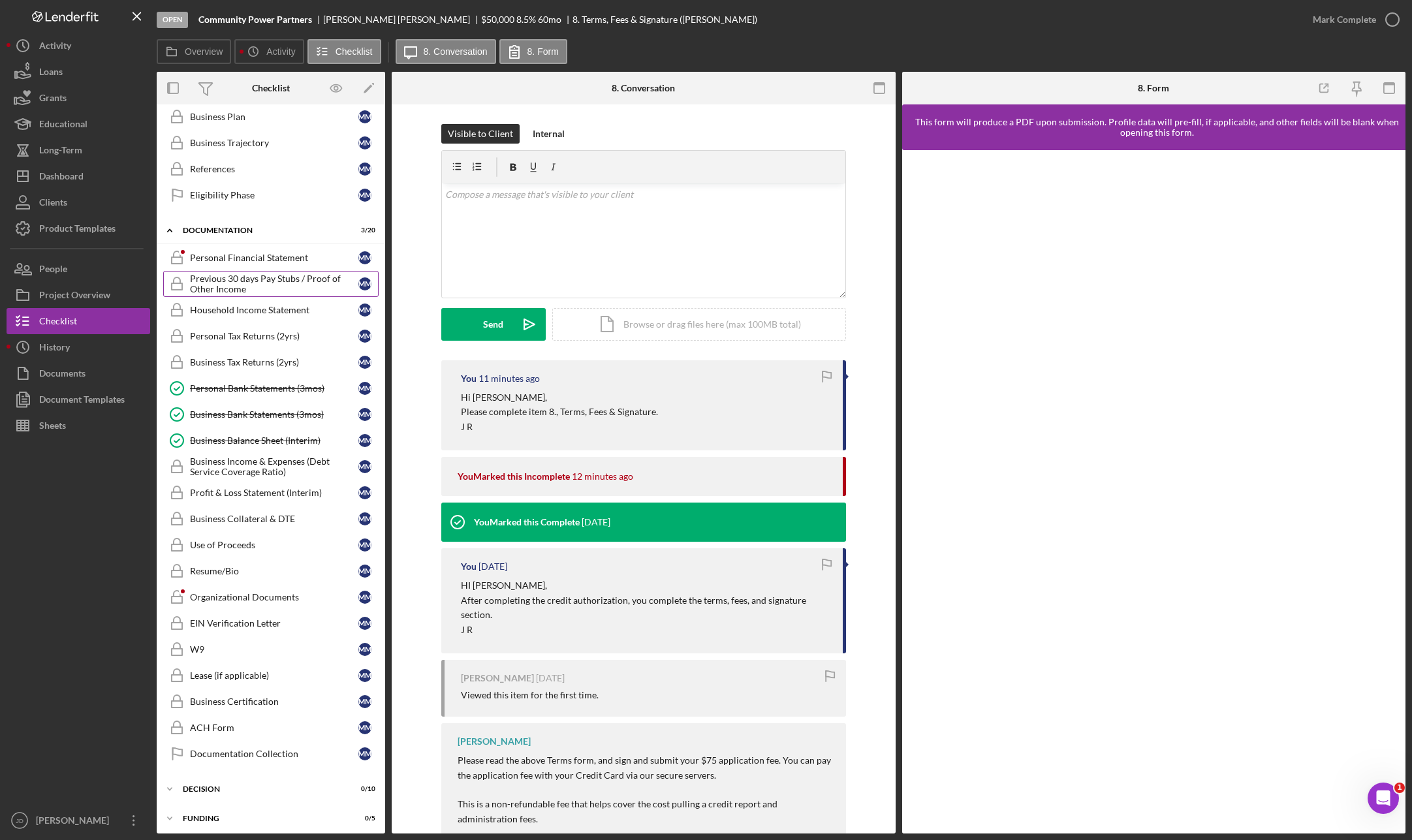
scroll to position [346, 0]
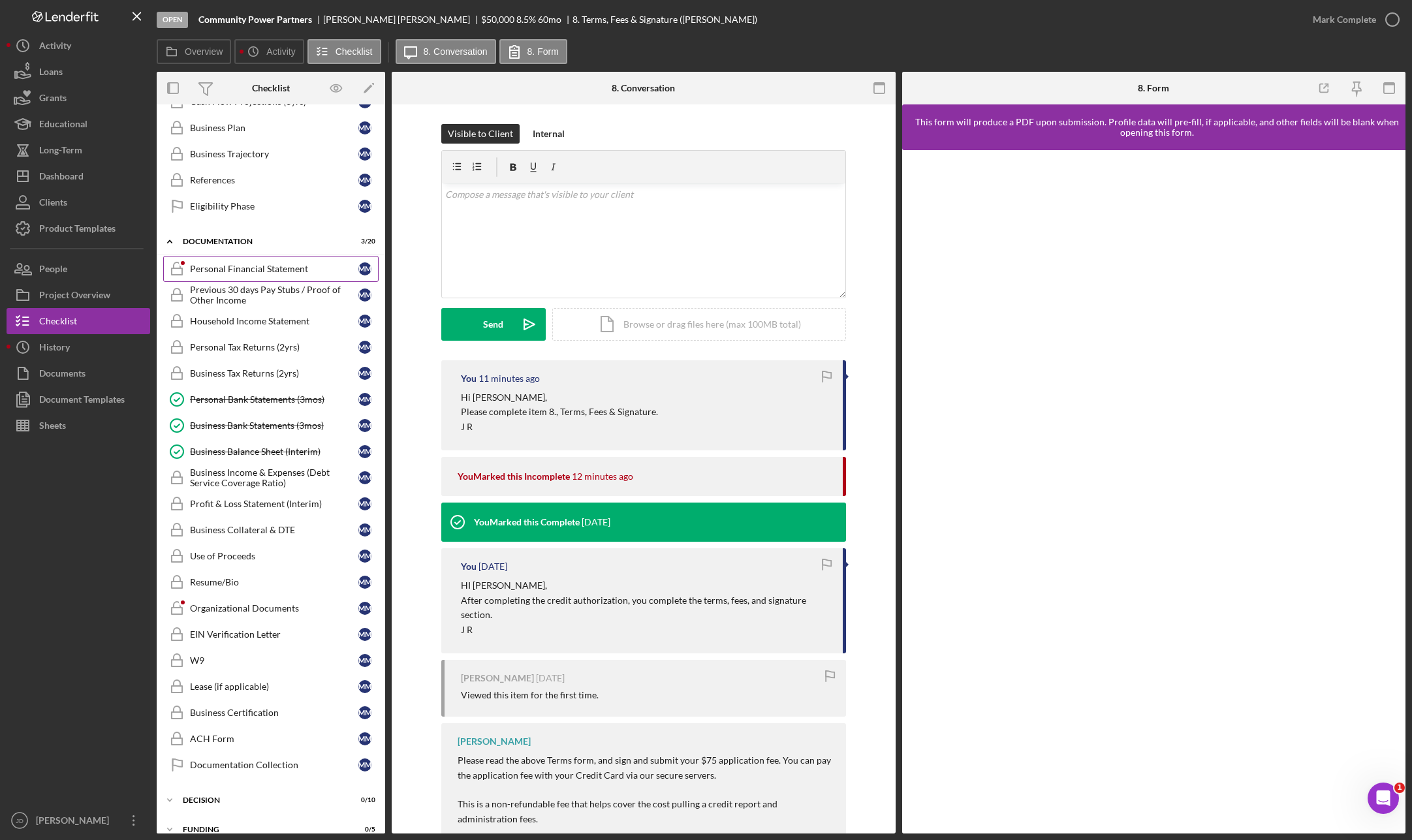
click at [244, 266] on div "Personal Financial Statement" at bounding box center [273, 268] width 168 height 11
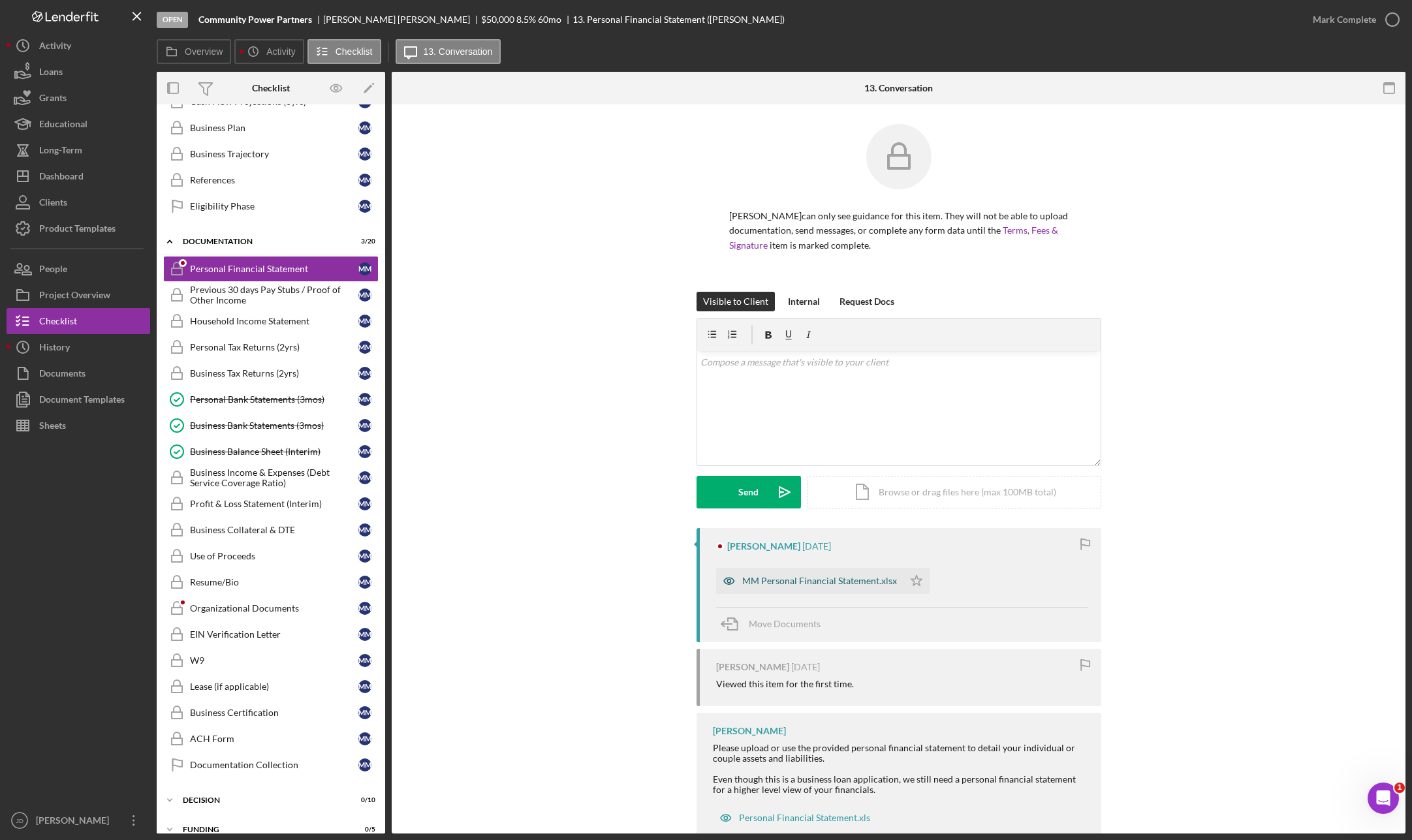
click at [845, 580] on div "MM Personal Financial Statement.xlsx" at bounding box center [819, 580] width 155 height 11
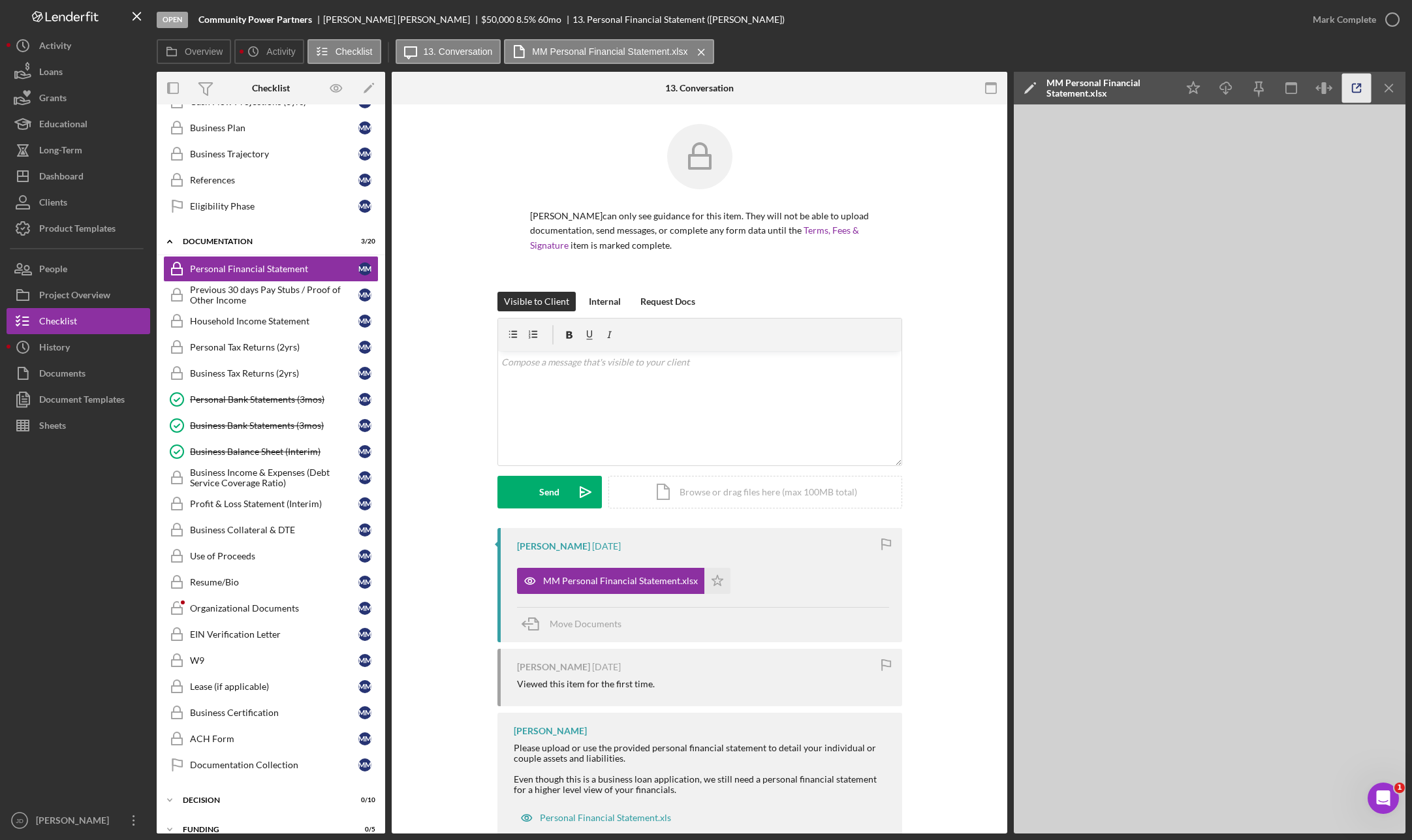
click at [1094, 90] on icon "button" at bounding box center [1357, 89] width 30 height 30
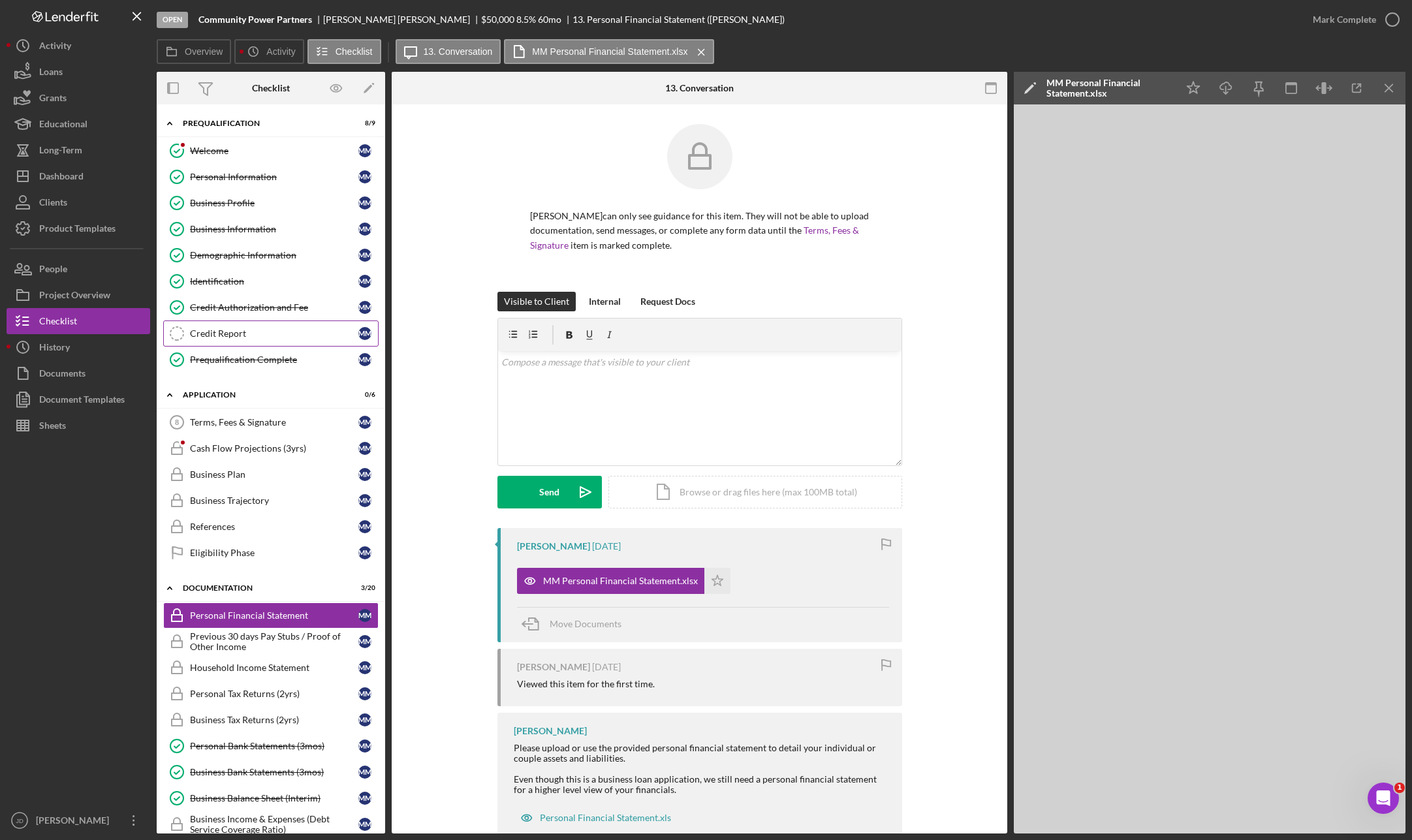
click at [230, 334] on div "Credit Report" at bounding box center [273, 333] width 168 height 11
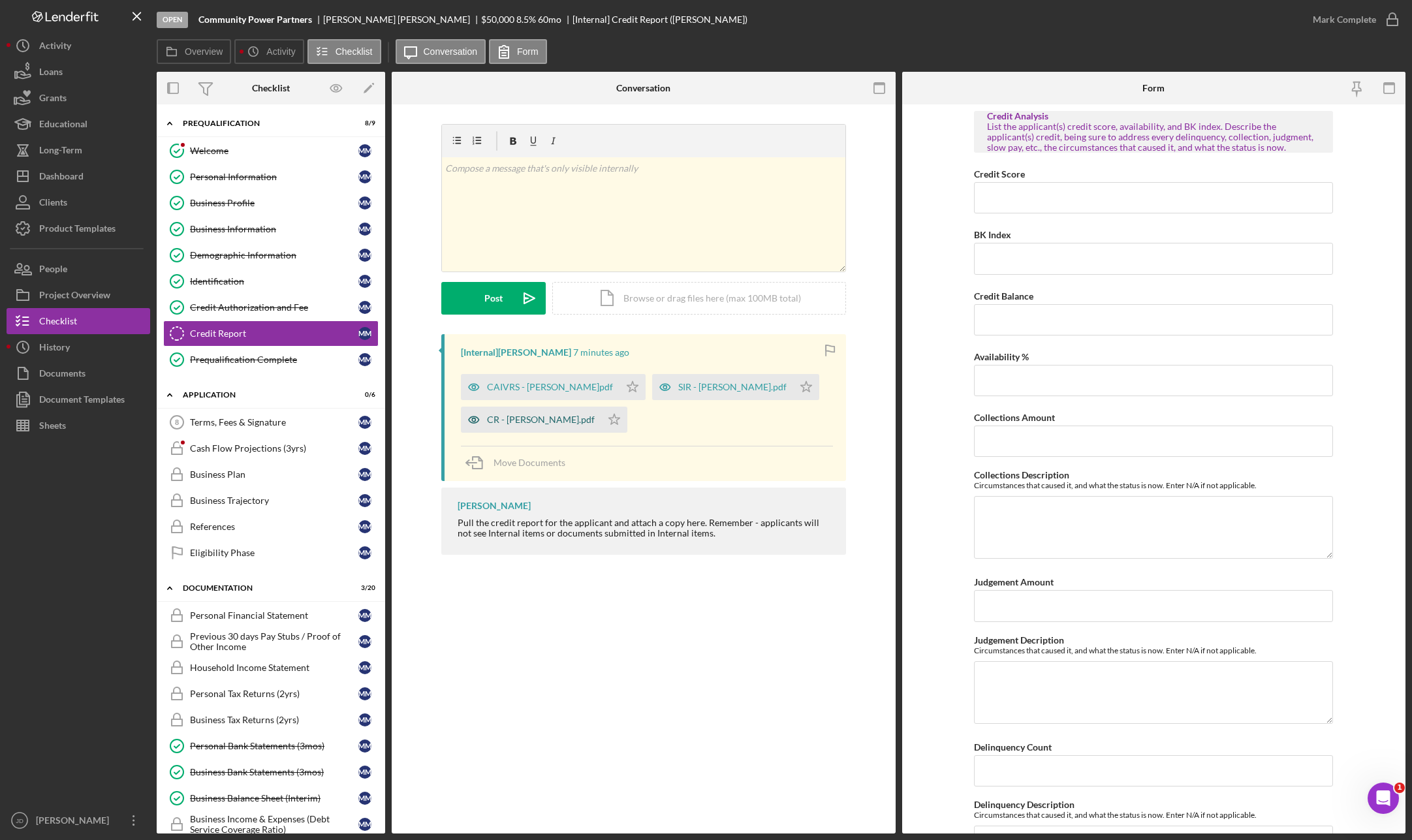
click at [531, 420] on div "CR - [PERSON_NAME].pdf" at bounding box center [541, 420] width 108 height 11
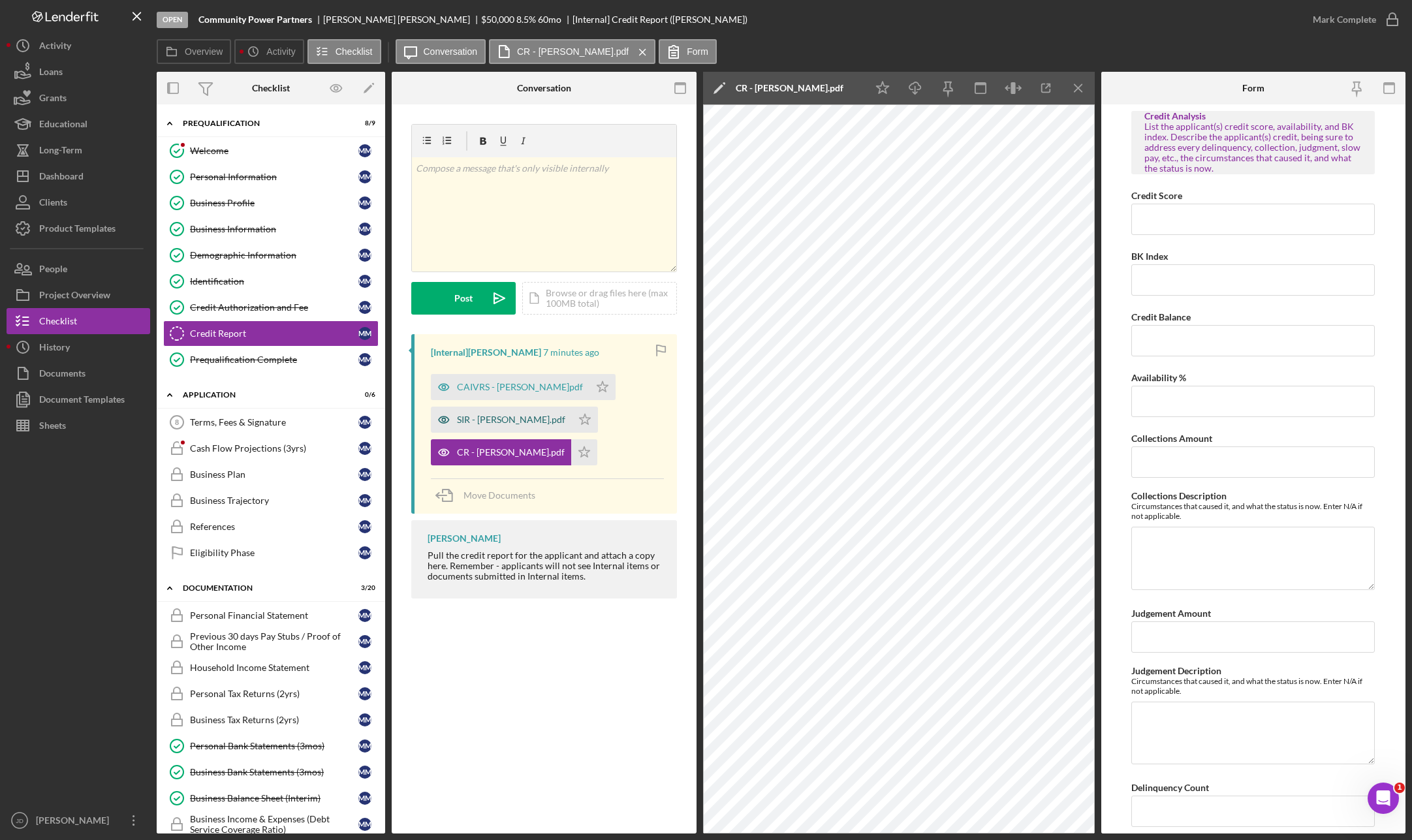
click at [491, 421] on div "SIR - [PERSON_NAME].pdf" at bounding box center [511, 420] width 109 height 11
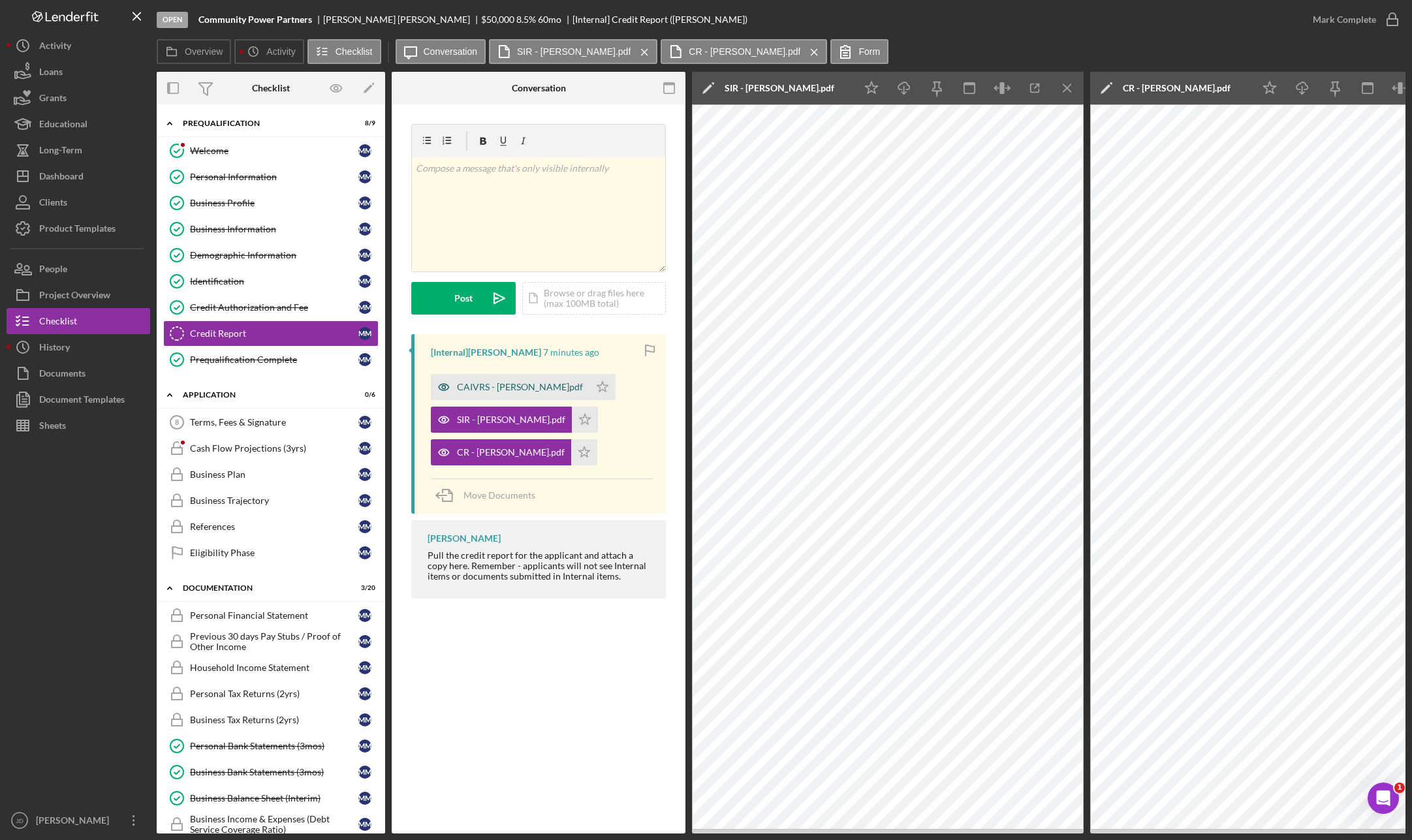
click at [496, 392] on div "CAIVRS - [PERSON_NAME]pdf" at bounding box center [520, 387] width 126 height 11
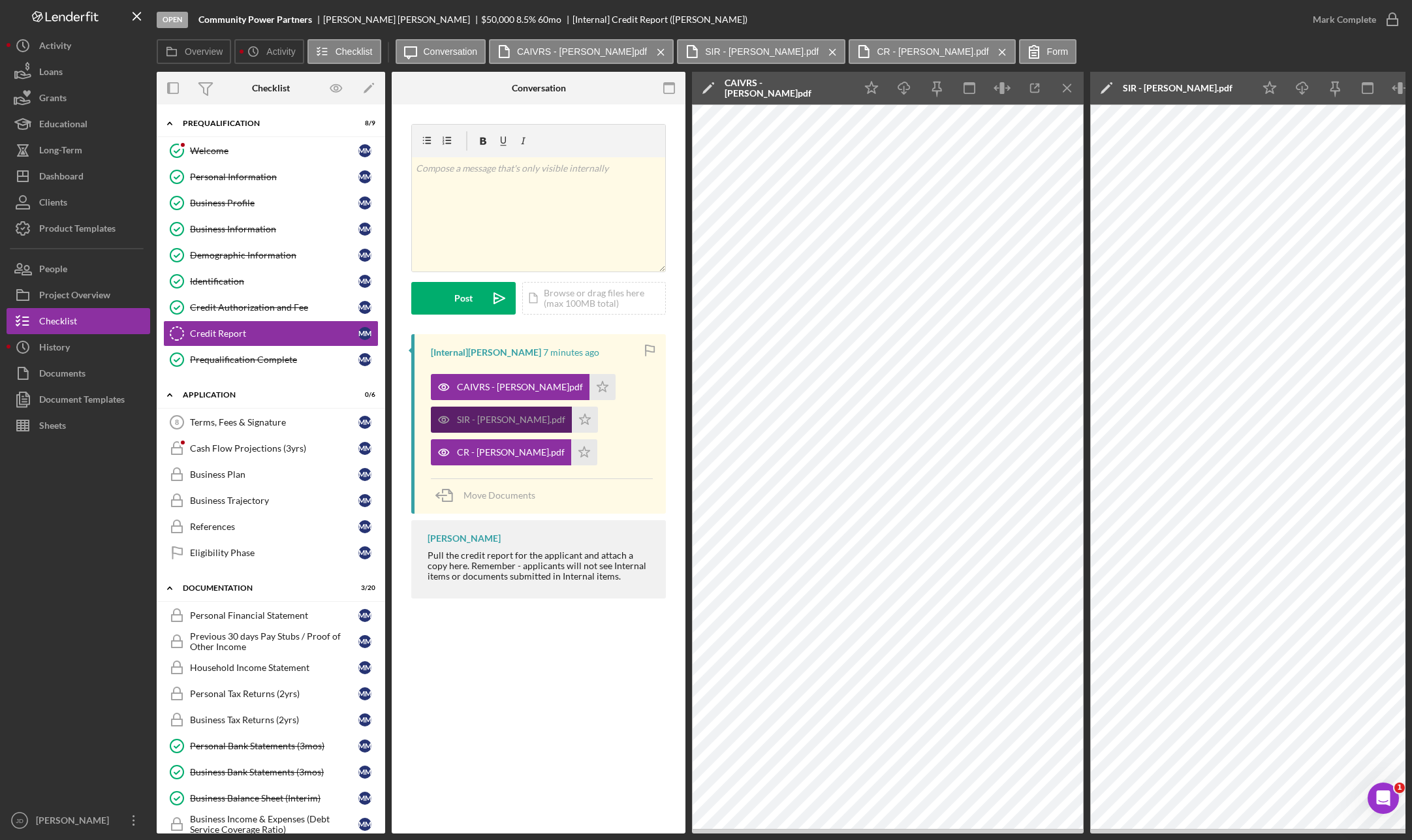
click at [502, 419] on div "SIR - [PERSON_NAME].pdf" at bounding box center [511, 420] width 109 height 11
click at [484, 420] on div "SIR - [PERSON_NAME].pdf" at bounding box center [511, 420] width 109 height 11
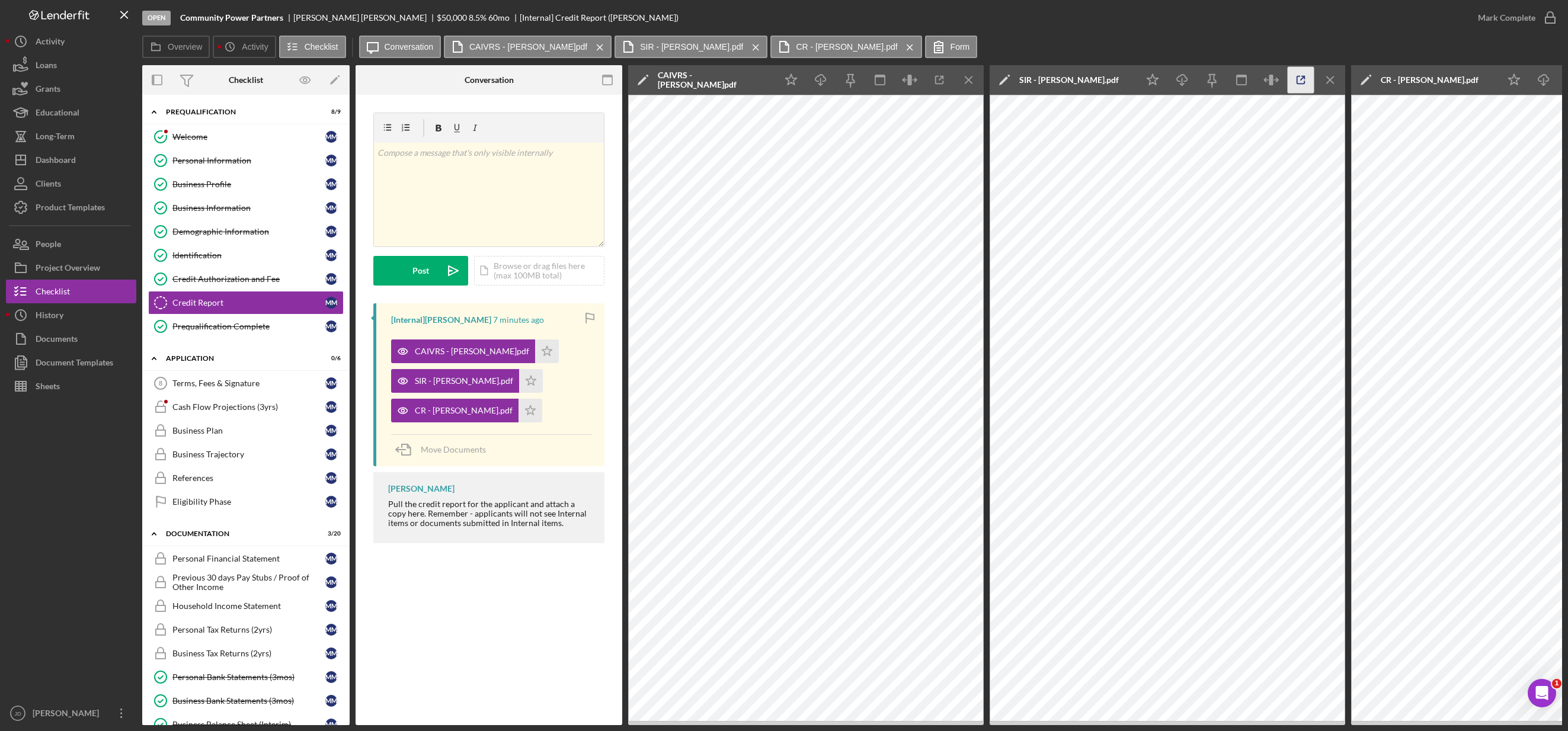
click at [993, 80] on icon "button" at bounding box center [1301, 80] width 27 height 27
click at [52, 64] on div "Loans" at bounding box center [46, 66] width 21 height 27
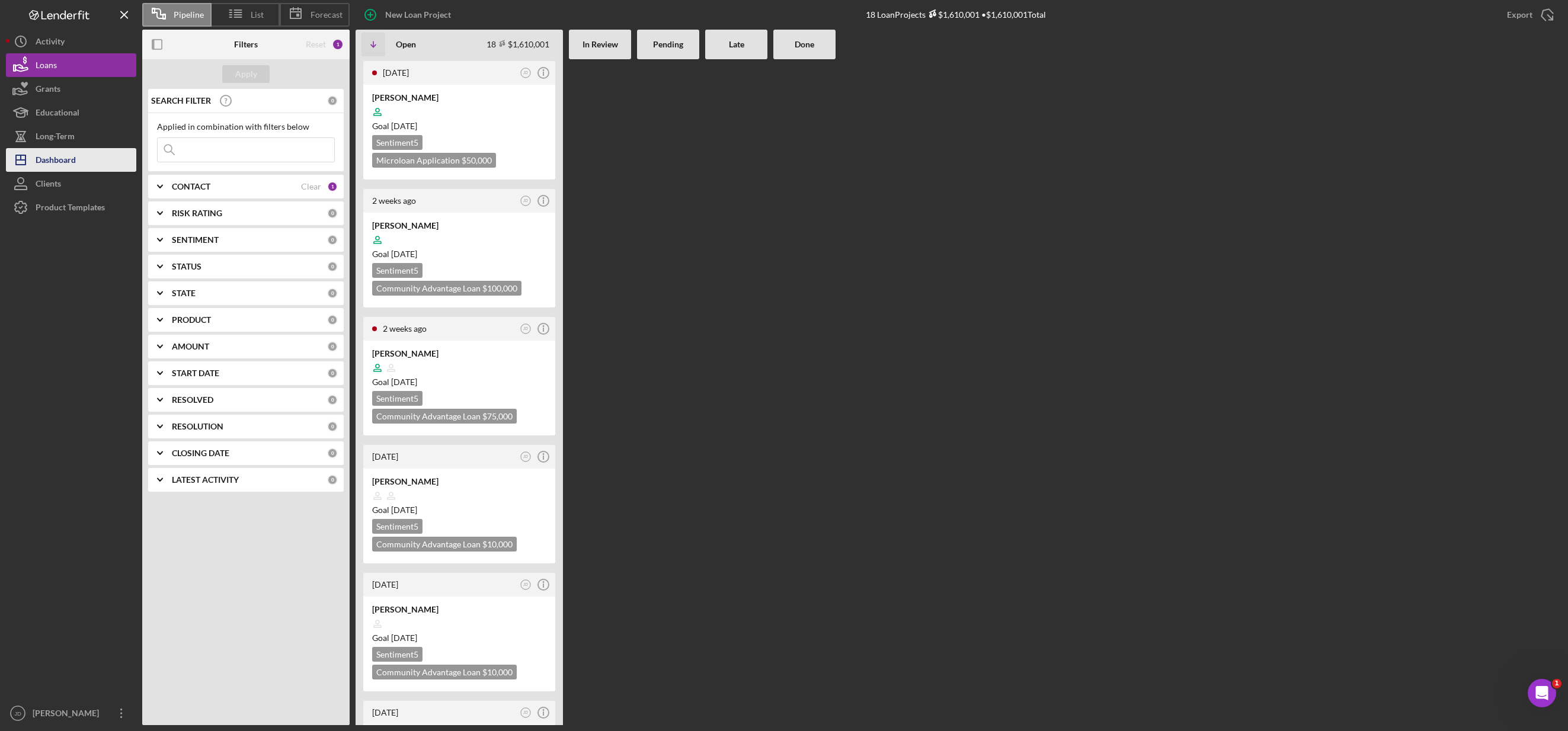
click at [63, 159] on div "Dashboard" at bounding box center [56, 162] width 40 height 27
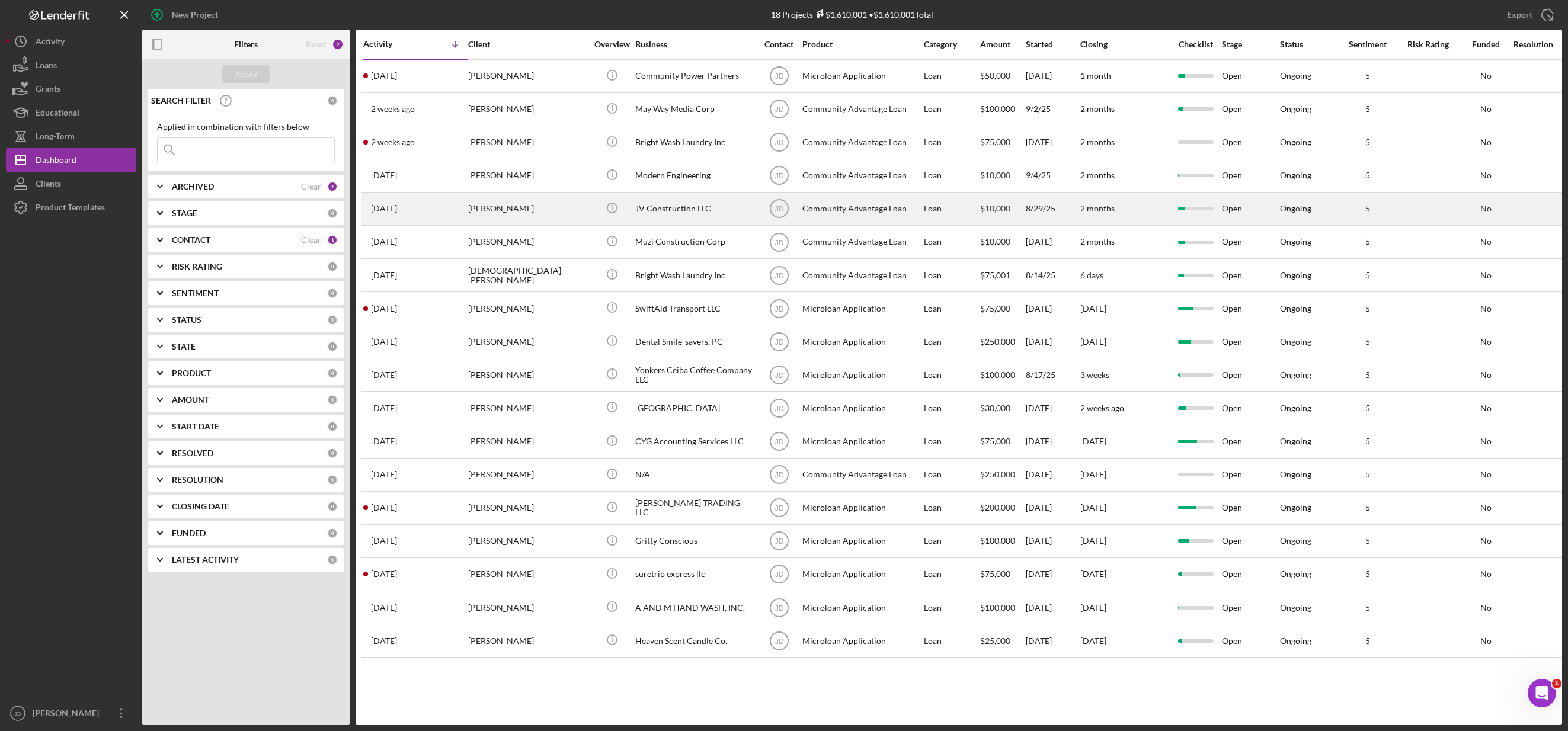
click at [496, 208] on div "Jovana Villanueva" at bounding box center [528, 209] width 119 height 31
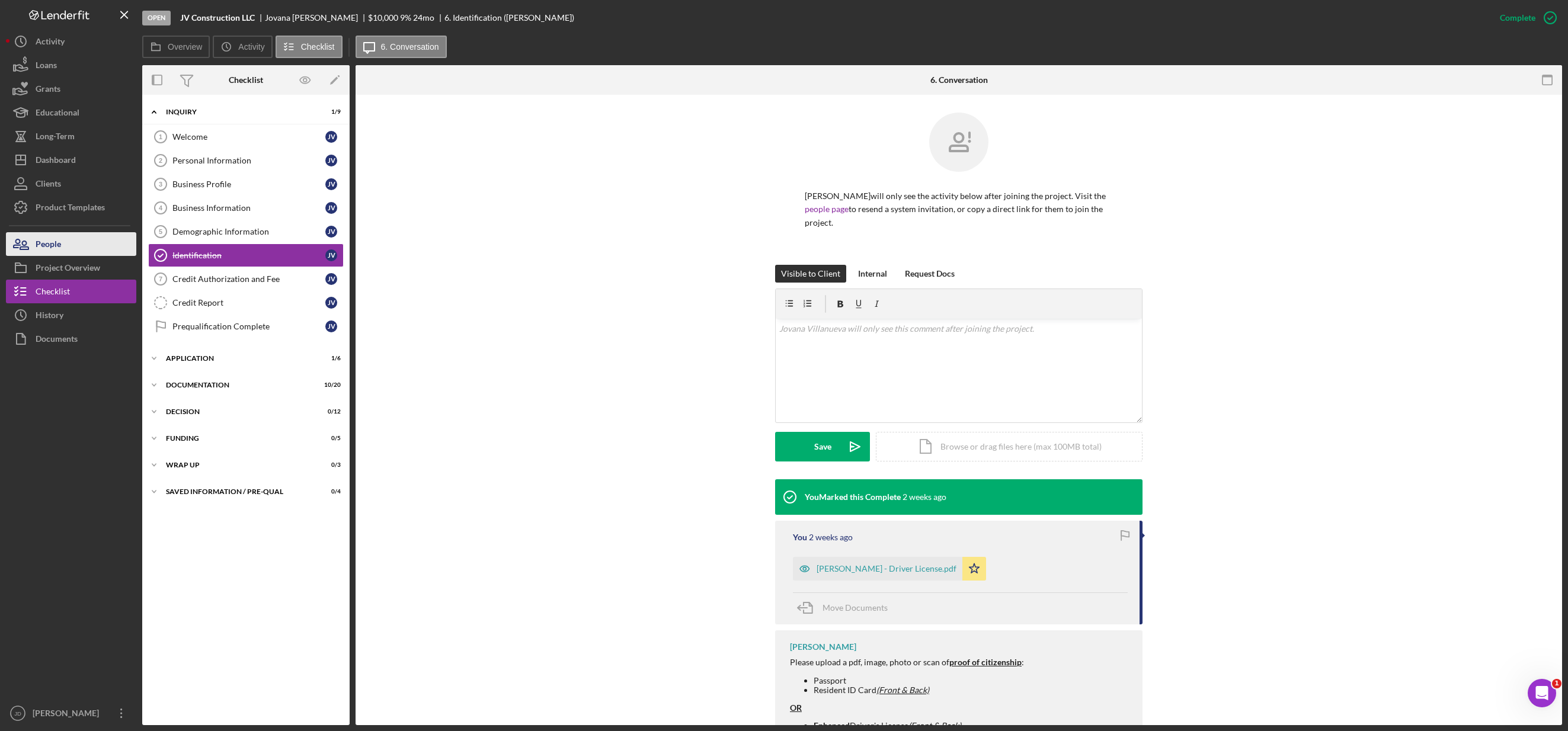
click at [58, 239] on div "People" at bounding box center [48, 245] width 25 height 27
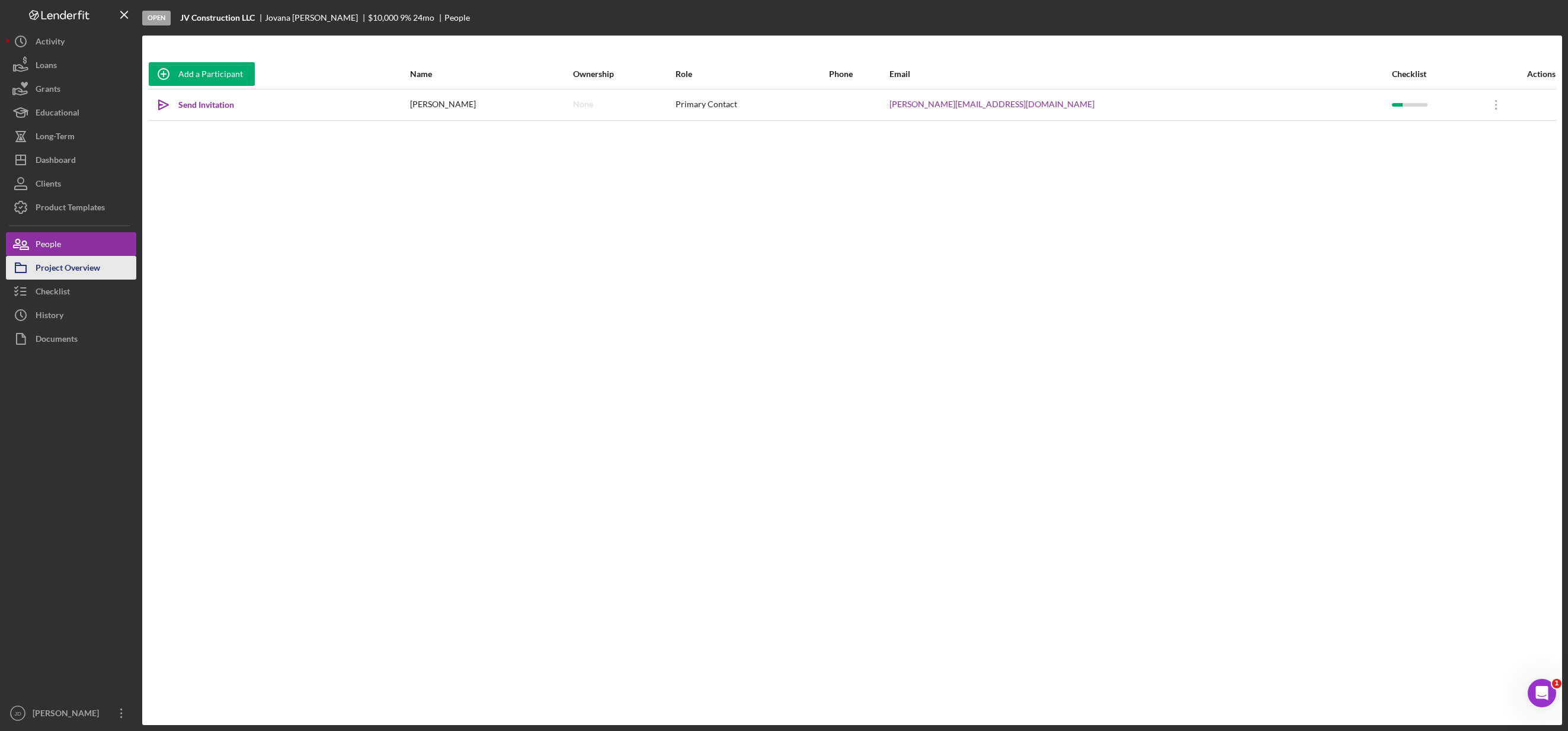
click at [65, 273] on div "Project Overview" at bounding box center [68, 269] width 65 height 27
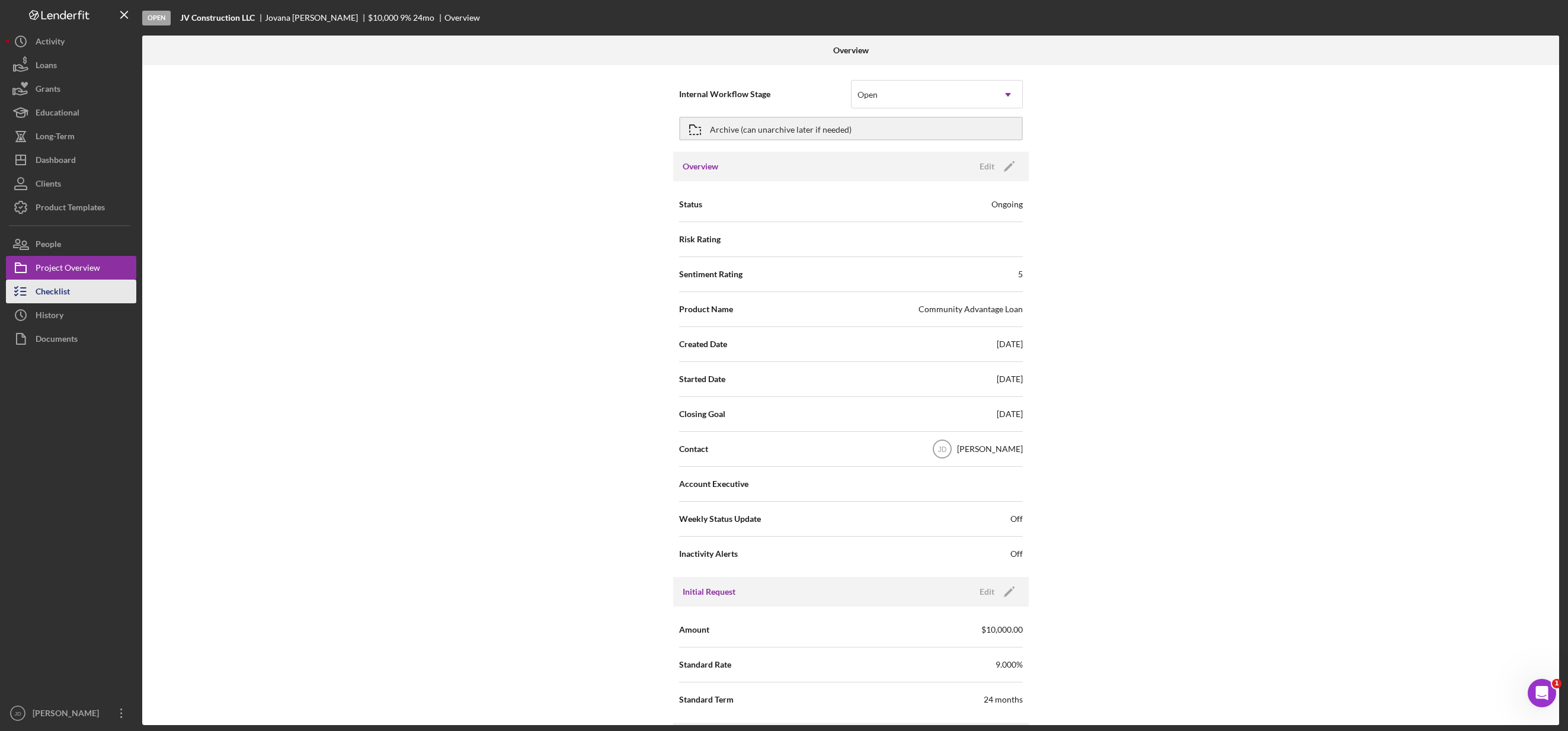
click at [60, 293] on div "Checklist" at bounding box center [52, 293] width 34 height 27
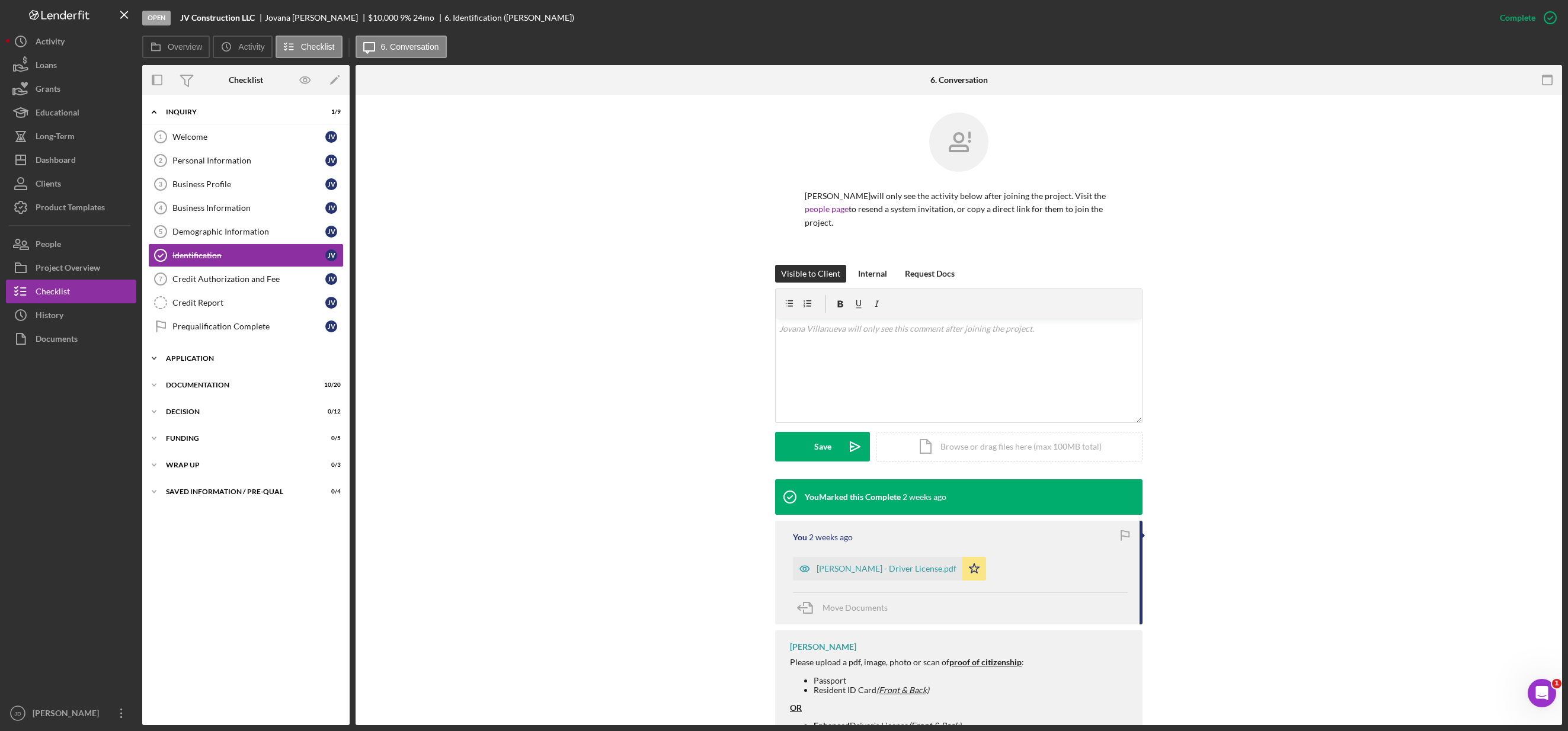
click at [155, 352] on icon "Icon/Expander" at bounding box center [154, 358] width 24 height 24
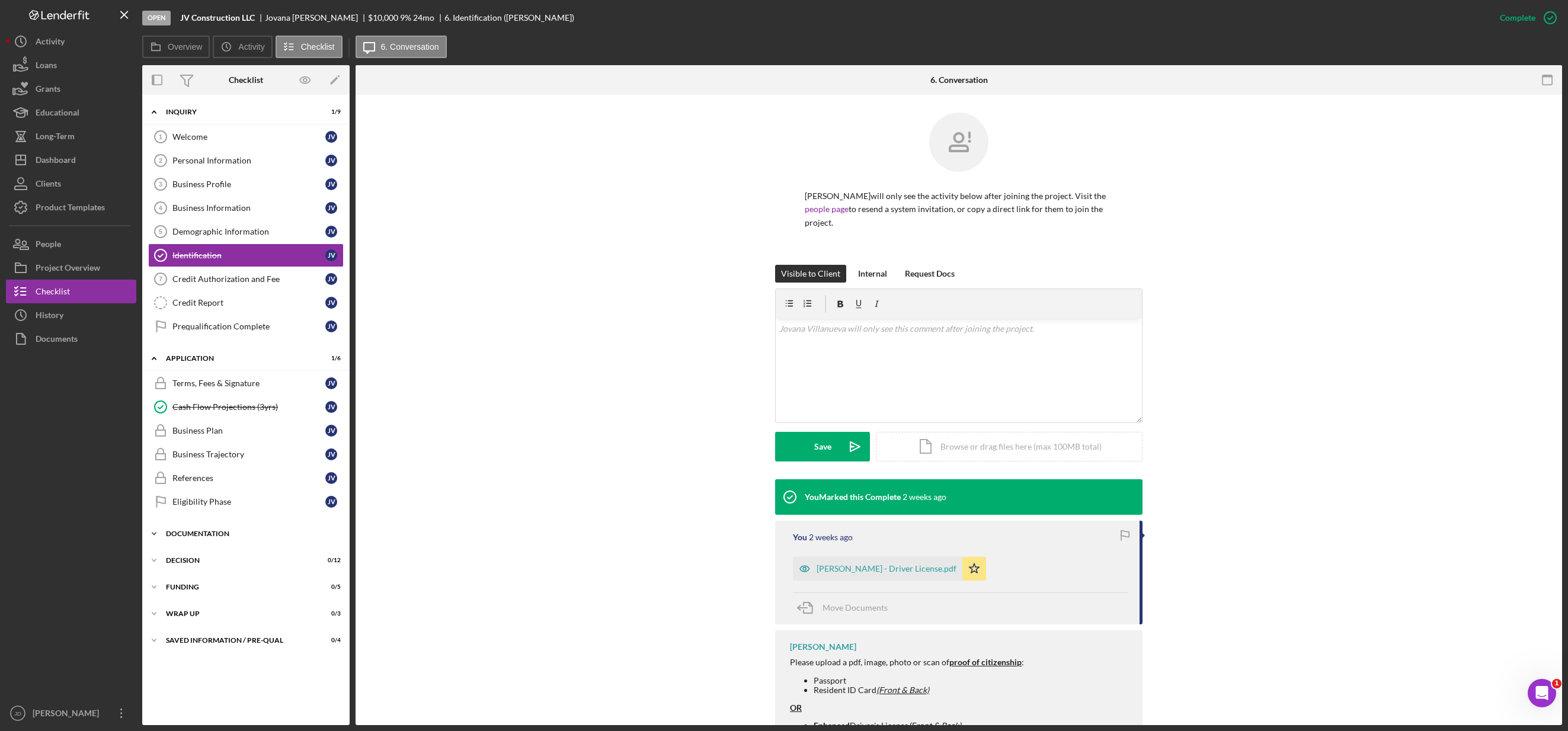
click at [152, 534] on icon "Icon/Expander" at bounding box center [154, 534] width 24 height 24
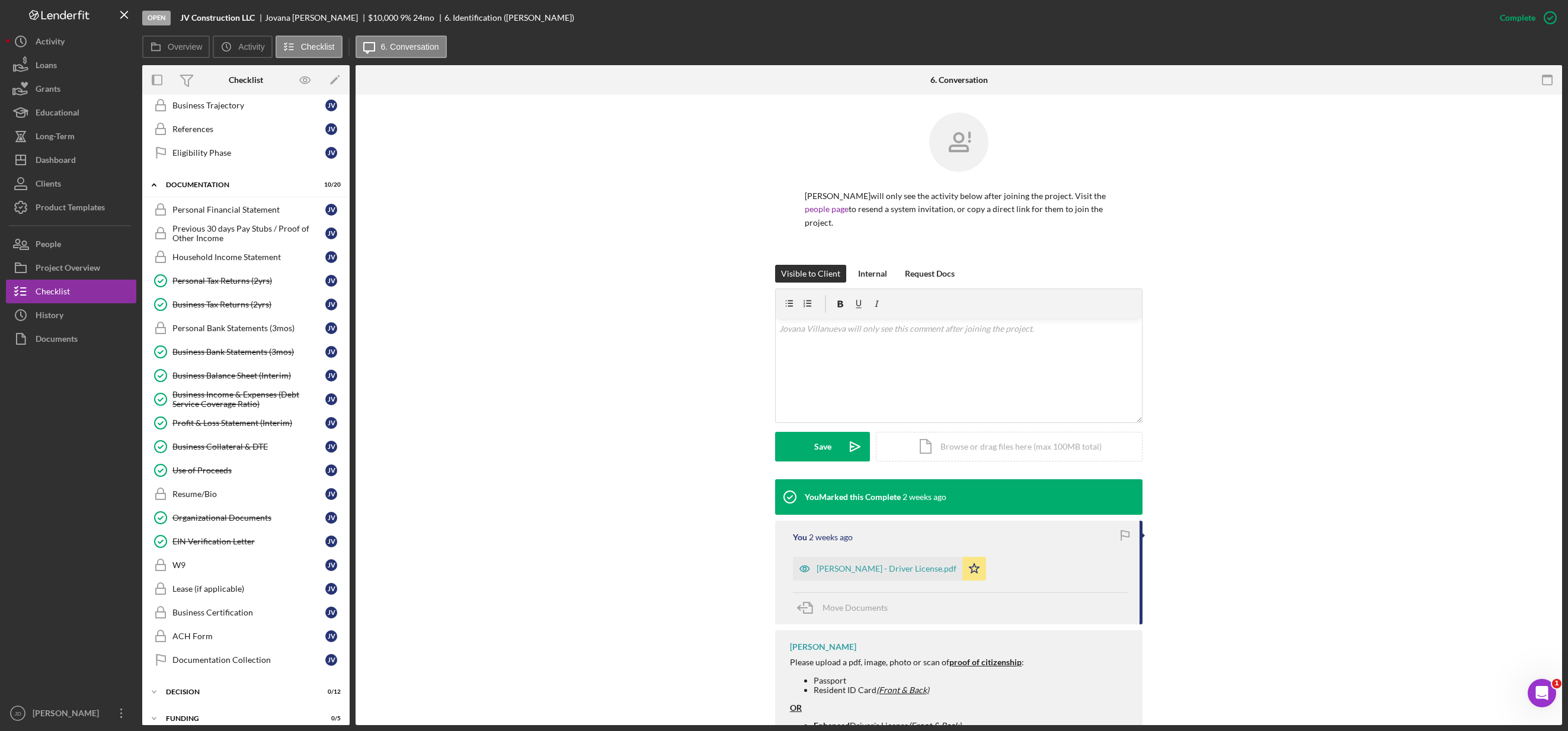
scroll to position [344, 0]
click at [229, 336] on div "Personal Bank Statements (3mos)" at bounding box center [248, 333] width 153 height 10
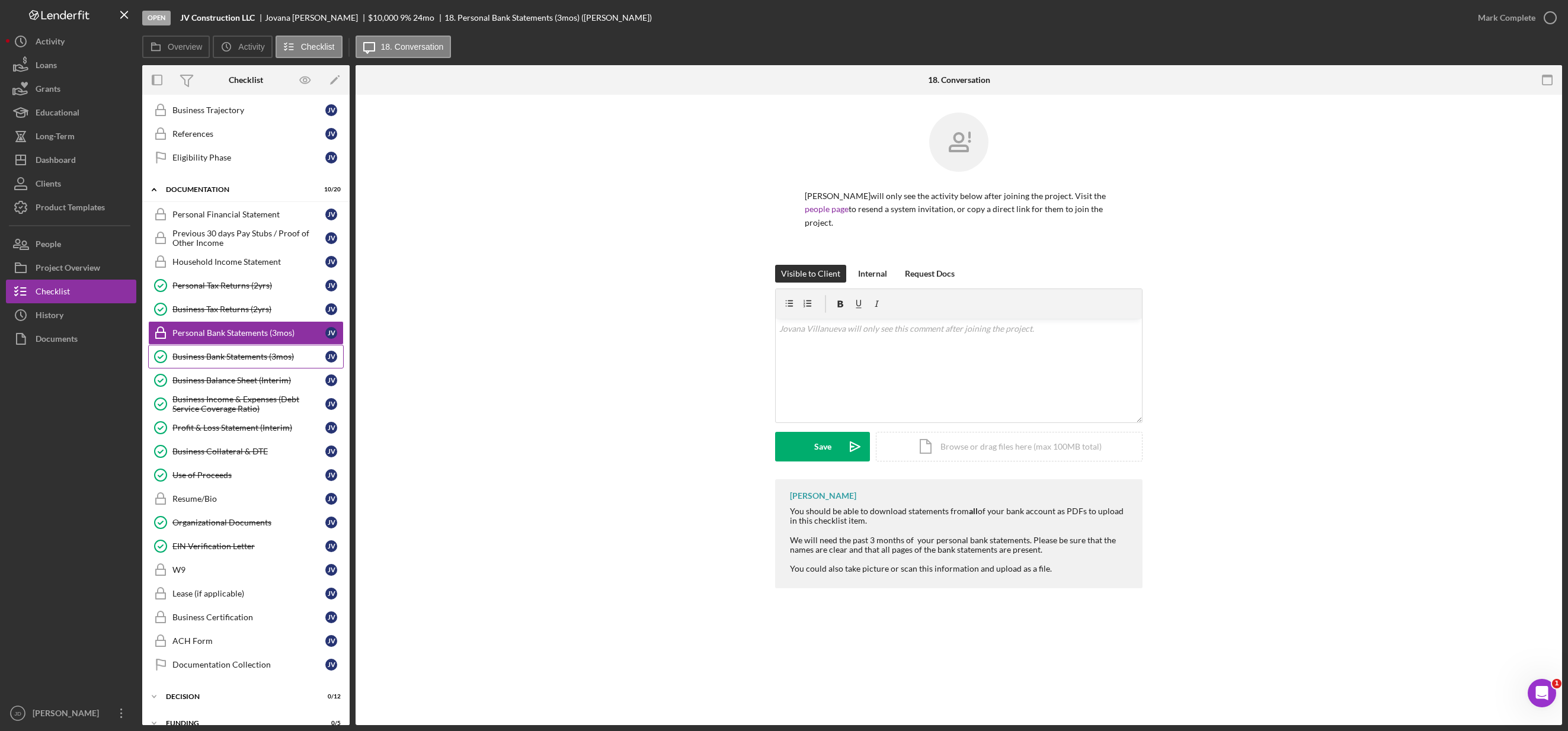
click at [227, 357] on div "Business Bank Statements (3mos)" at bounding box center [248, 356] width 153 height 10
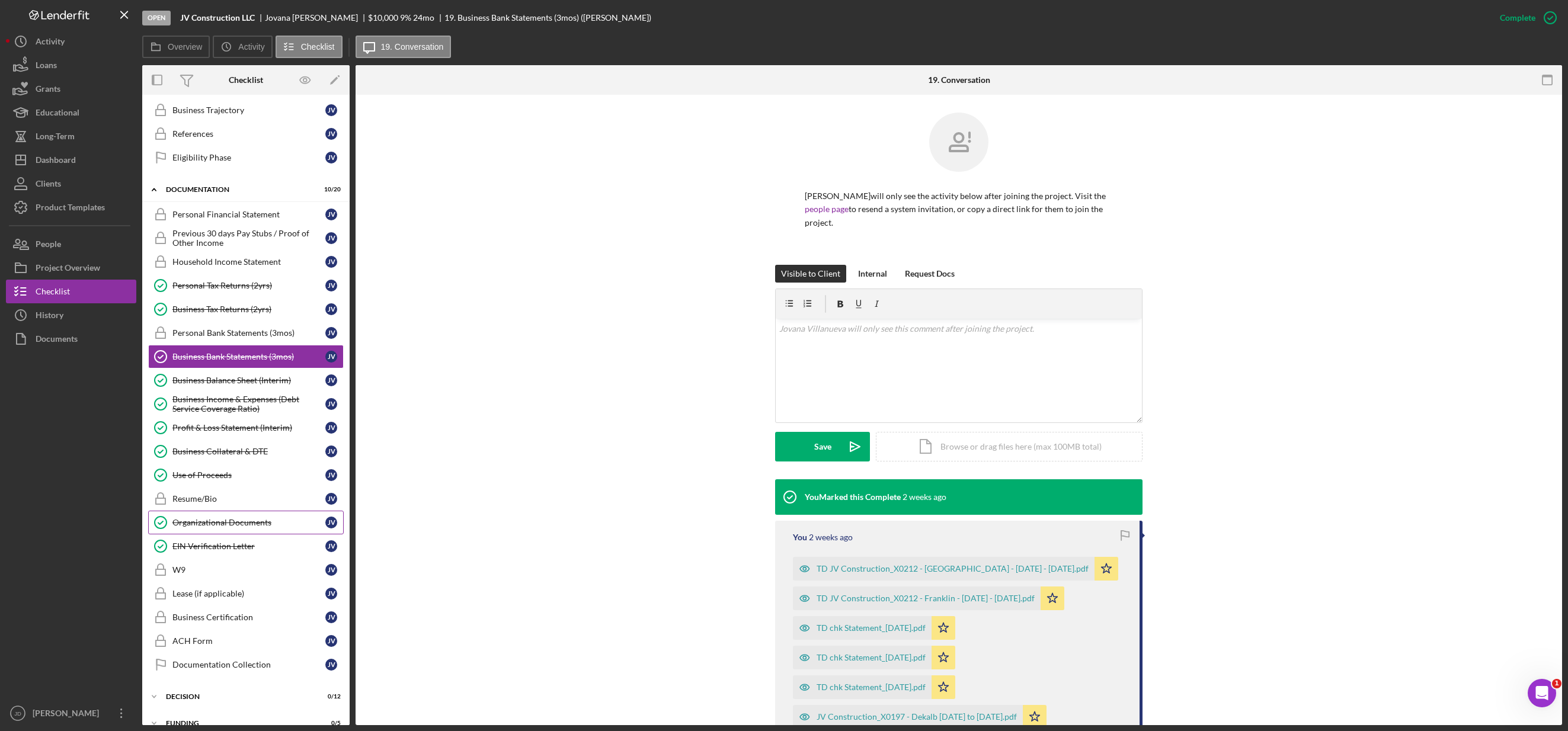
click at [229, 518] on div "Organizational Documents" at bounding box center [248, 522] width 153 height 10
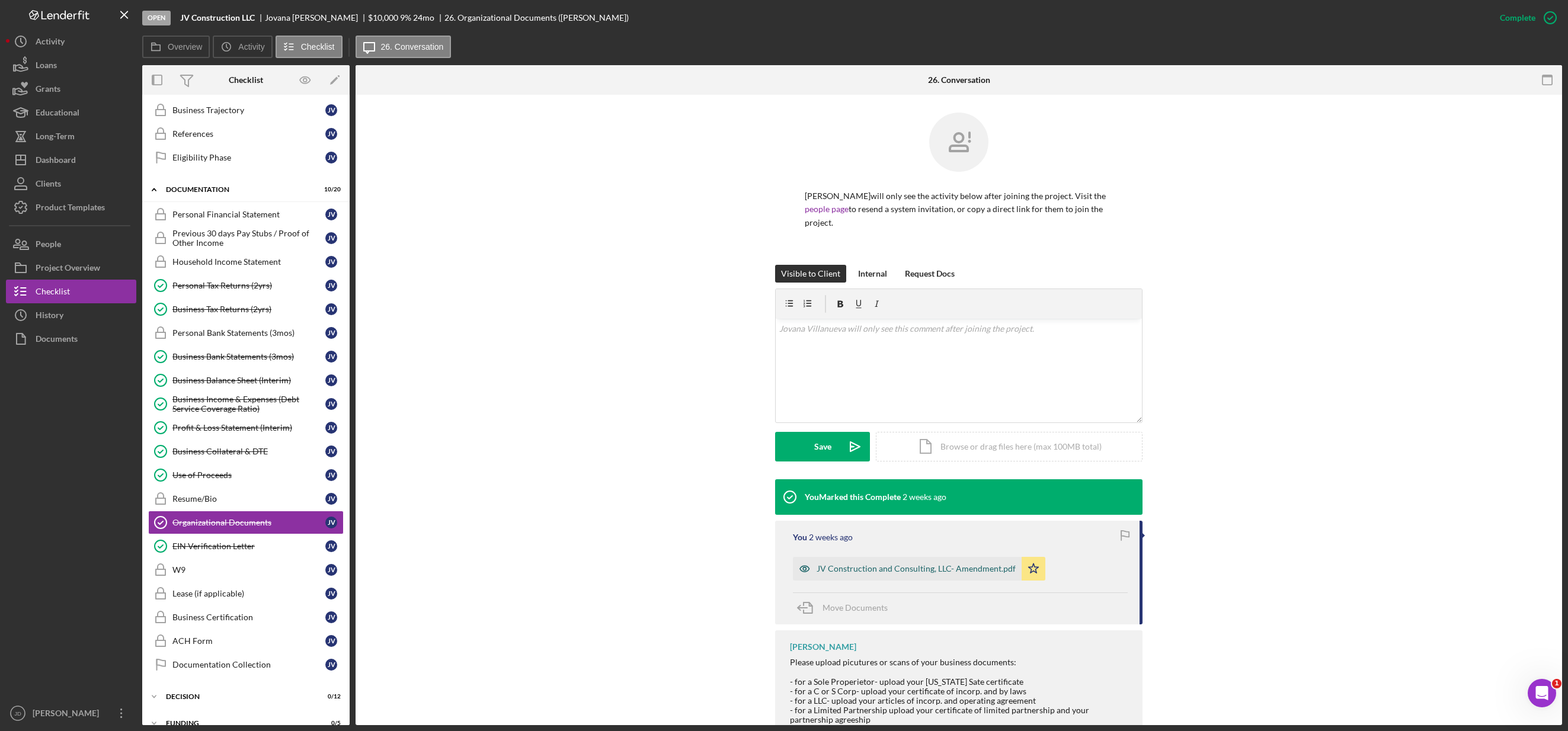
click at [897, 565] on div "JV Construction and Consulting, LLC- Amendment.pdf" at bounding box center [916, 569] width 199 height 10
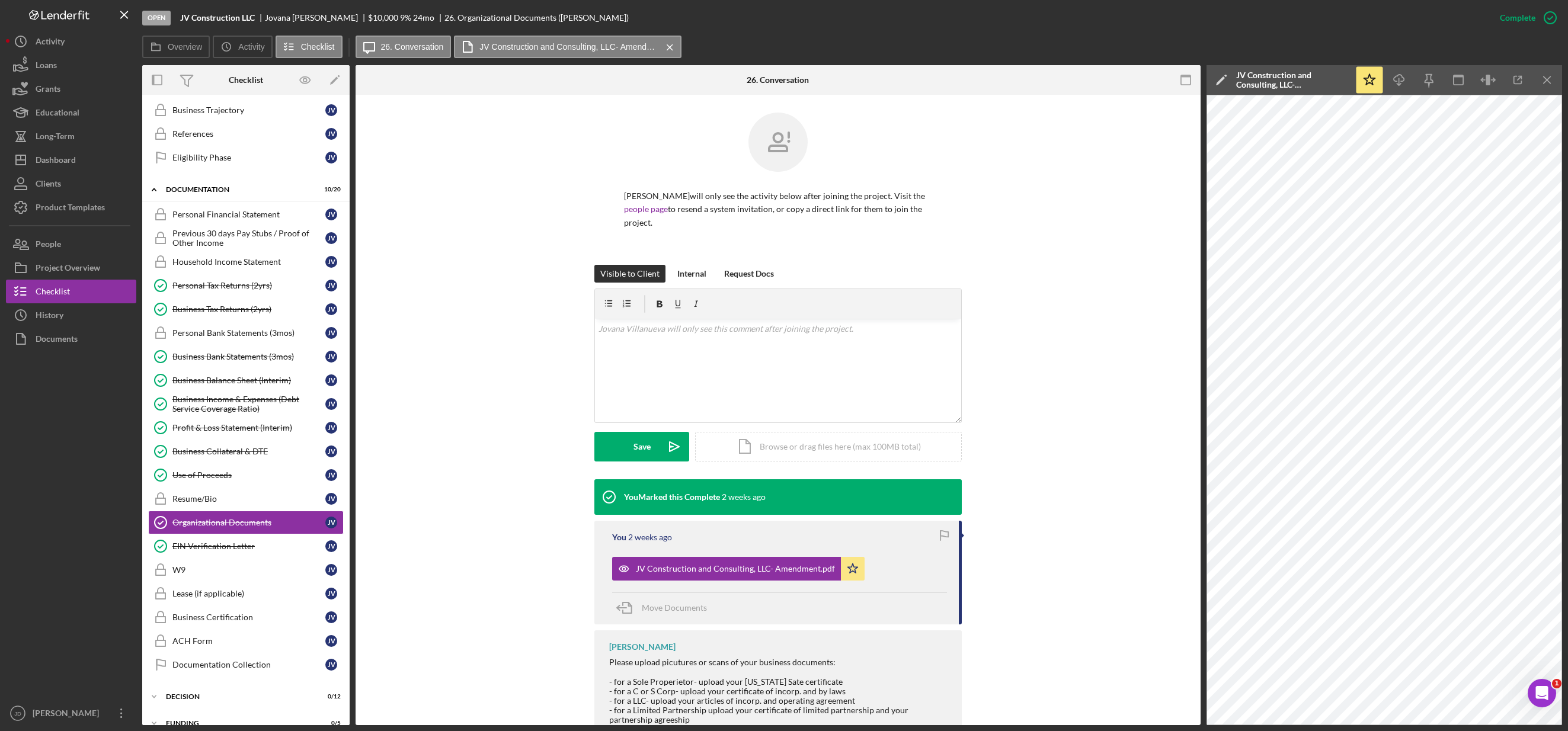
click at [481, 498] on div "You Marked this Complete 2 weeks ago You 2 weeks ago JV Construction and Consul…" at bounding box center [777, 617] width 810 height 275
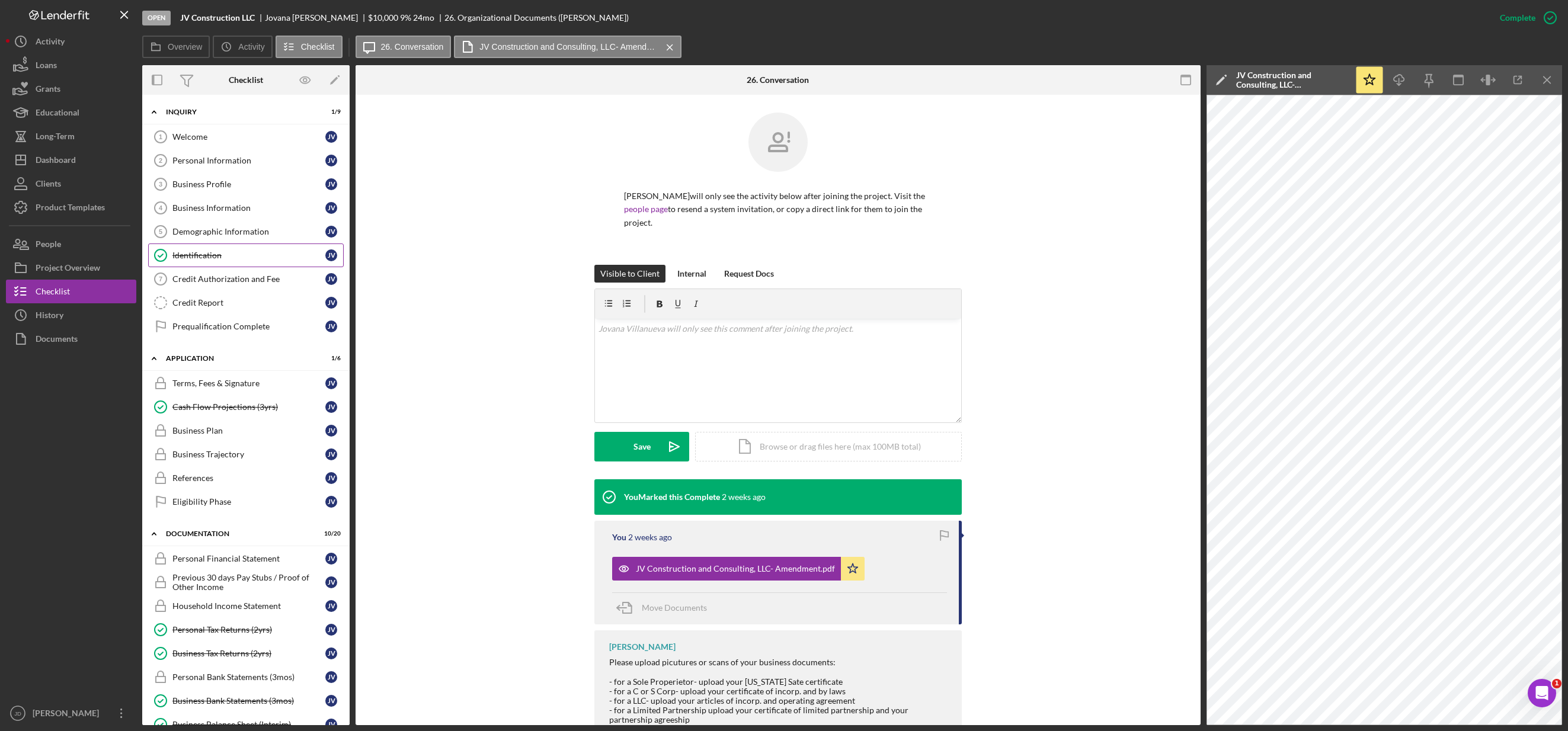
click at [201, 255] on div "Identification" at bounding box center [248, 255] width 153 height 10
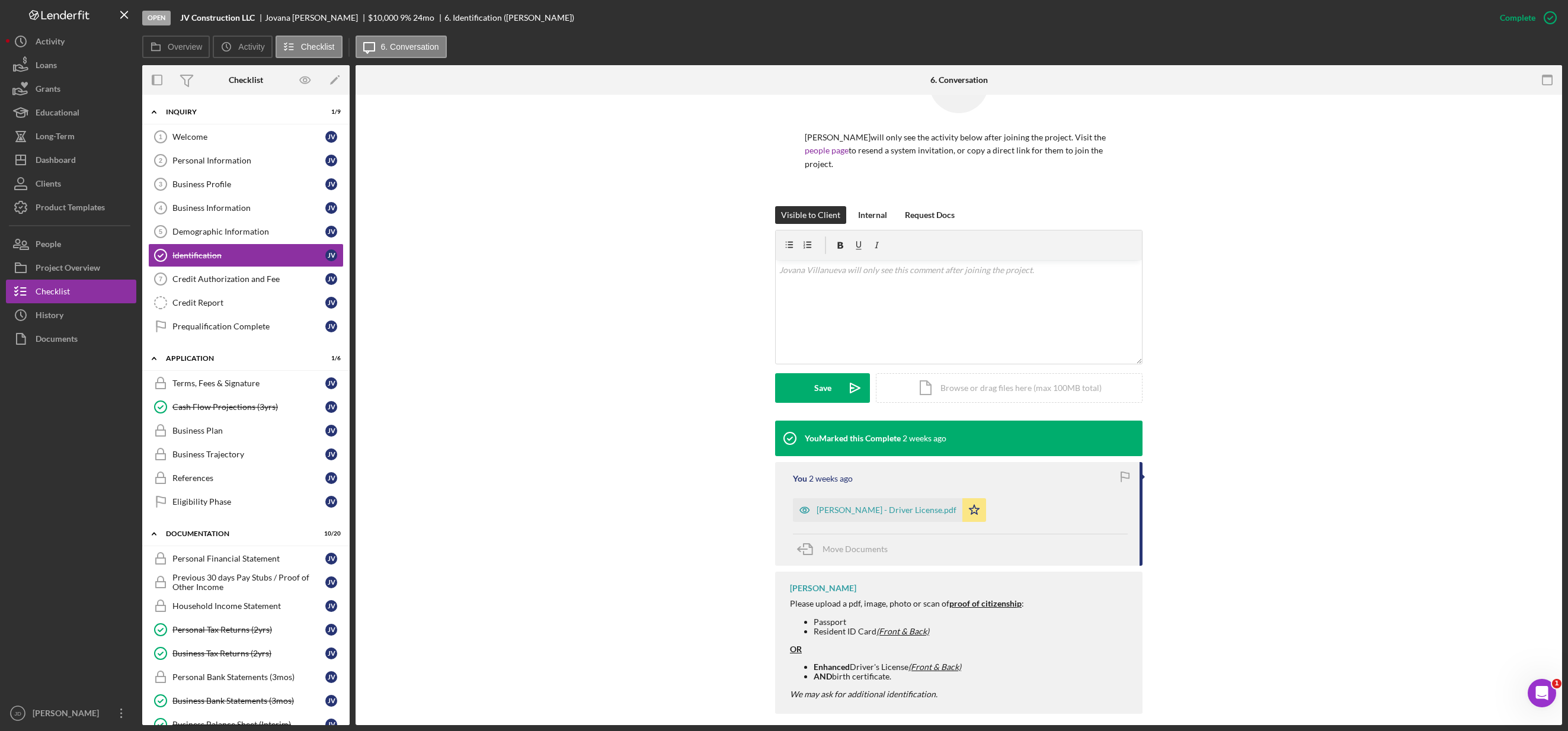
scroll to position [71, 0]
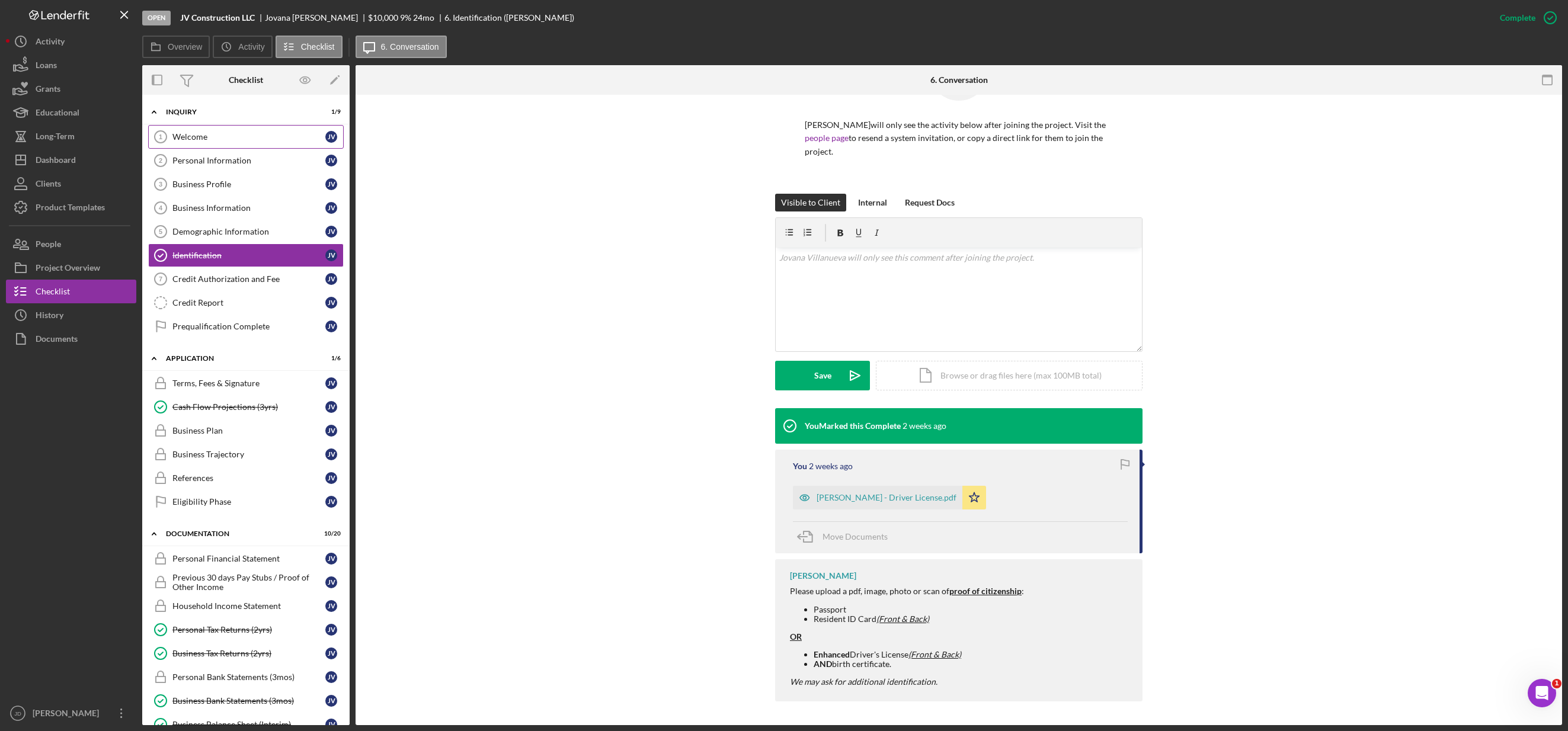
click at [187, 137] on div "Welcome" at bounding box center [248, 136] width 153 height 10
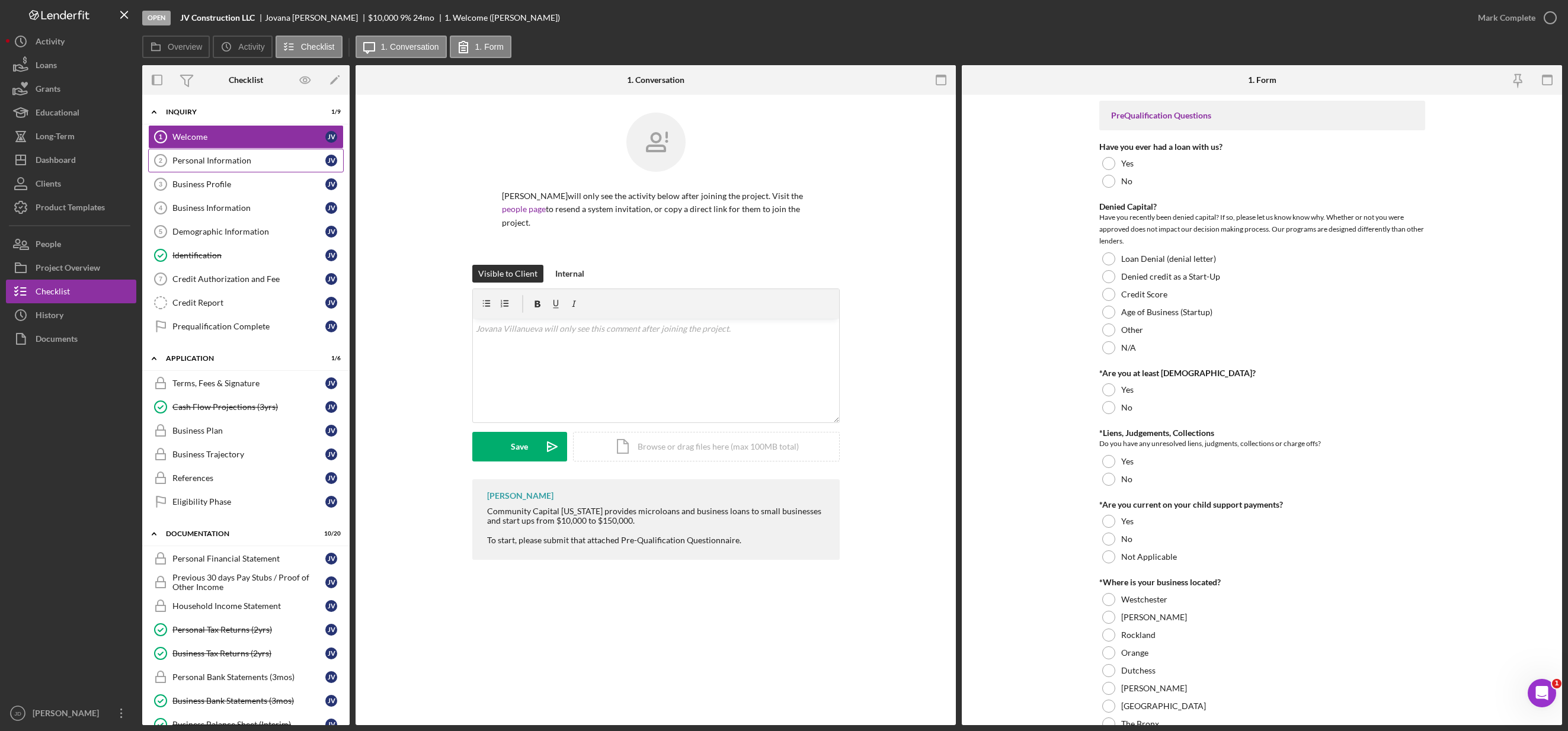
click at [198, 157] on div "Personal Information" at bounding box center [248, 160] width 153 height 10
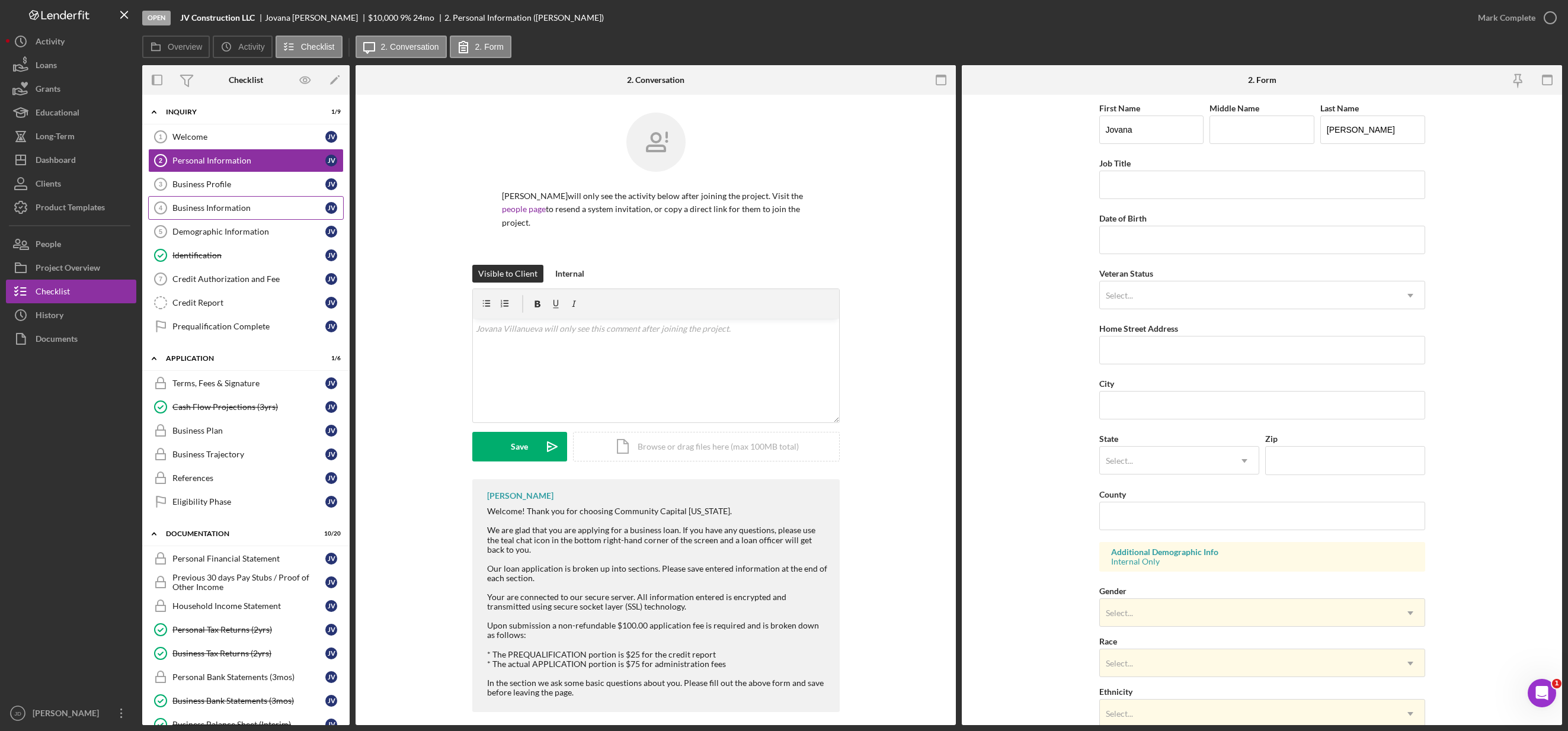
click at [209, 208] on div "Business Information" at bounding box center [248, 208] width 153 height 10
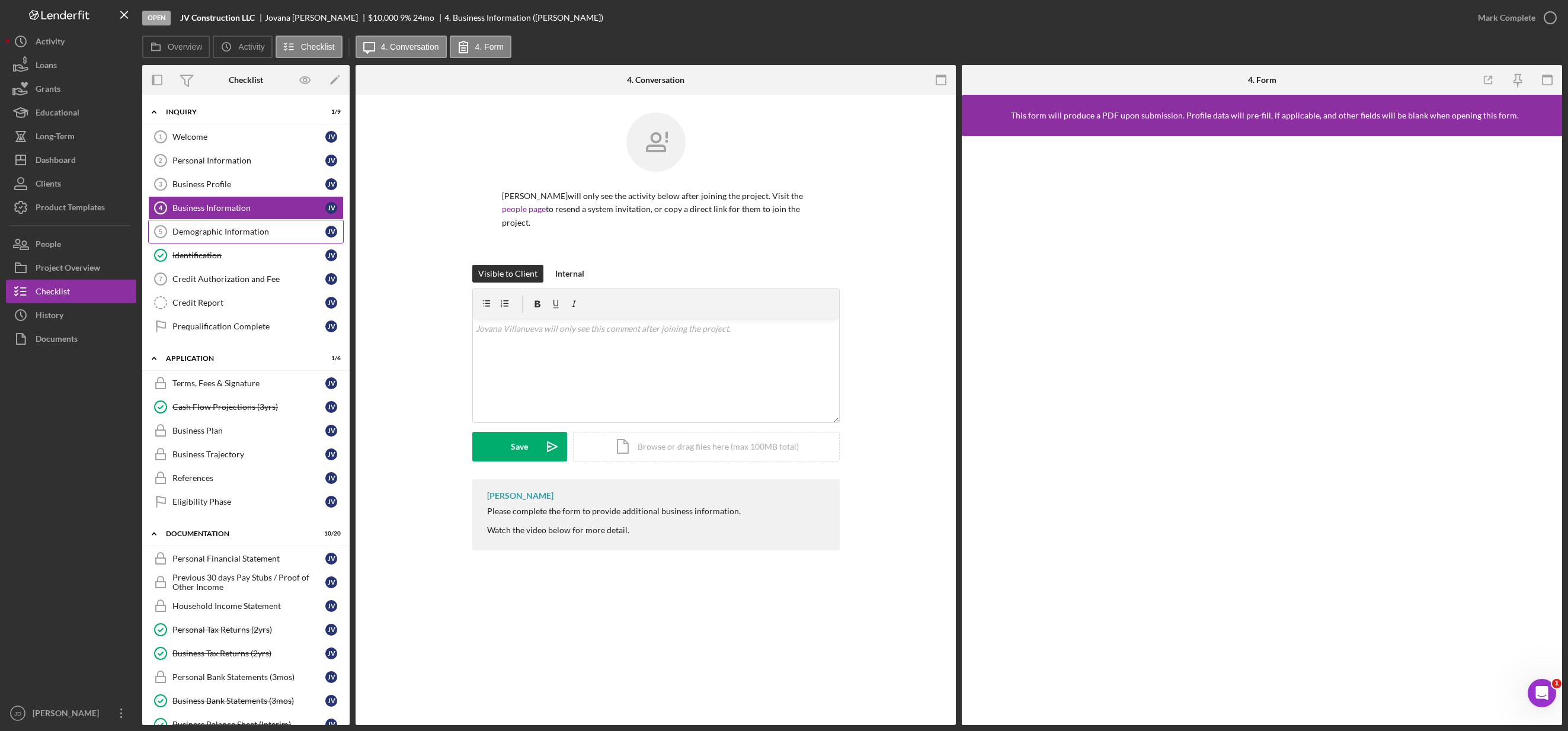
click at [215, 230] on div "Demographic Information" at bounding box center [248, 231] width 153 height 10
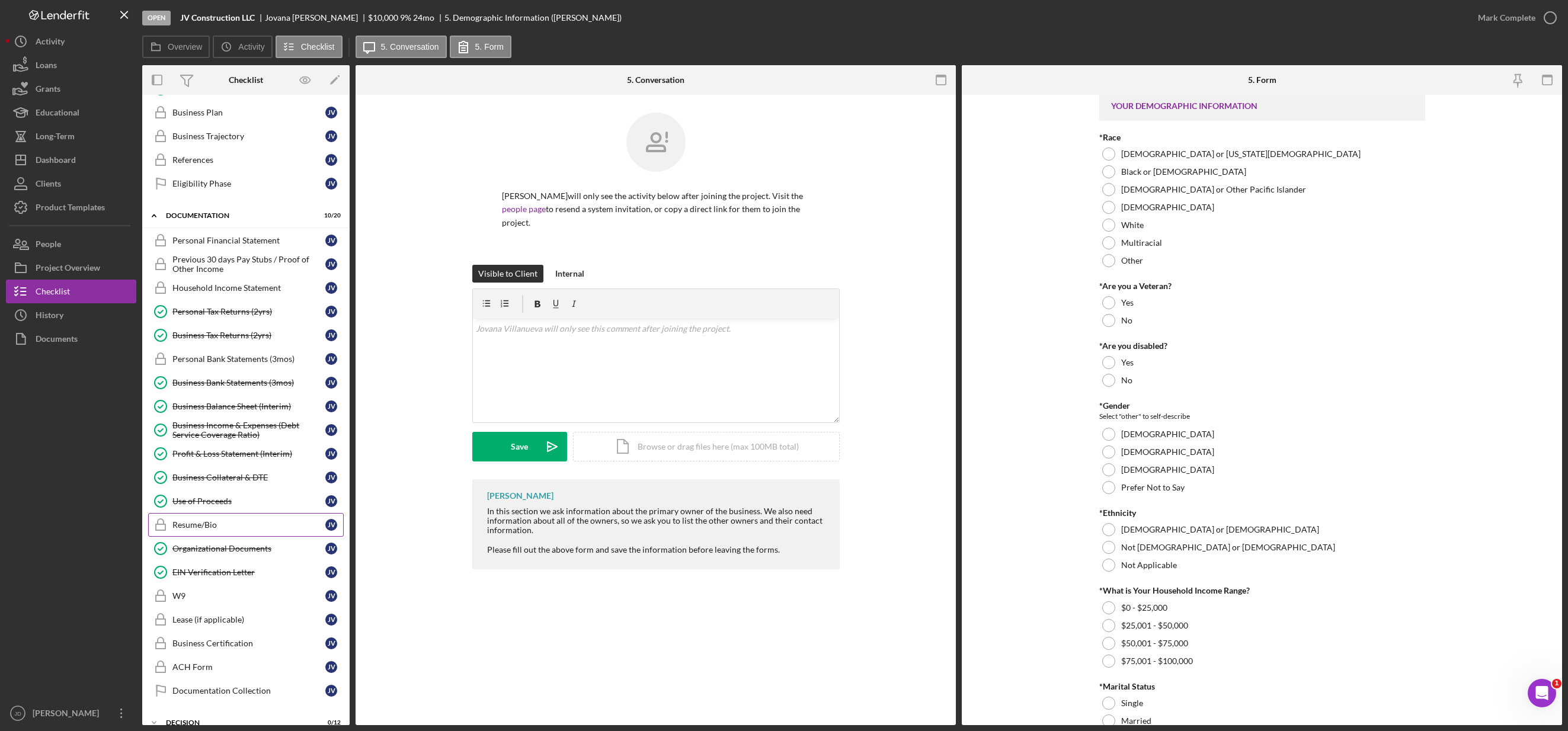
scroll to position [316, 0]
click at [244, 554] on div "Organizational Documents" at bounding box center [248, 550] width 153 height 10
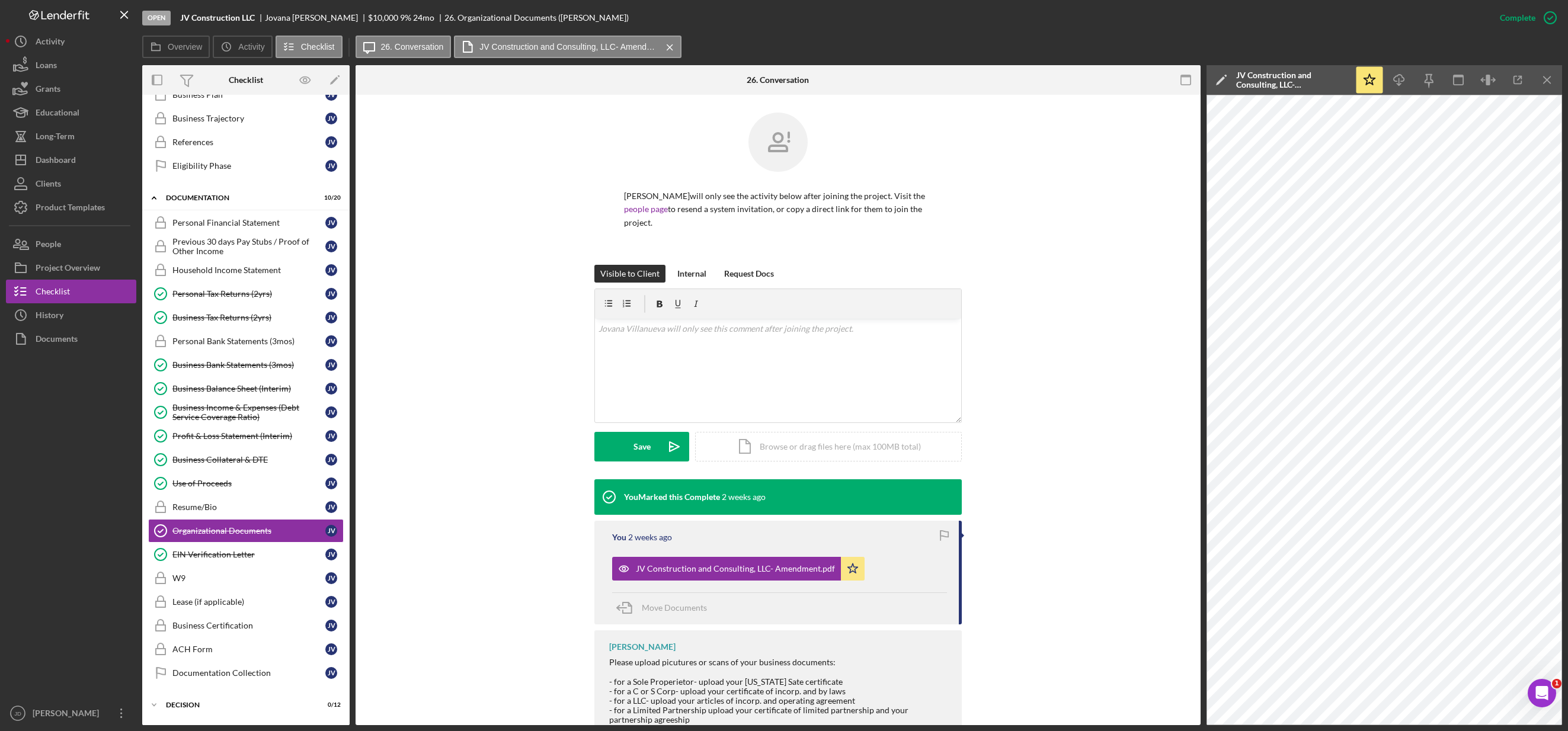
scroll to position [335, 0]
click at [229, 459] on div "Business Collateral & DTE" at bounding box center [248, 460] width 153 height 10
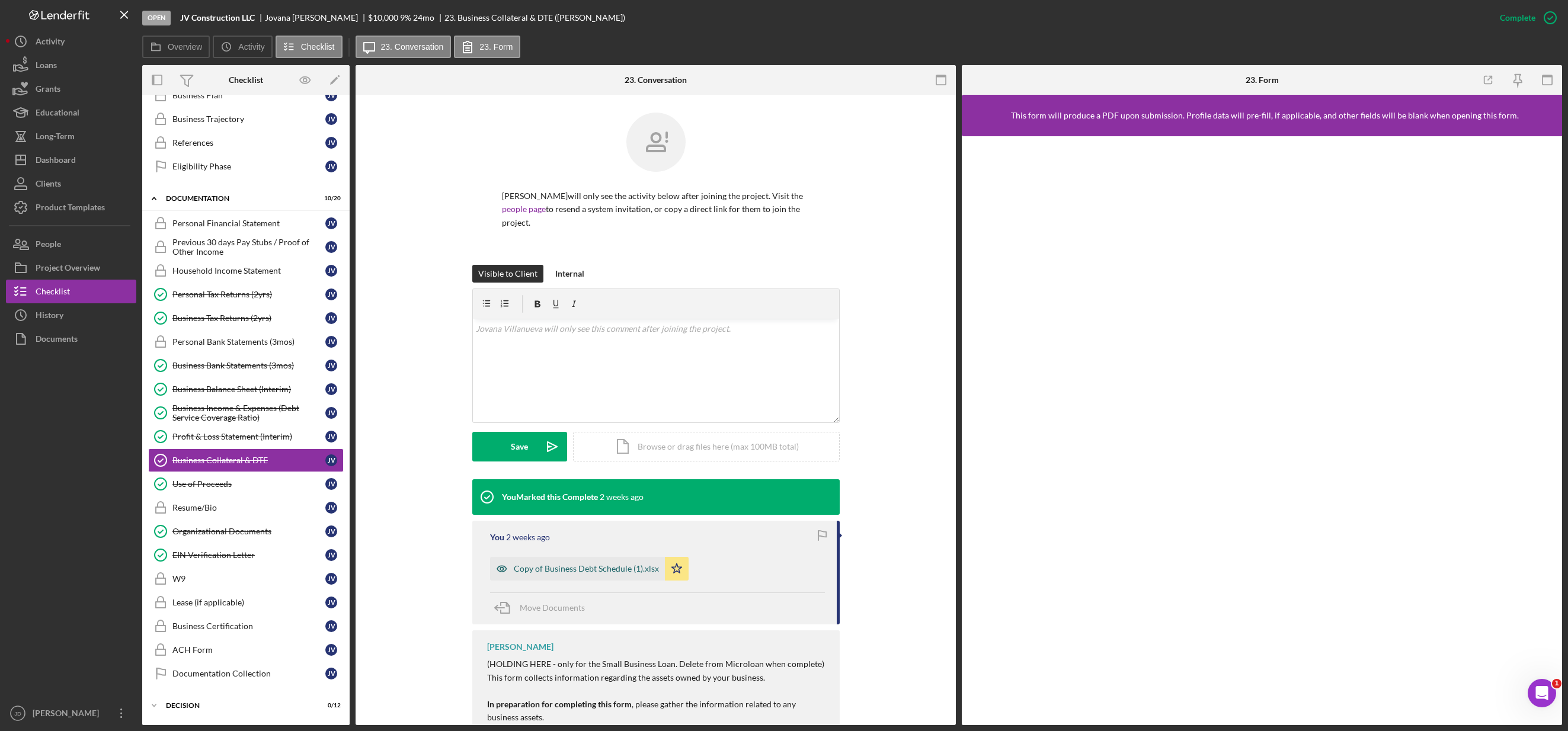
click at [595, 569] on div "Copy of Business Debt Schedule (1).xlsx" at bounding box center [586, 569] width 145 height 10
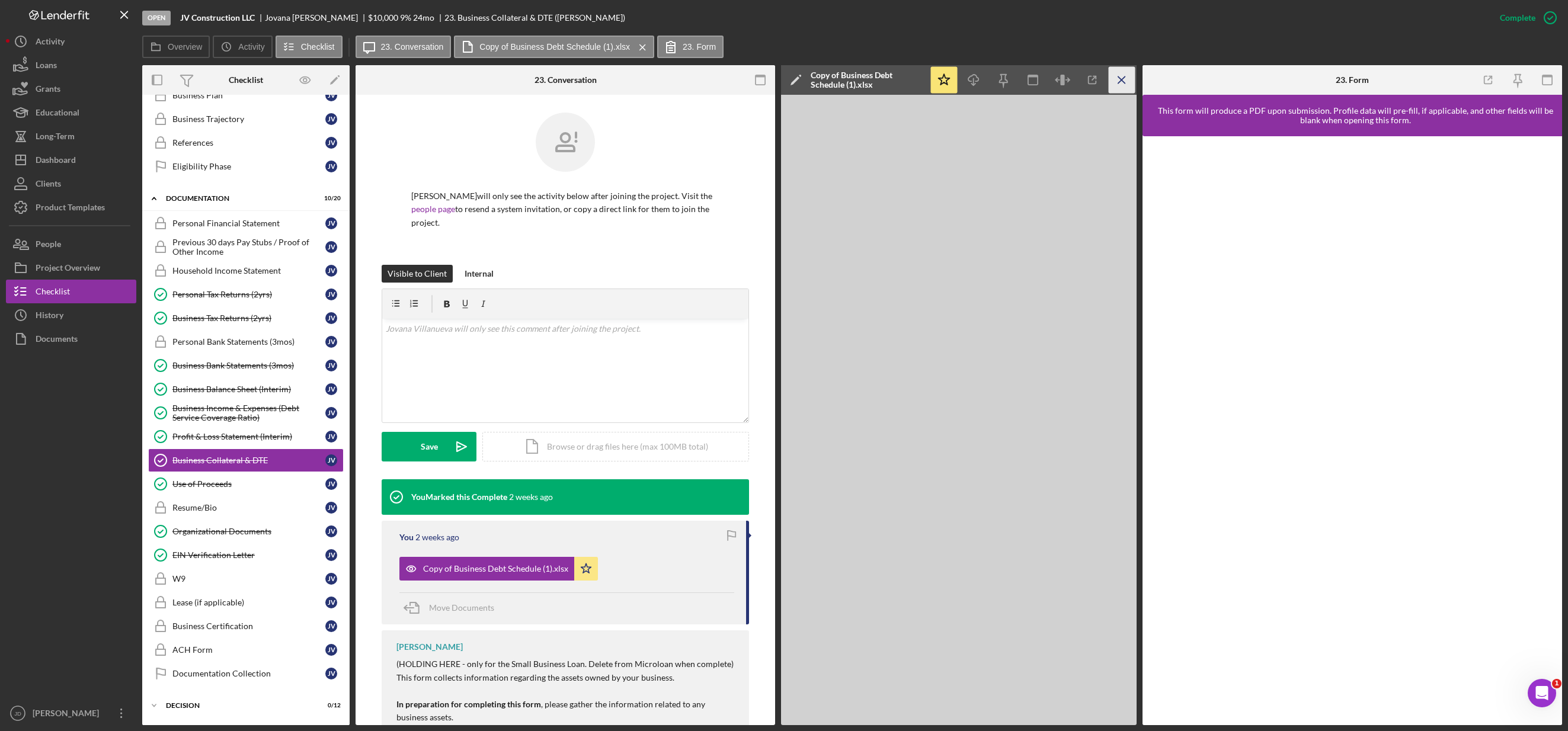
click at [993, 82] on line "button" at bounding box center [1121, 79] width 6 height 6
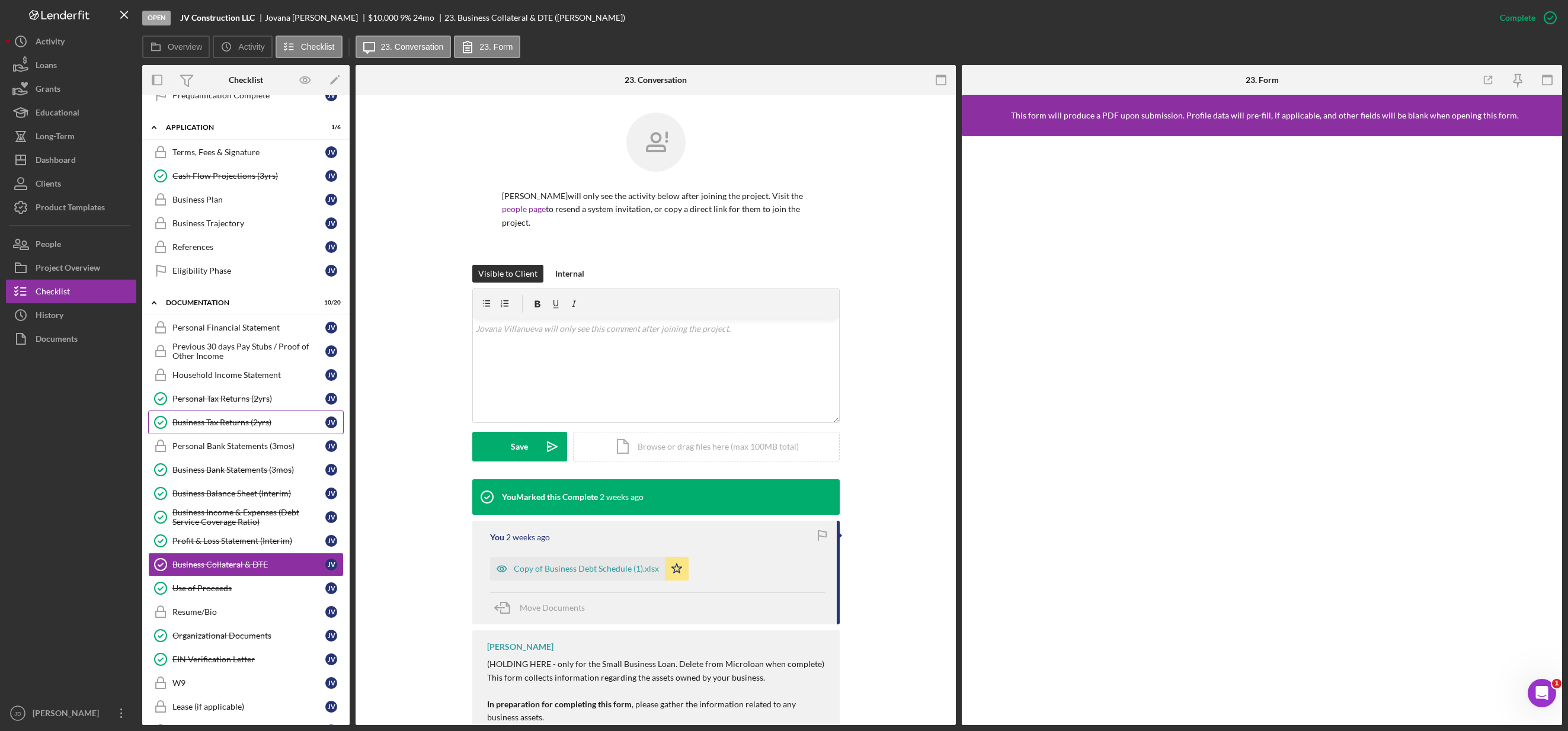
scroll to position [230, 0]
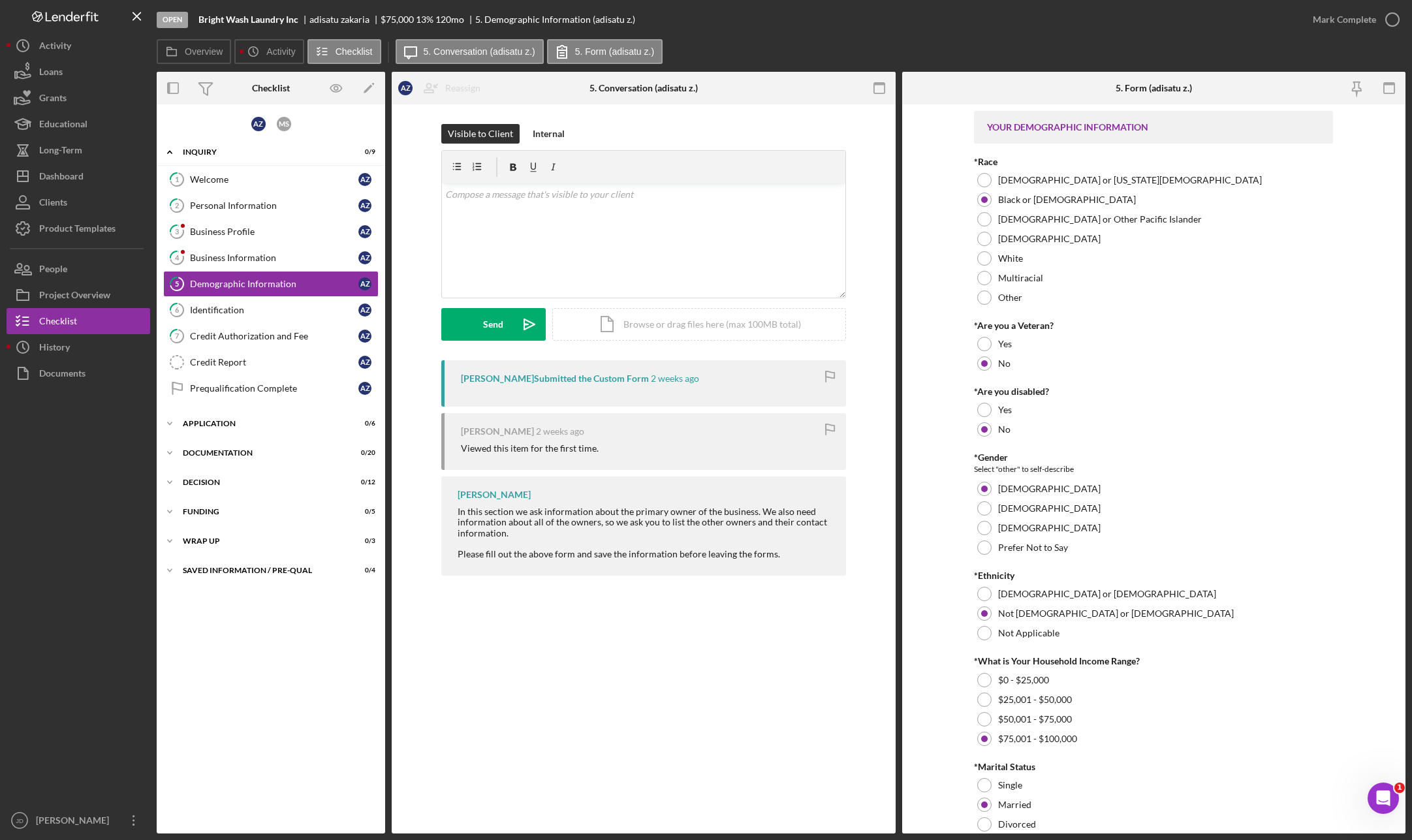
scroll to position [282, 0]
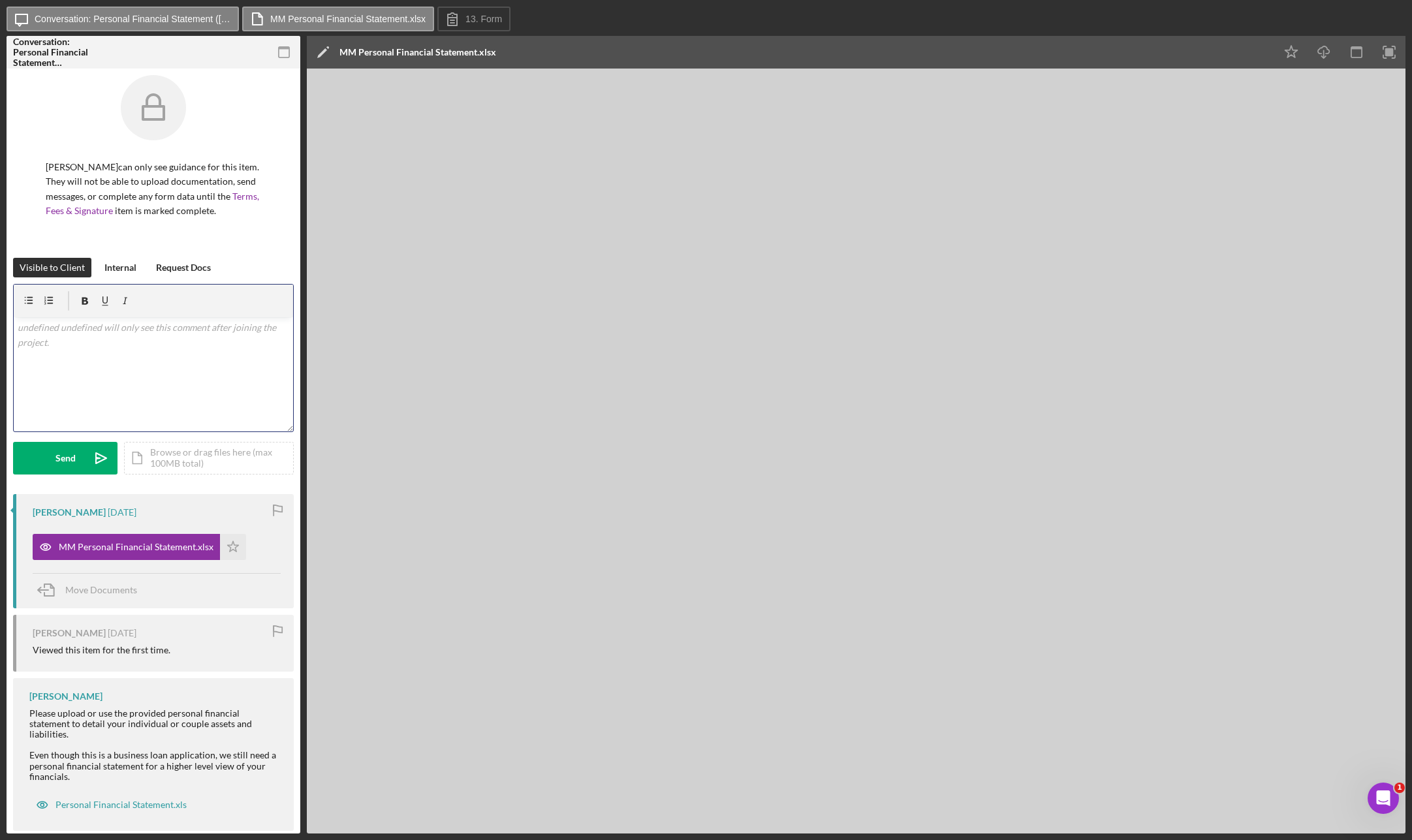
click at [100, 375] on div "v Color teal Color pink Remove color Add row above Add row below Add column bef…" at bounding box center [153, 374] width 279 height 115
click at [26, 325] on p "HI [PERSON_NAME]," at bounding box center [153, 327] width 272 height 14
click at [126, 334] on p "Hi Michael," at bounding box center [153, 327] width 272 height 14
click at [268, 365] on p "Can you please provide additional details in the PFS relating to all assets and…" at bounding box center [153, 371] width 272 height 30
click at [18, 380] on p "Can you please provide additional details in the PFS relating to all assets and…" at bounding box center [153, 371] width 272 height 30
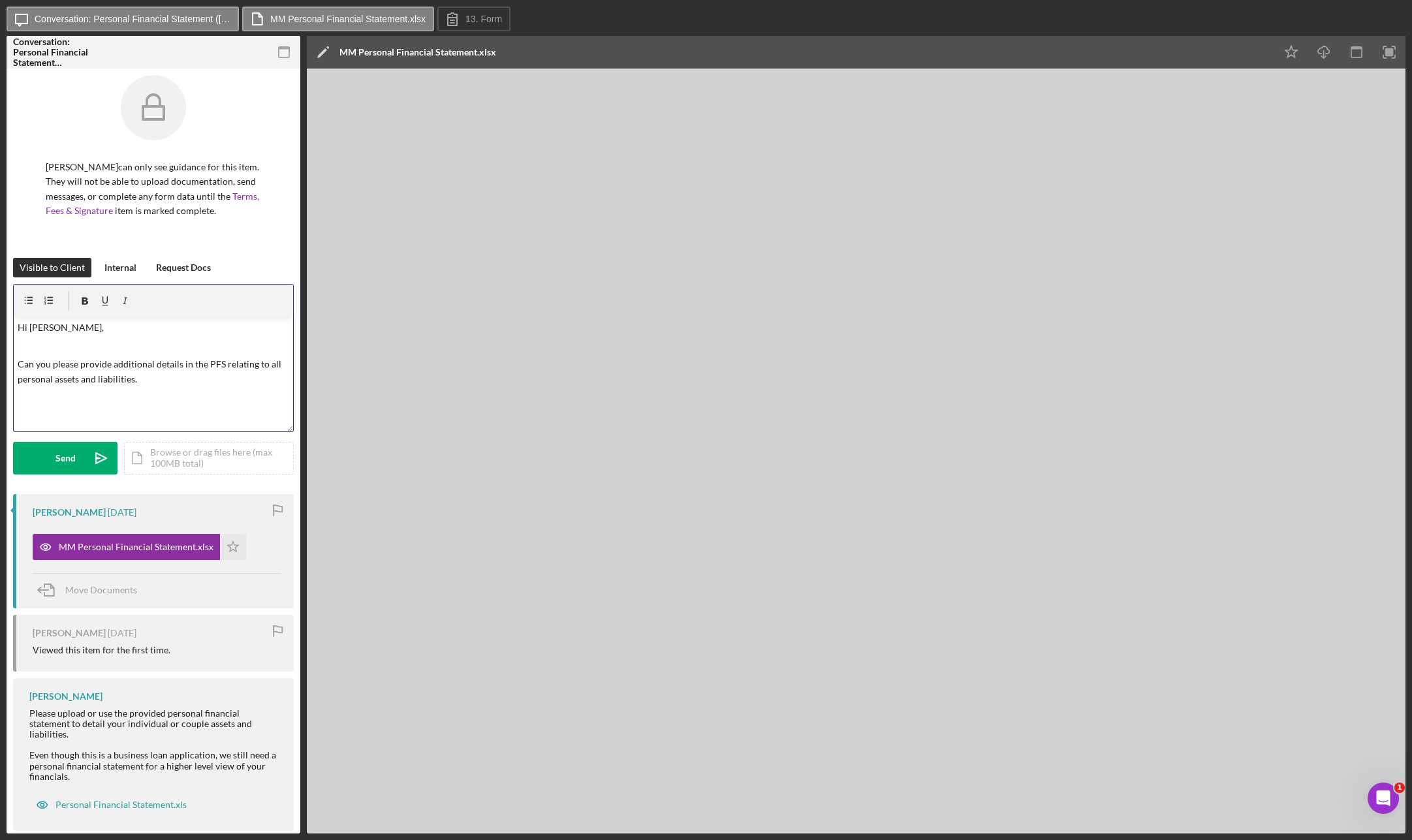
click at [164, 380] on p "Can you please provide additional details in the PFS relating to all personal a…" at bounding box center [153, 371] width 272 height 30
click at [53, 458] on button "Send Icon/icon-invite-send" at bounding box center [65, 458] width 105 height 33
